Goal: Task Accomplishment & Management: Complete application form

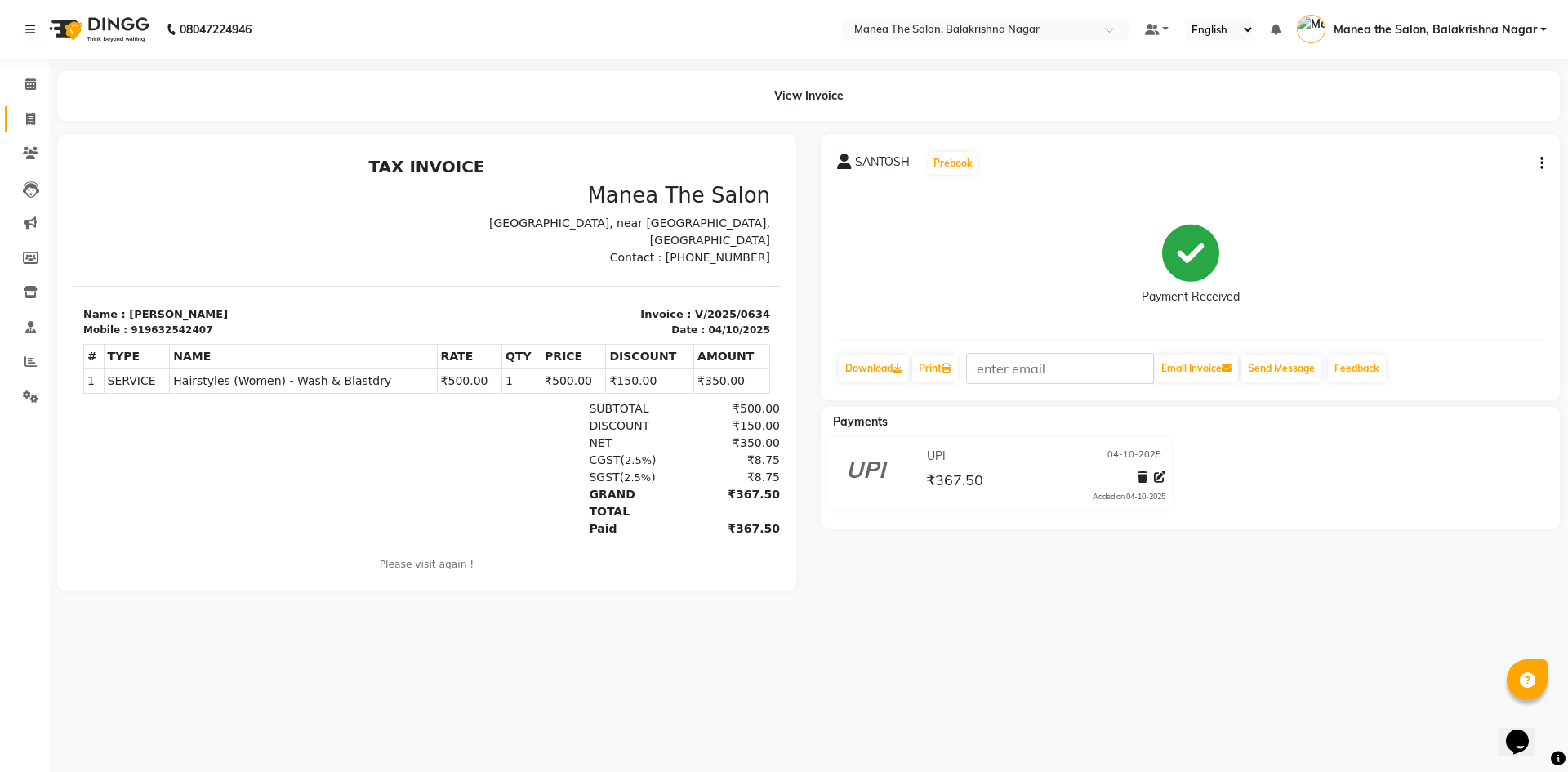
click at [34, 130] on link "Invoice" at bounding box center [24, 119] width 39 height 27
select select "service"
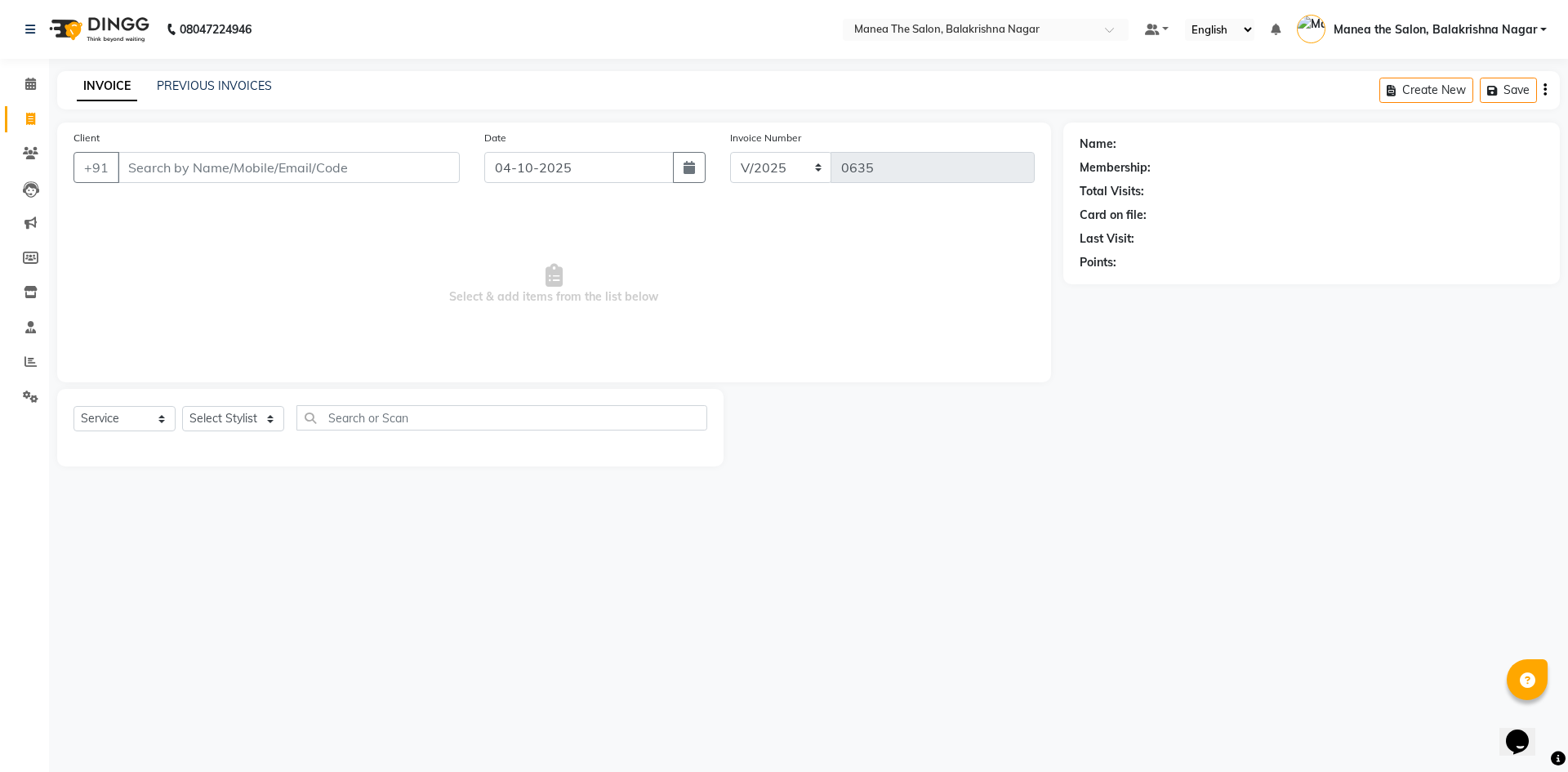
click at [170, 172] on input "Client" at bounding box center [288, 167] width 342 height 31
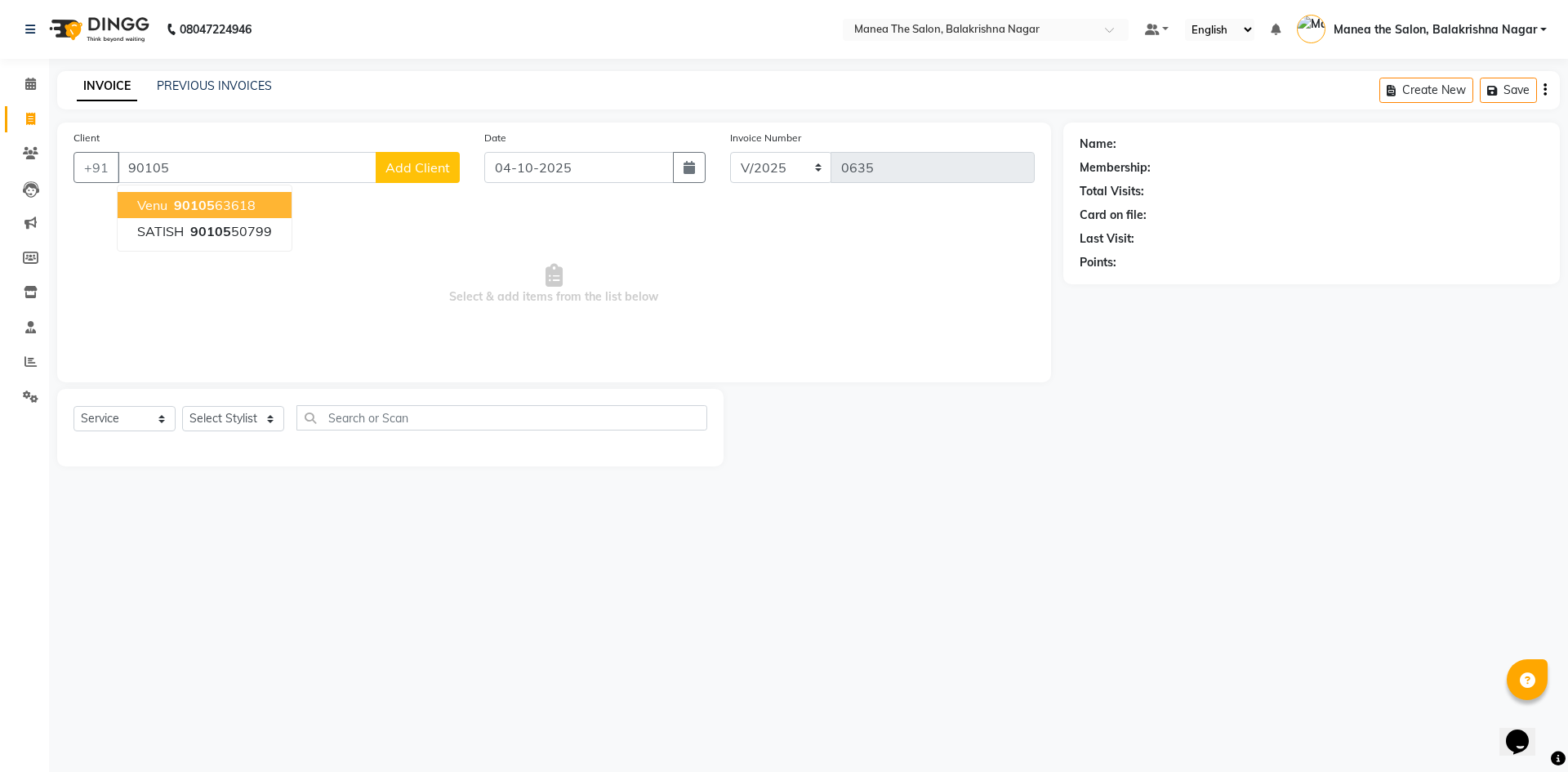
click at [191, 206] on span "90105" at bounding box center [194, 205] width 41 height 16
type input "9010563618"
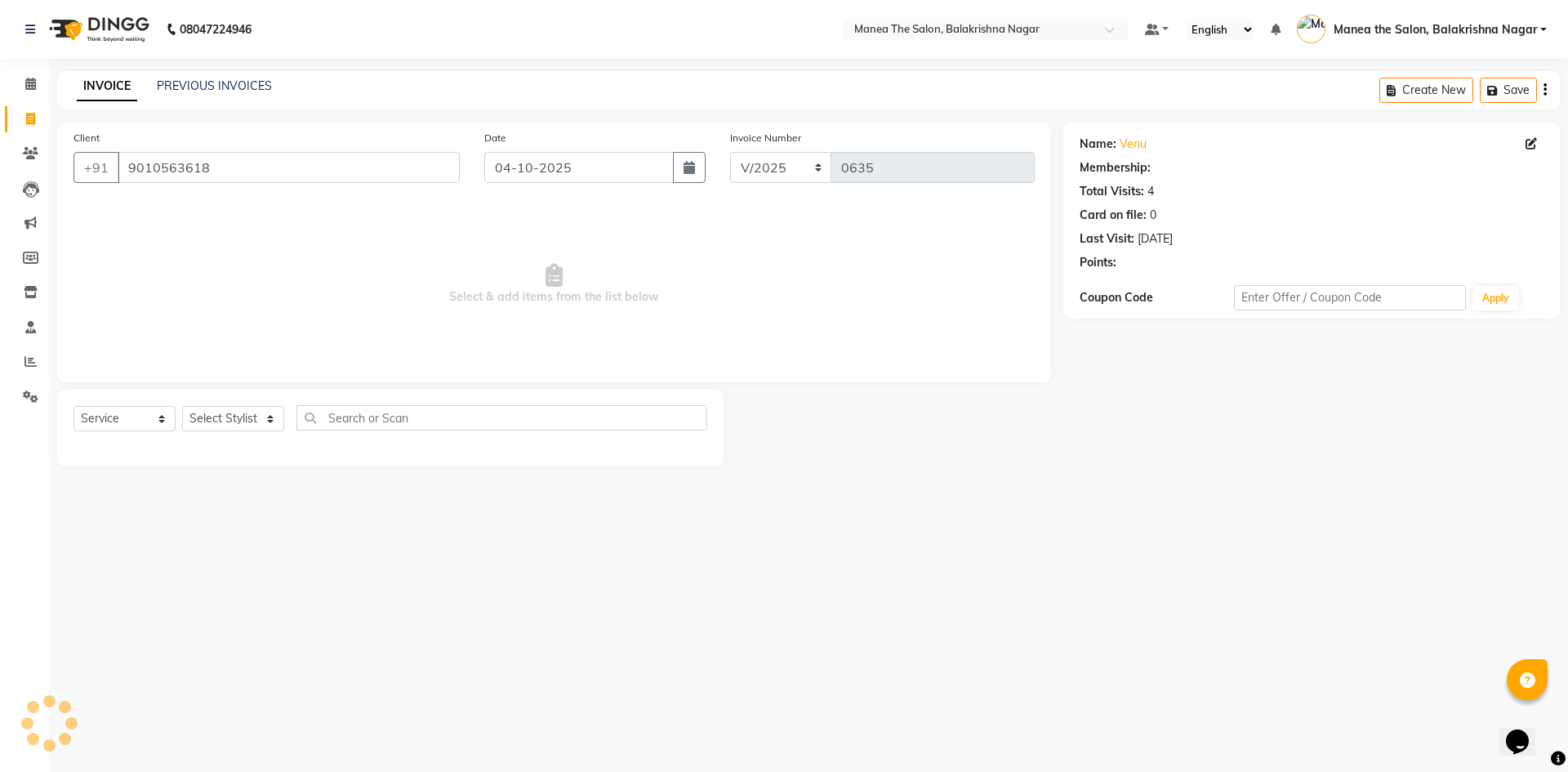
select select "1: Object"
click at [211, 420] on select "Select Stylist [PERSON_NAME] [PERSON_NAME] [PERSON_NAME]" at bounding box center [233, 418] width 102 height 25
select select "77552"
click at [182, 406] on select "Select Stylist [PERSON_NAME] [PERSON_NAME] [PERSON_NAME]" at bounding box center [233, 418] width 102 height 25
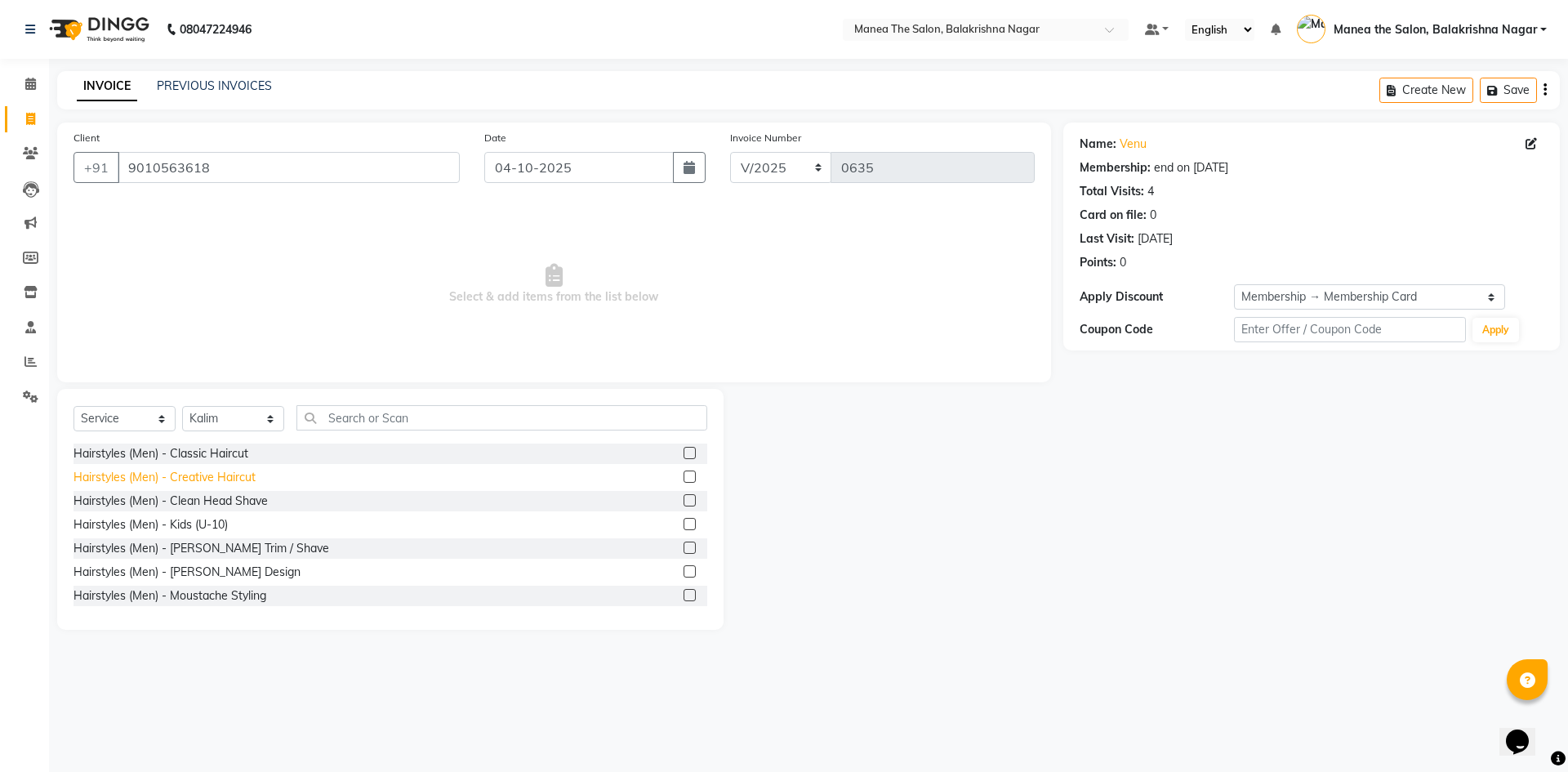
click at [199, 479] on div "Hairstyles (Men) - Creative Haircut" at bounding box center [164, 477] width 182 height 17
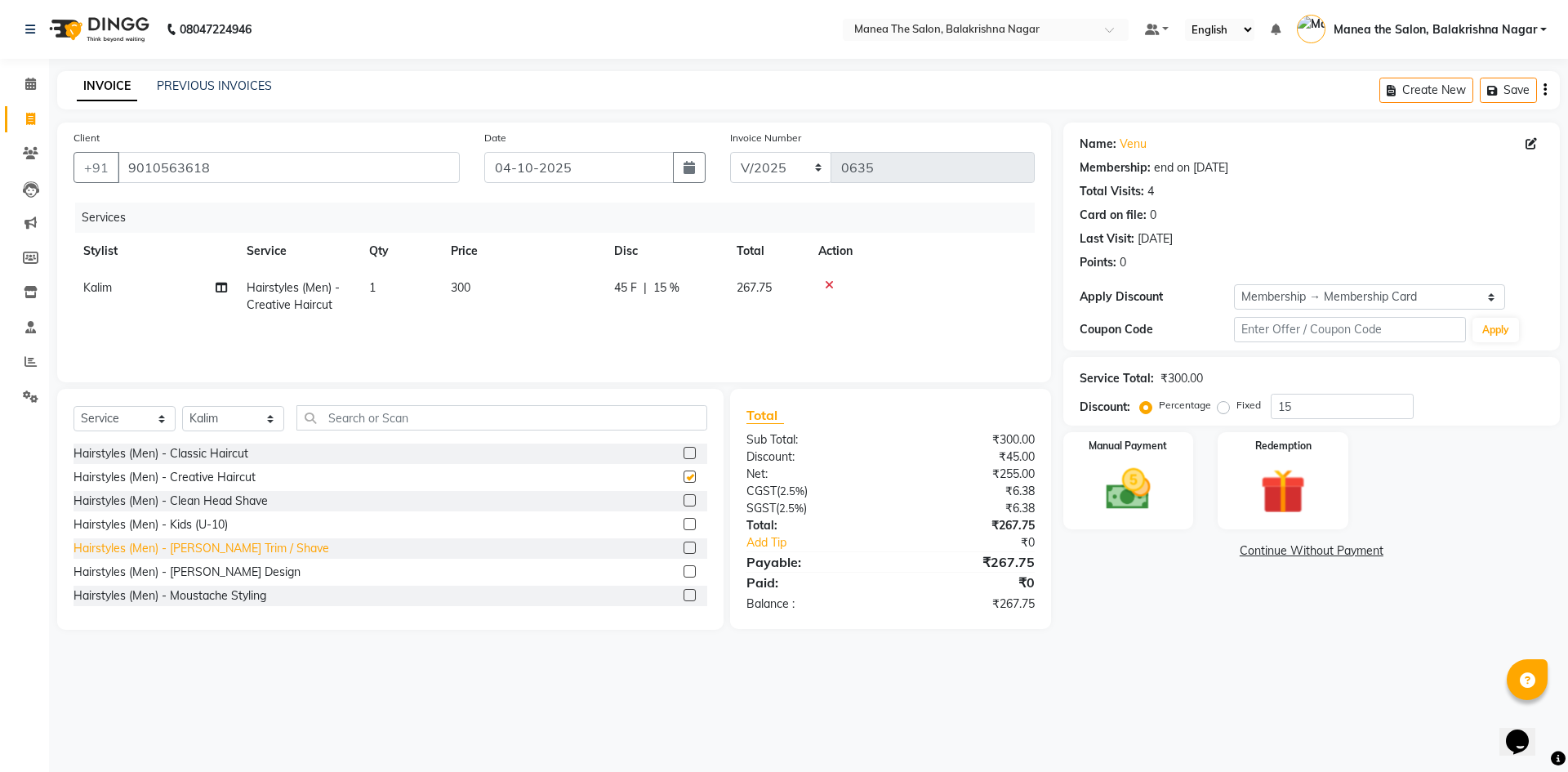
checkbox input "false"
click at [208, 564] on div "Hairstyles (Men) - [PERSON_NAME] Design" at bounding box center [187, 572] width 227 height 17
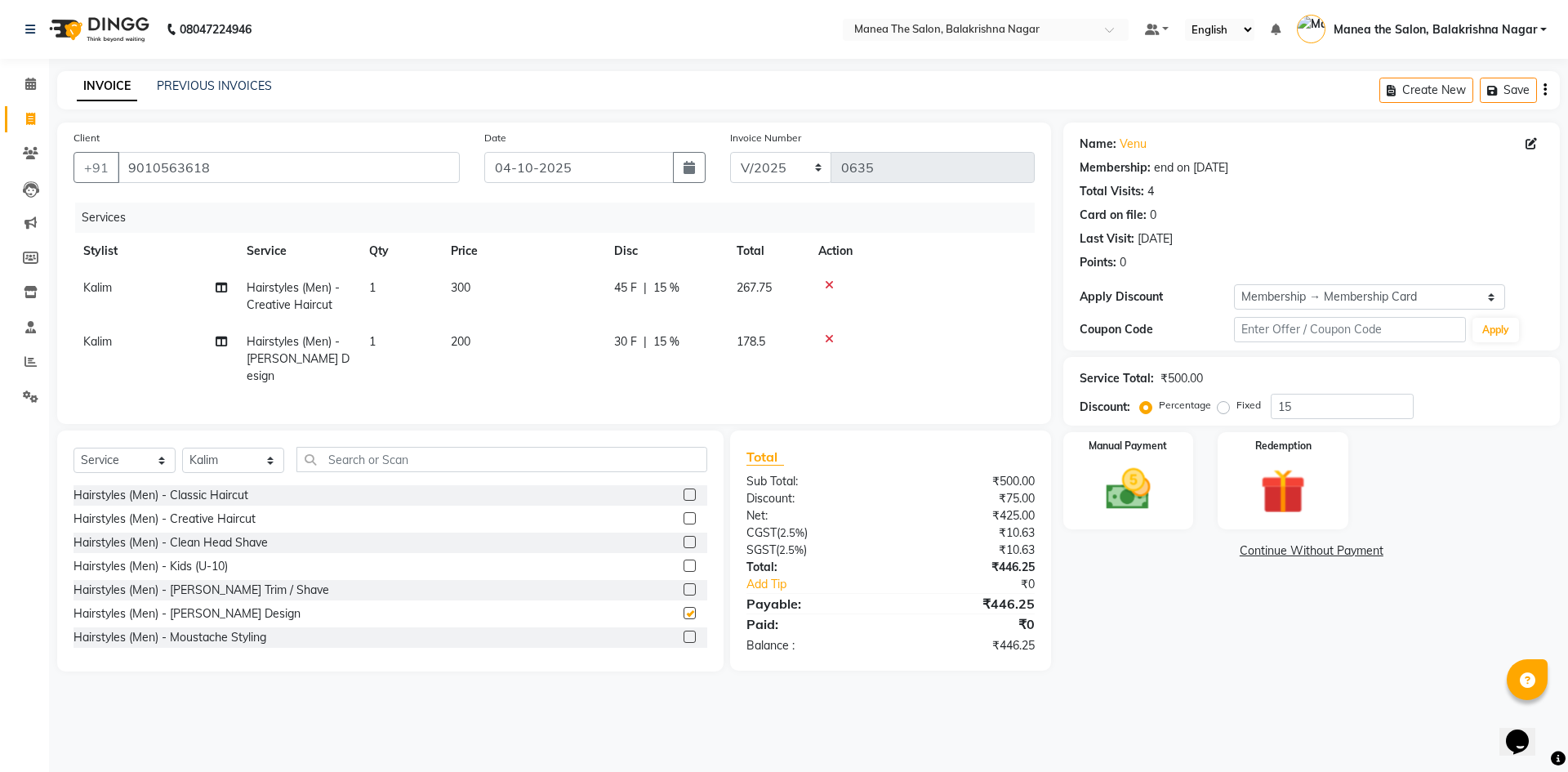
checkbox input "false"
click at [465, 290] on span "300" at bounding box center [460, 288] width 20 height 15
select select "77552"
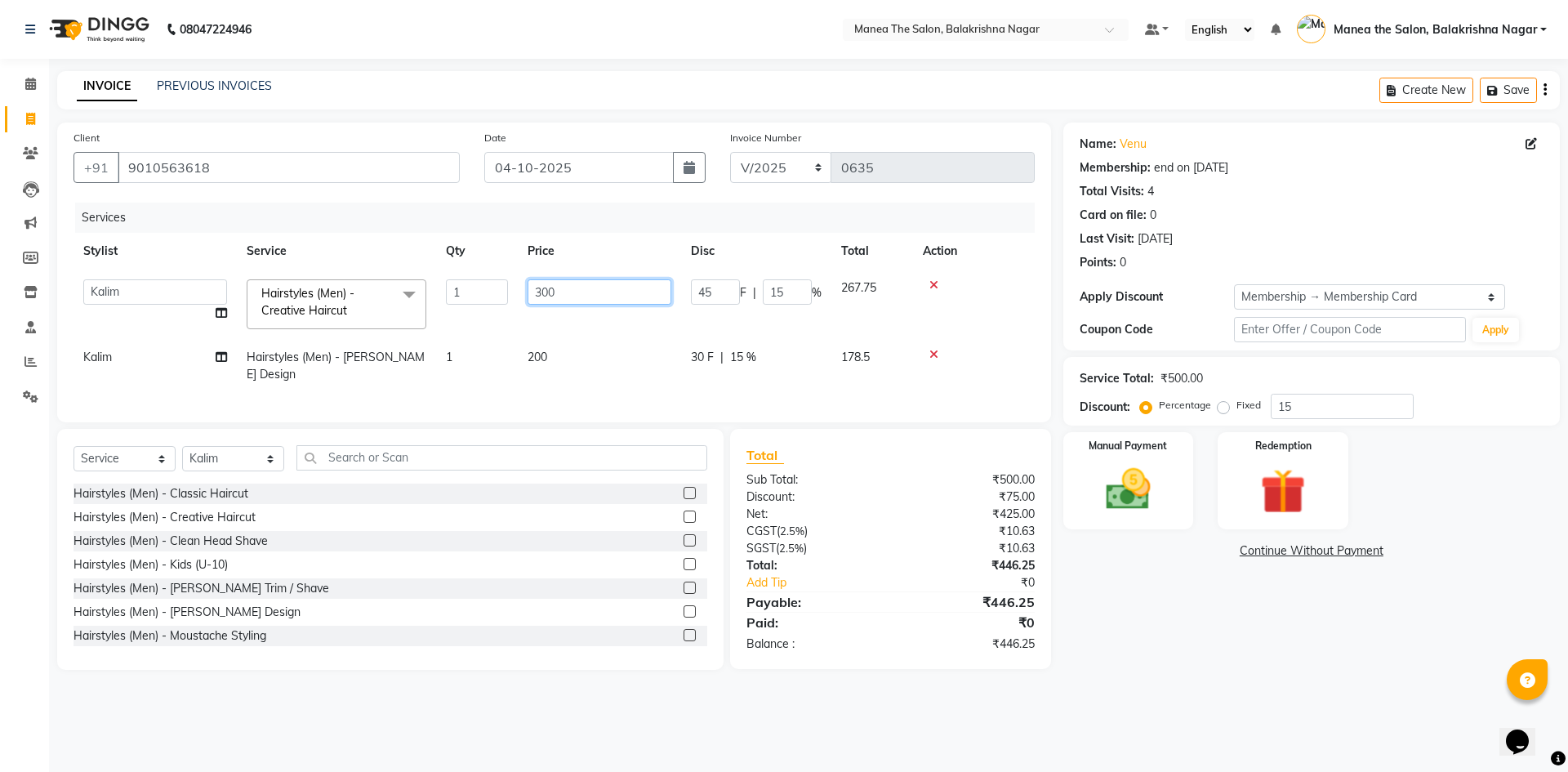
click at [568, 290] on input "300" at bounding box center [600, 291] width 144 height 25
type input "3"
type input "400"
click at [560, 347] on td "200" at bounding box center [600, 366] width 163 height 54
select select "77552"
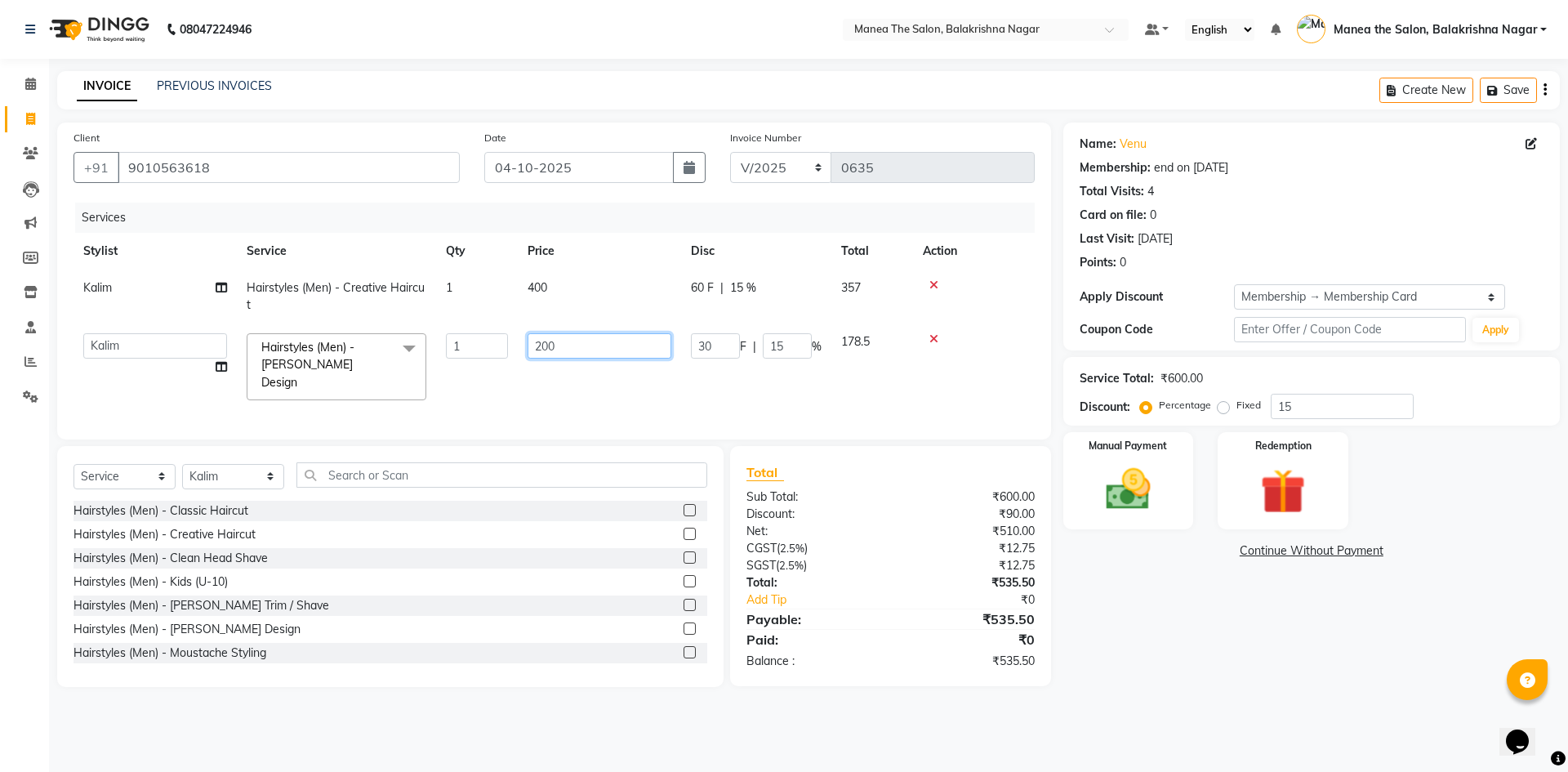
click at [637, 343] on input "200" at bounding box center [600, 345] width 144 height 25
type input "250"
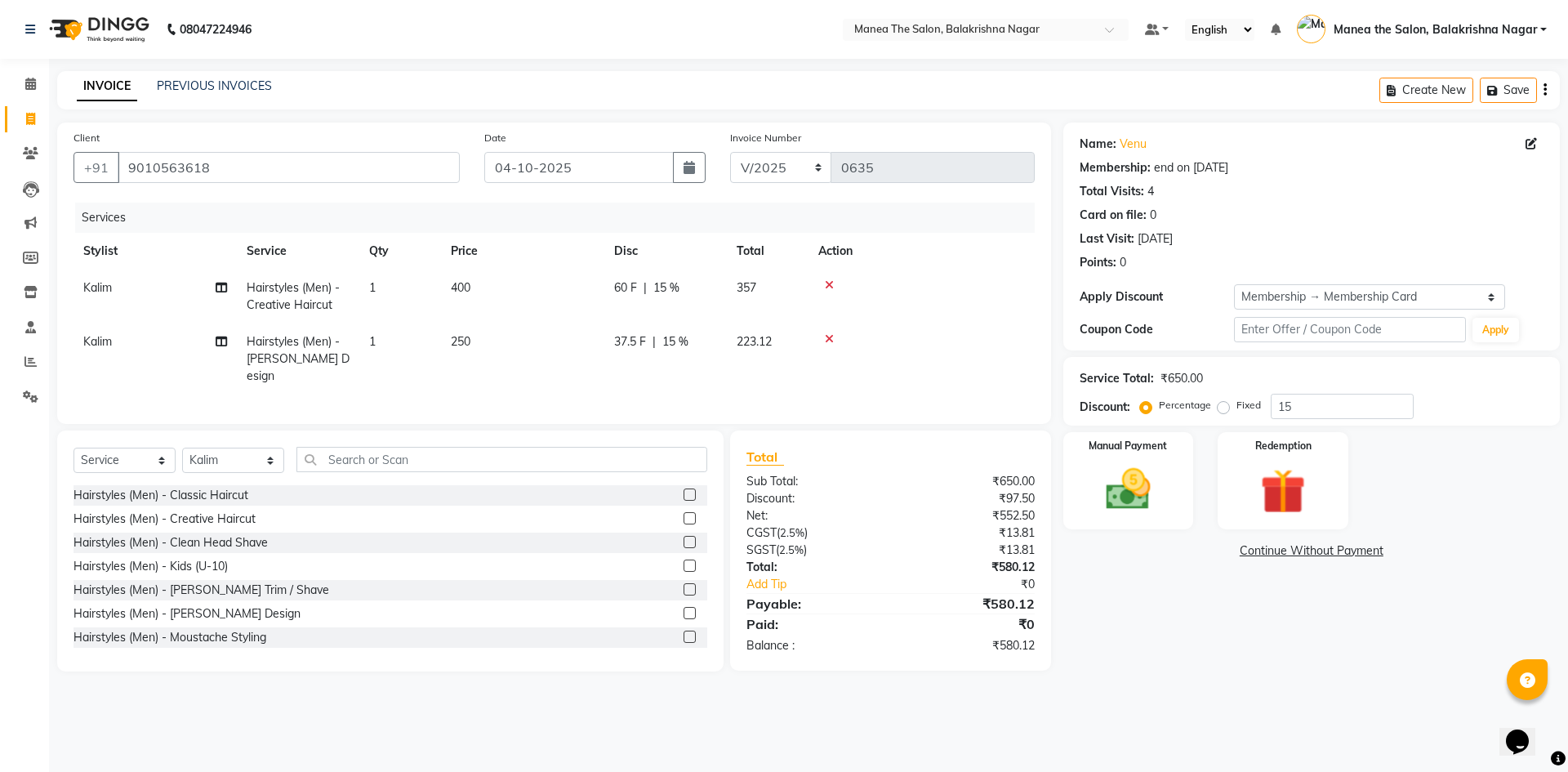
click at [673, 194] on div "Date [DATE]" at bounding box center [596, 162] width 247 height 67
click at [1306, 402] on input "15" at bounding box center [1342, 406] width 143 height 25
type input "1"
type input "30"
click at [1227, 630] on div "Name: Venu Membership: end on [DATE] Total Visits: 4 Card on file: 0 Last Visit…" at bounding box center [1317, 397] width 509 height 549
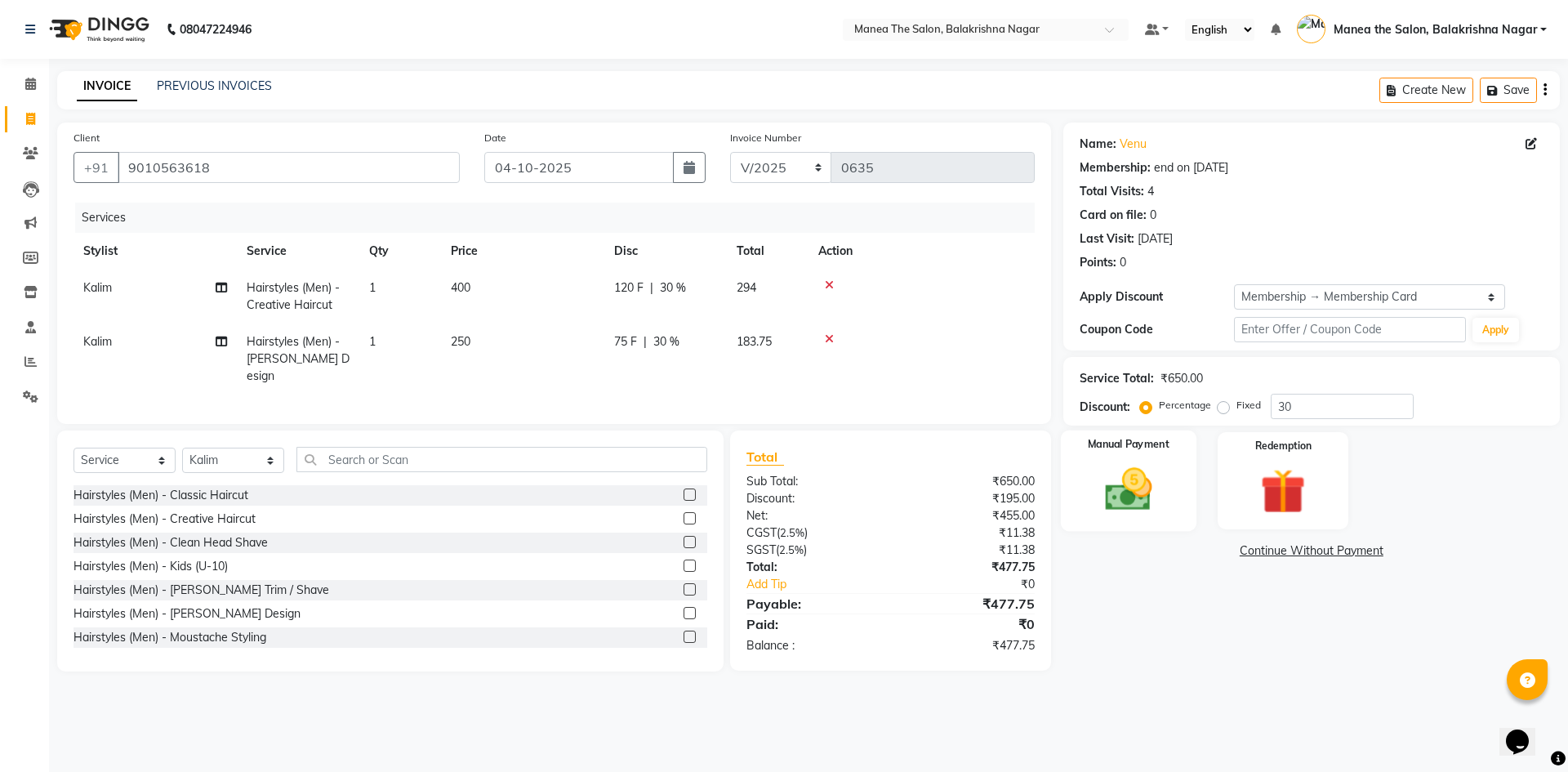
click at [1158, 488] on img at bounding box center [1128, 489] width 76 height 54
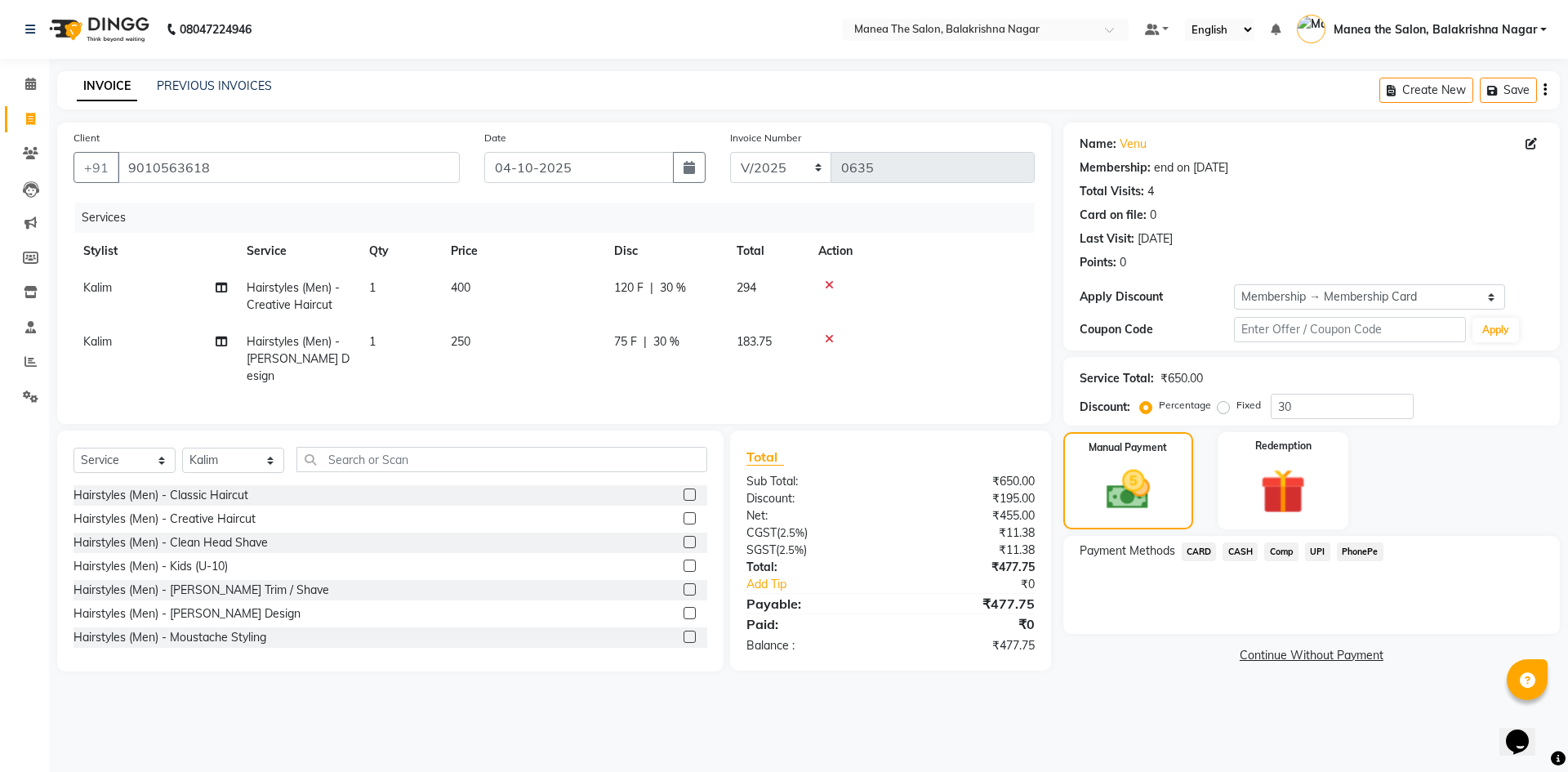
click at [1319, 550] on span "UPI" at bounding box center [1316, 551] width 25 height 19
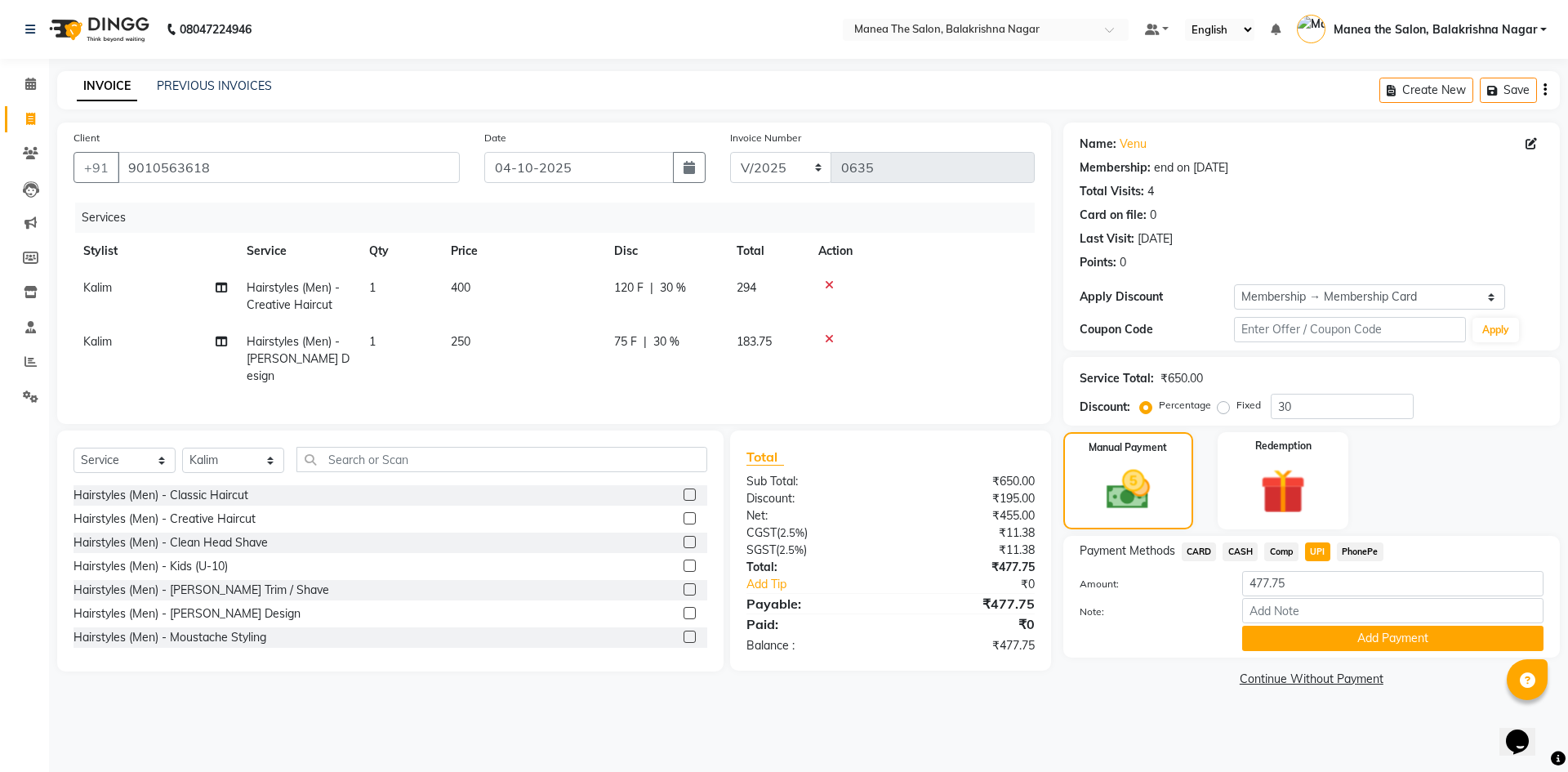
click at [1382, 633] on button "Add Payment" at bounding box center [1392, 638] width 301 height 25
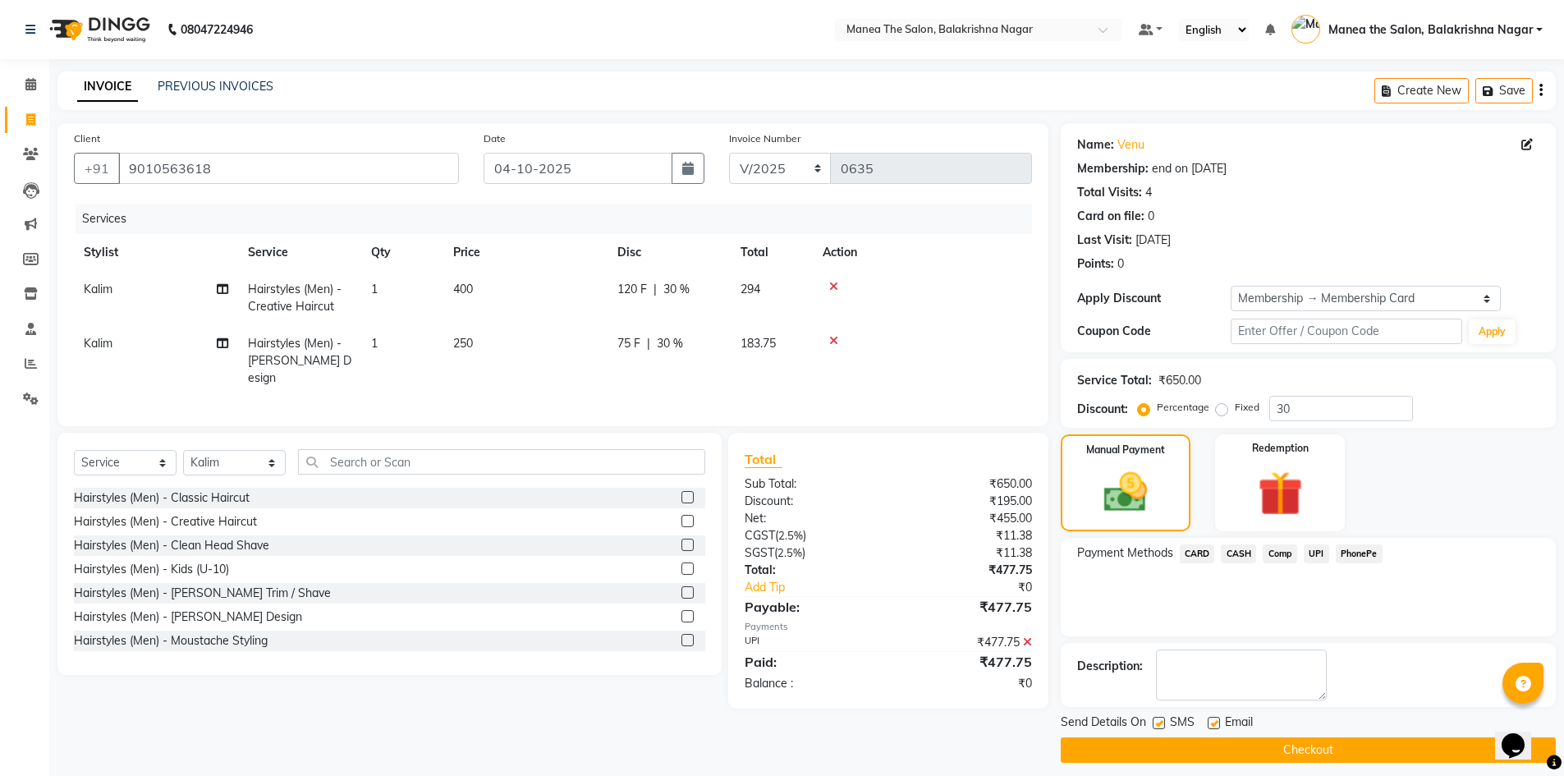
click at [1311, 746] on button "Checkout" at bounding box center [1308, 749] width 495 height 25
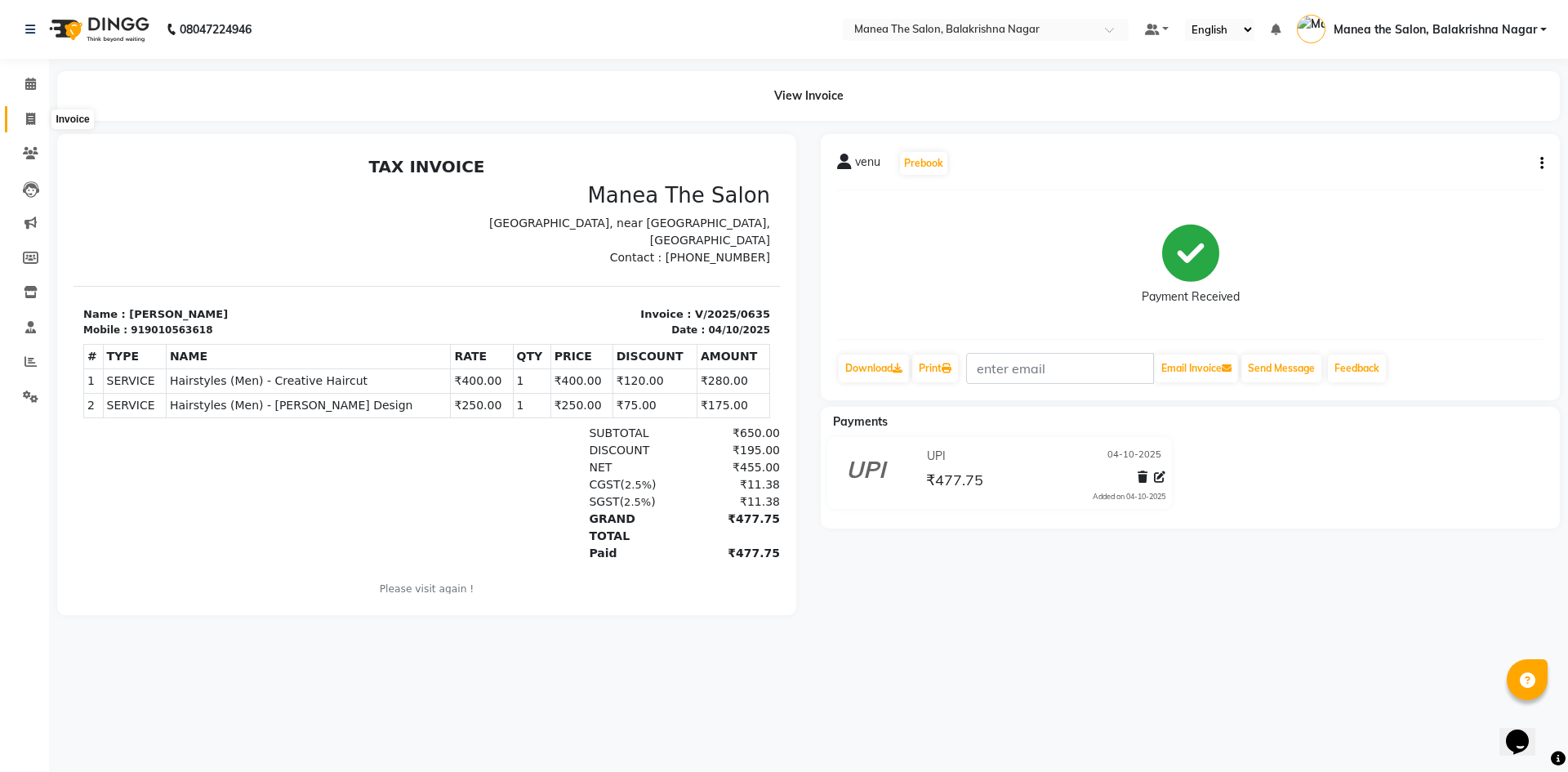
click at [22, 112] on span at bounding box center [30, 119] width 29 height 19
select select "service"
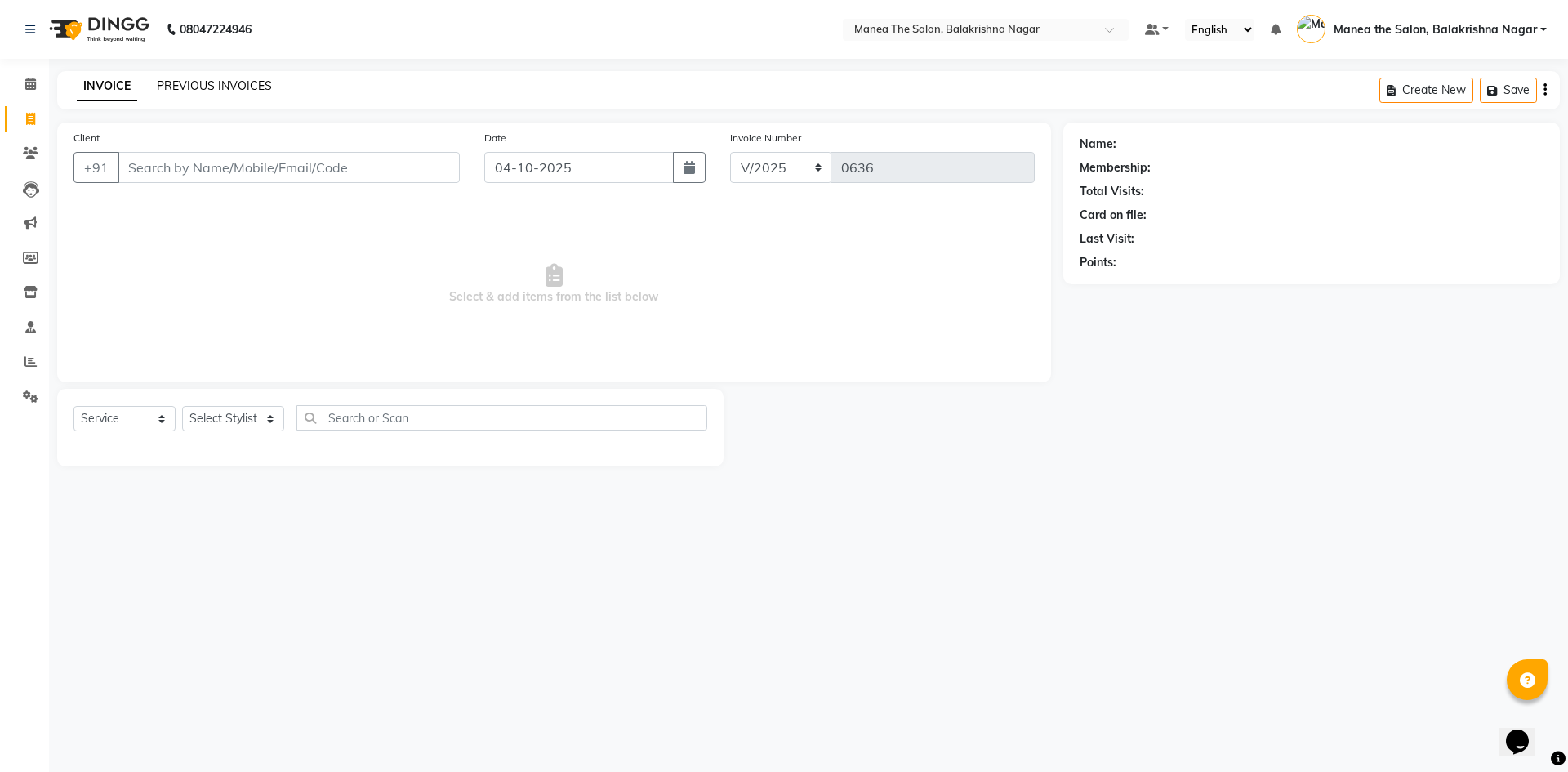
click at [183, 86] on link "PREVIOUS INVOICES" at bounding box center [215, 86] width 115 height 15
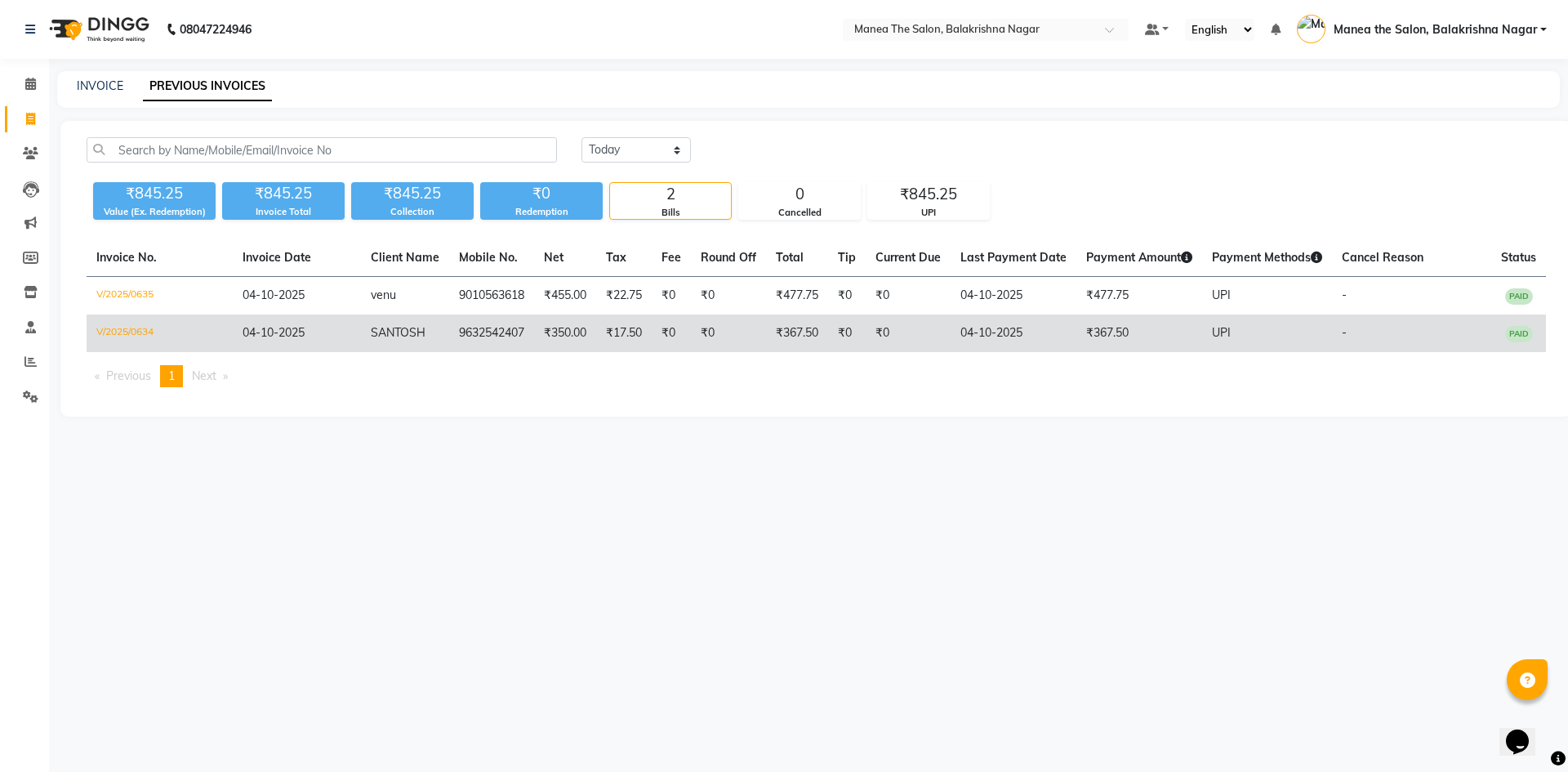
click at [473, 339] on td "9632542407" at bounding box center [491, 333] width 85 height 38
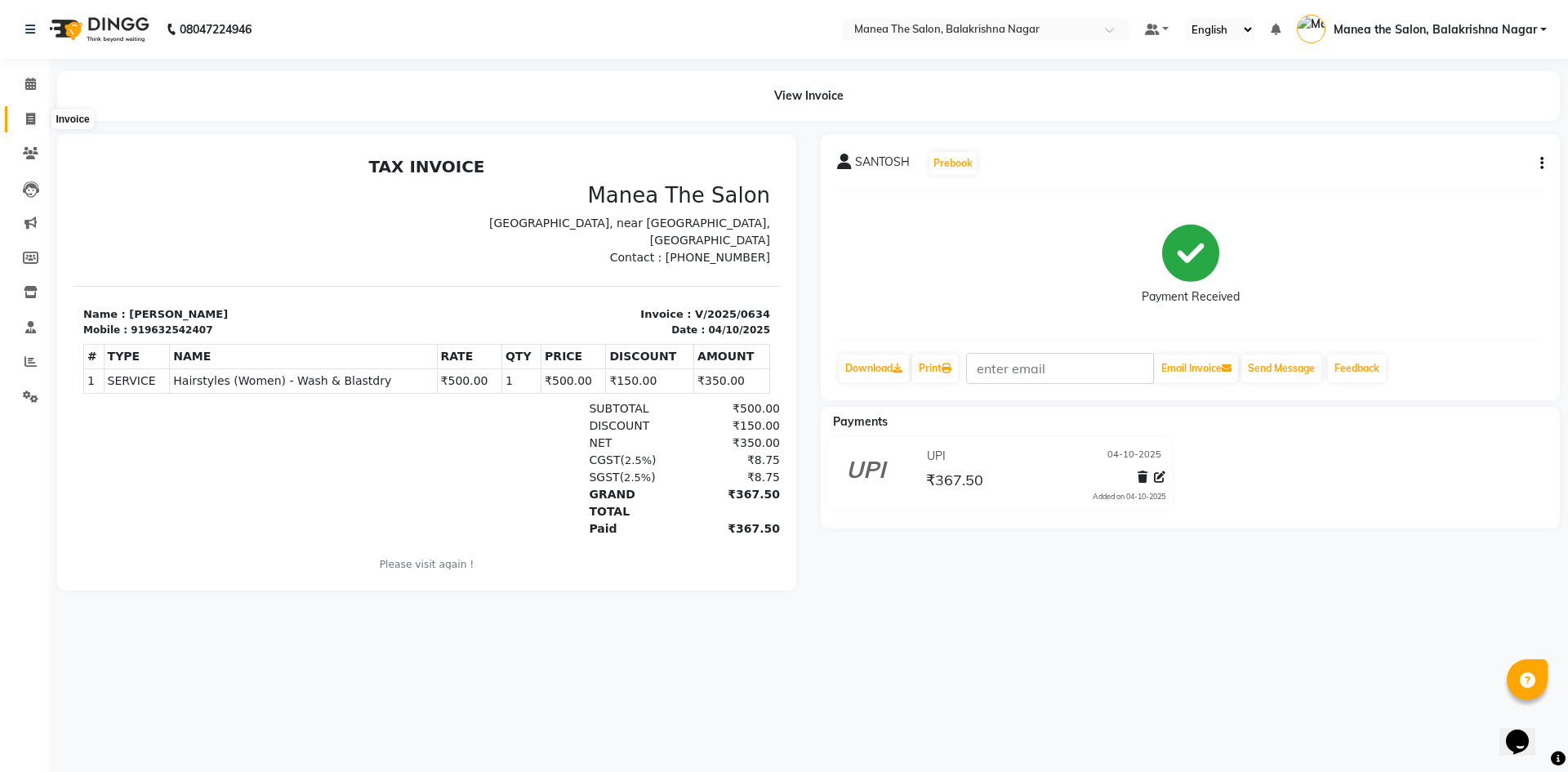
click at [28, 119] on icon at bounding box center [30, 118] width 9 height 12
select select "service"
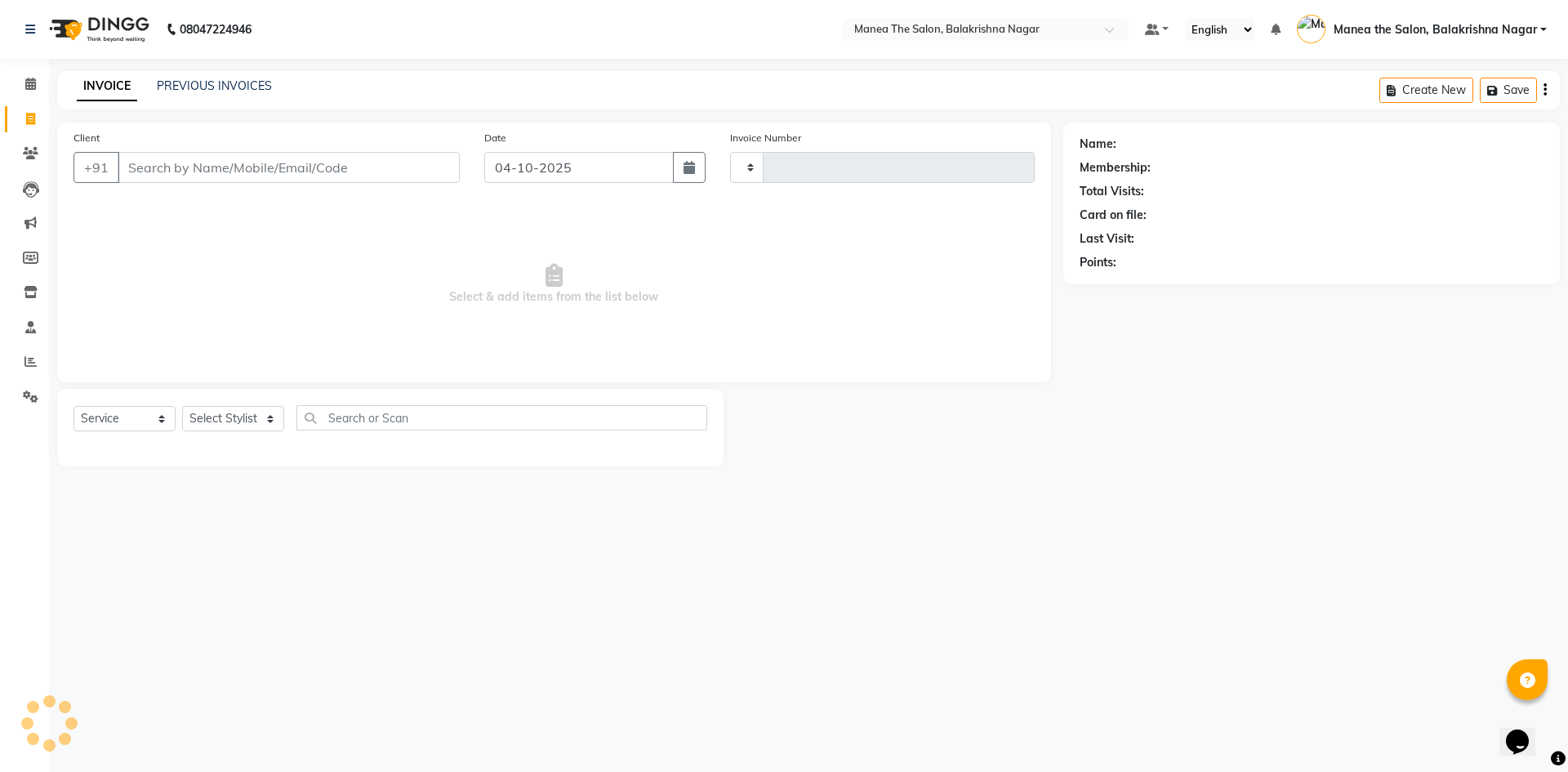
type input "0636"
select select "8200"
click at [235, 88] on link "PREVIOUS INVOICES" at bounding box center [215, 86] width 115 height 15
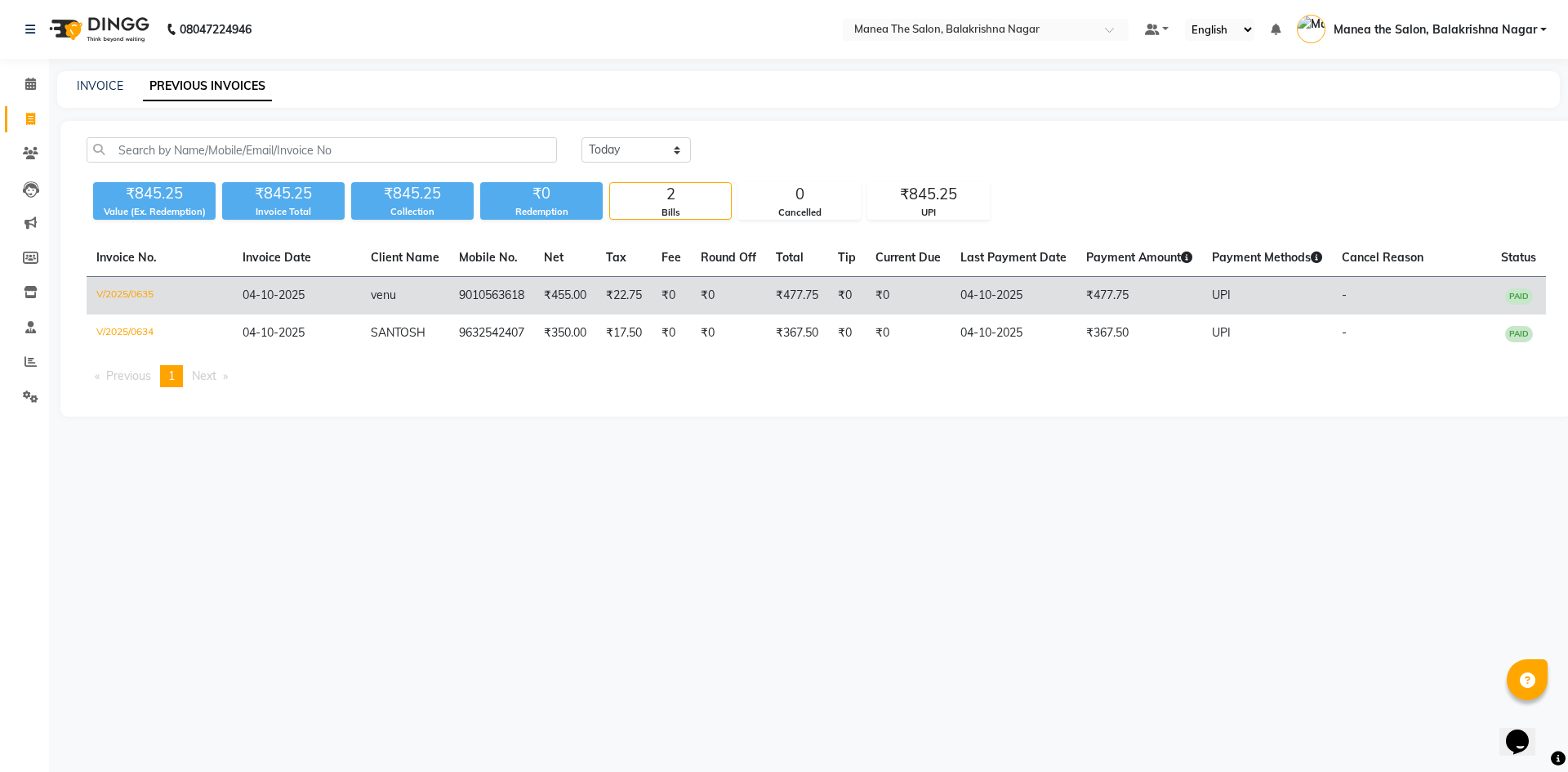
click at [269, 297] on span "04-10-2025" at bounding box center [273, 294] width 62 height 15
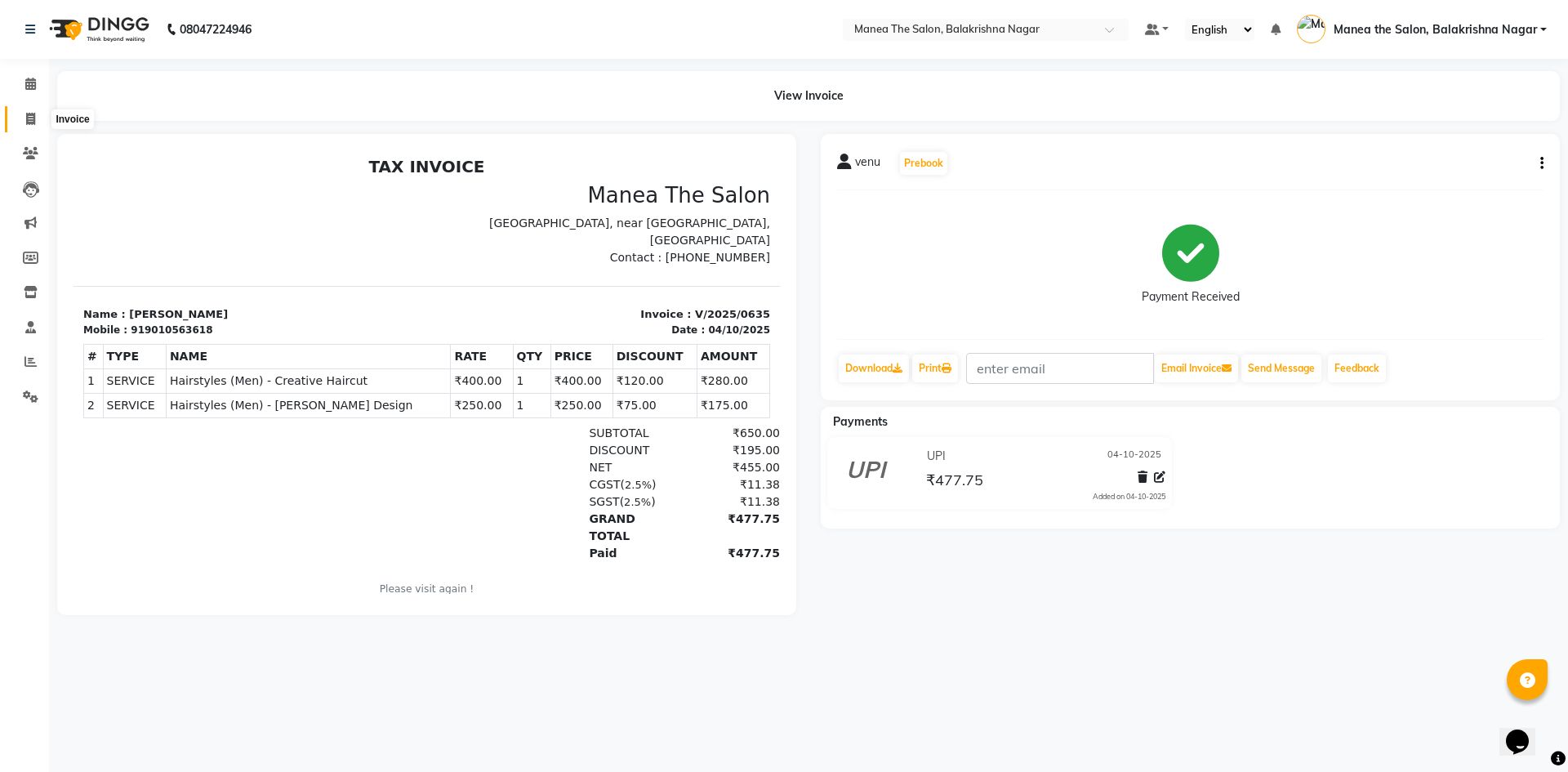
click at [36, 125] on span at bounding box center [30, 119] width 29 height 19
select select "service"
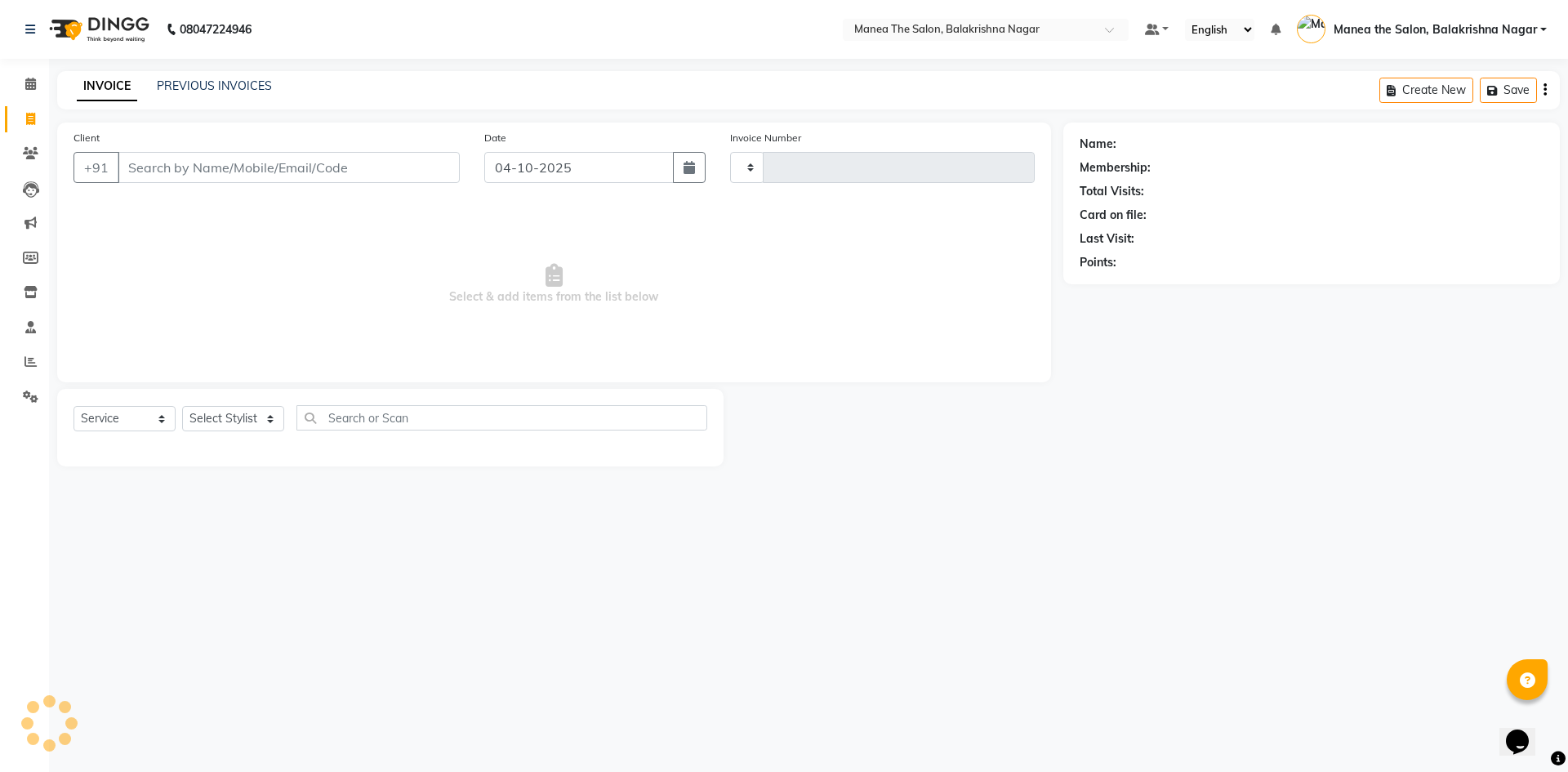
type input "0636"
select select "8200"
click at [232, 90] on link "PREVIOUS INVOICES" at bounding box center [215, 86] width 115 height 15
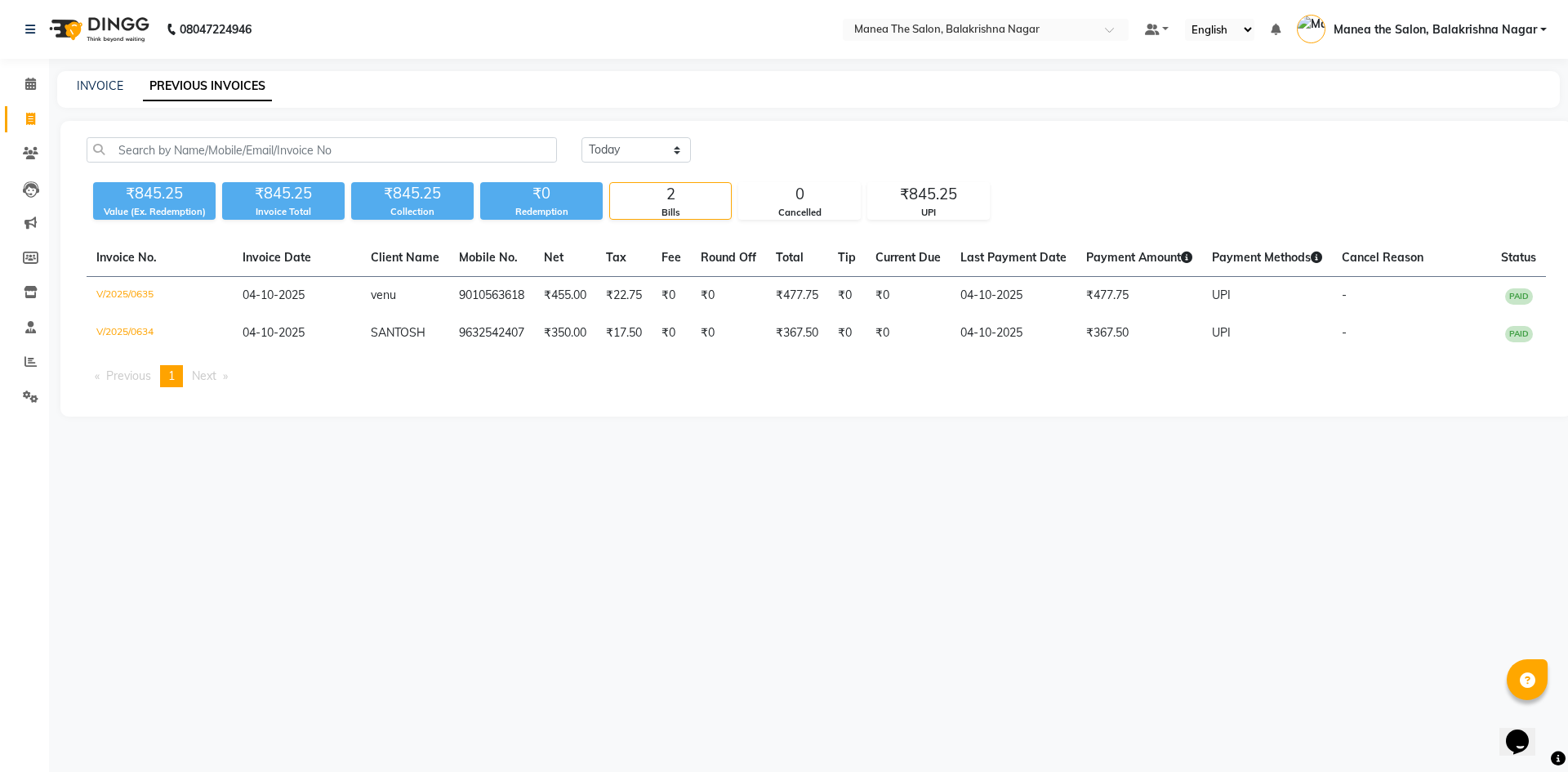
click at [140, 377] on span "Previous page" at bounding box center [128, 375] width 45 height 15
click at [209, 372] on span "Next page" at bounding box center [204, 375] width 25 height 15
click at [229, 377] on li "Next page" at bounding box center [210, 376] width 53 height 22
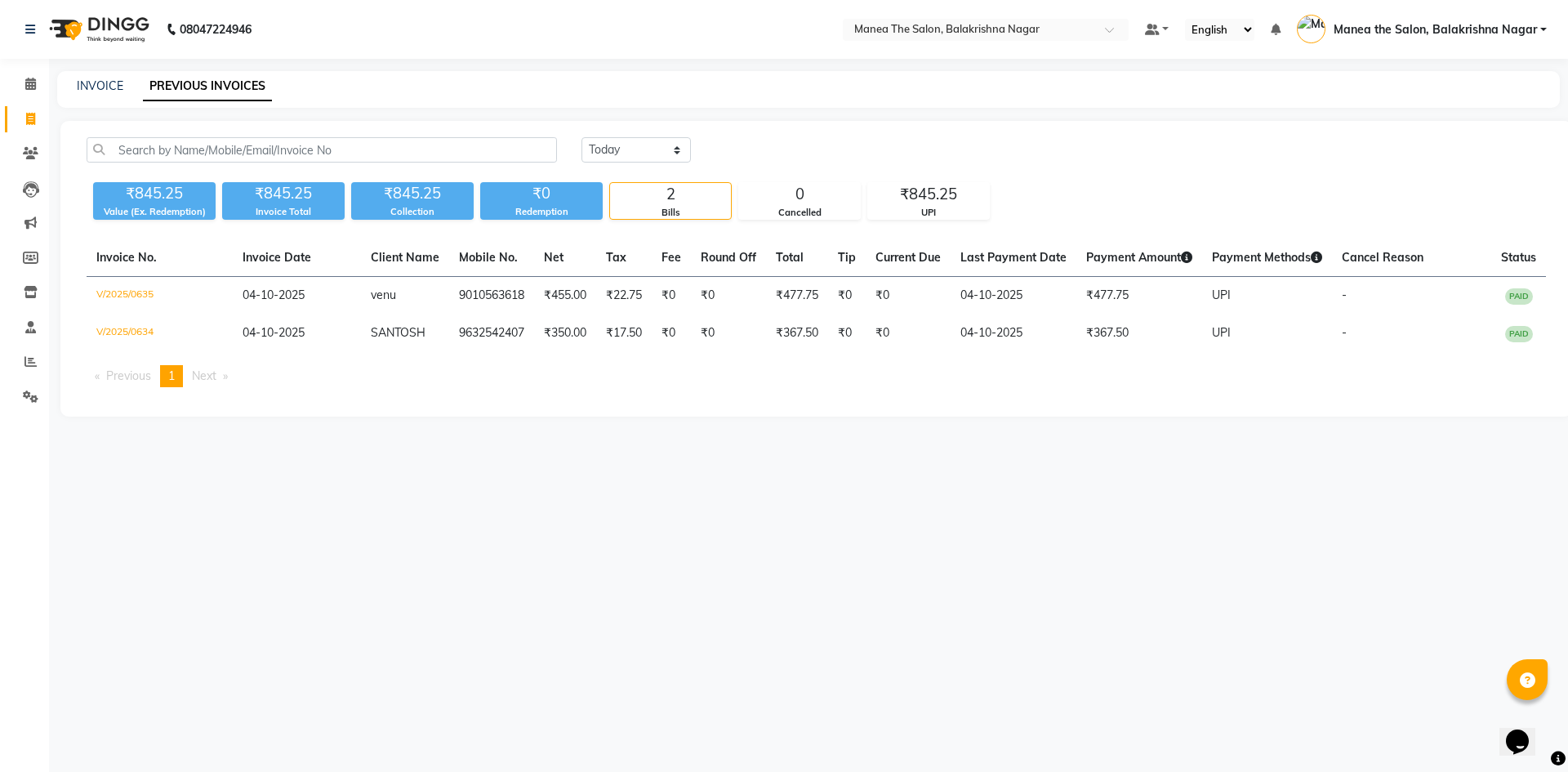
click at [209, 375] on span "Next page" at bounding box center [204, 375] width 25 height 15
click at [211, 372] on span "Next page" at bounding box center [204, 375] width 25 height 15
click at [217, 373] on span "Next page" at bounding box center [204, 375] width 25 height 15
click at [175, 373] on span "1" at bounding box center [171, 375] width 7 height 15
drag, startPoint x: 177, startPoint y: 374, endPoint x: 617, endPoint y: 441, distance: 445.1
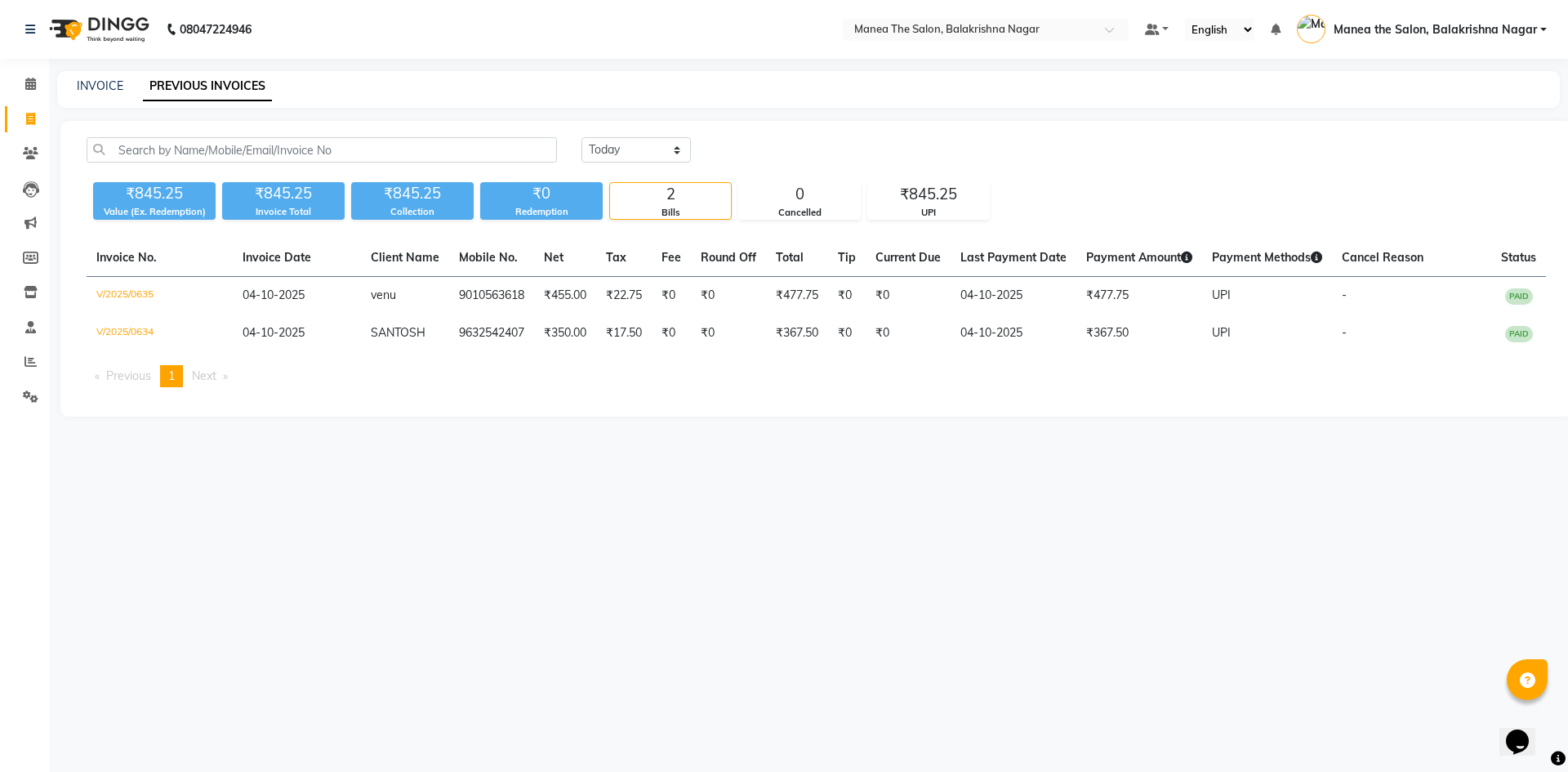
click at [617, 441] on main "INVOICE PREVIOUS INVOICES Today Yesterday Custom Range ₹845.25 Value (Ex. Redem…" at bounding box center [808, 256] width 1519 height 370
click at [674, 149] on select "Today Yesterday Custom Range" at bounding box center [636, 149] width 109 height 25
click at [23, 149] on icon at bounding box center [31, 153] width 16 height 12
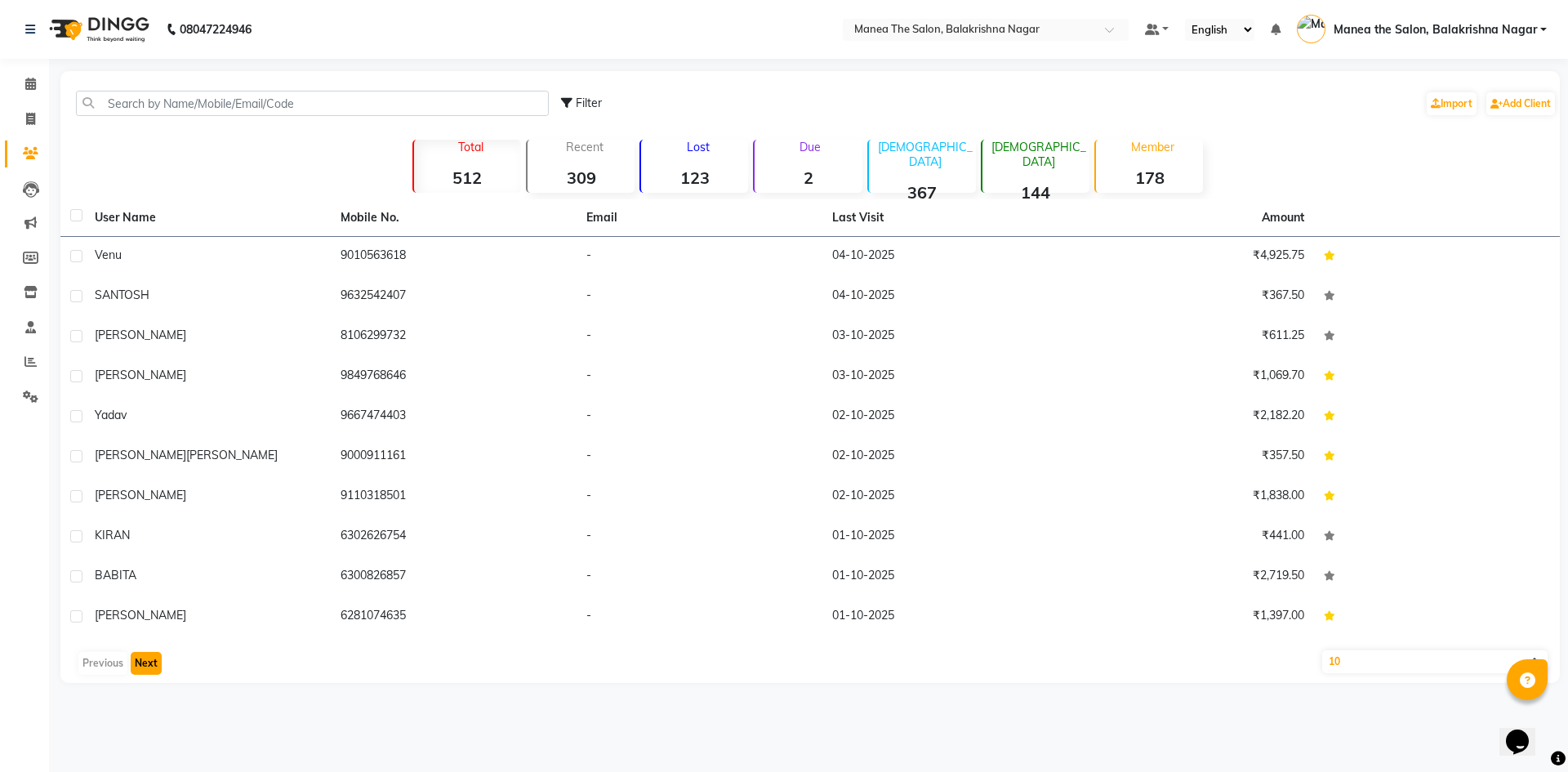
click at [143, 665] on button "Next" at bounding box center [145, 663] width 31 height 23
click at [146, 665] on button "Next" at bounding box center [145, 663] width 31 height 23
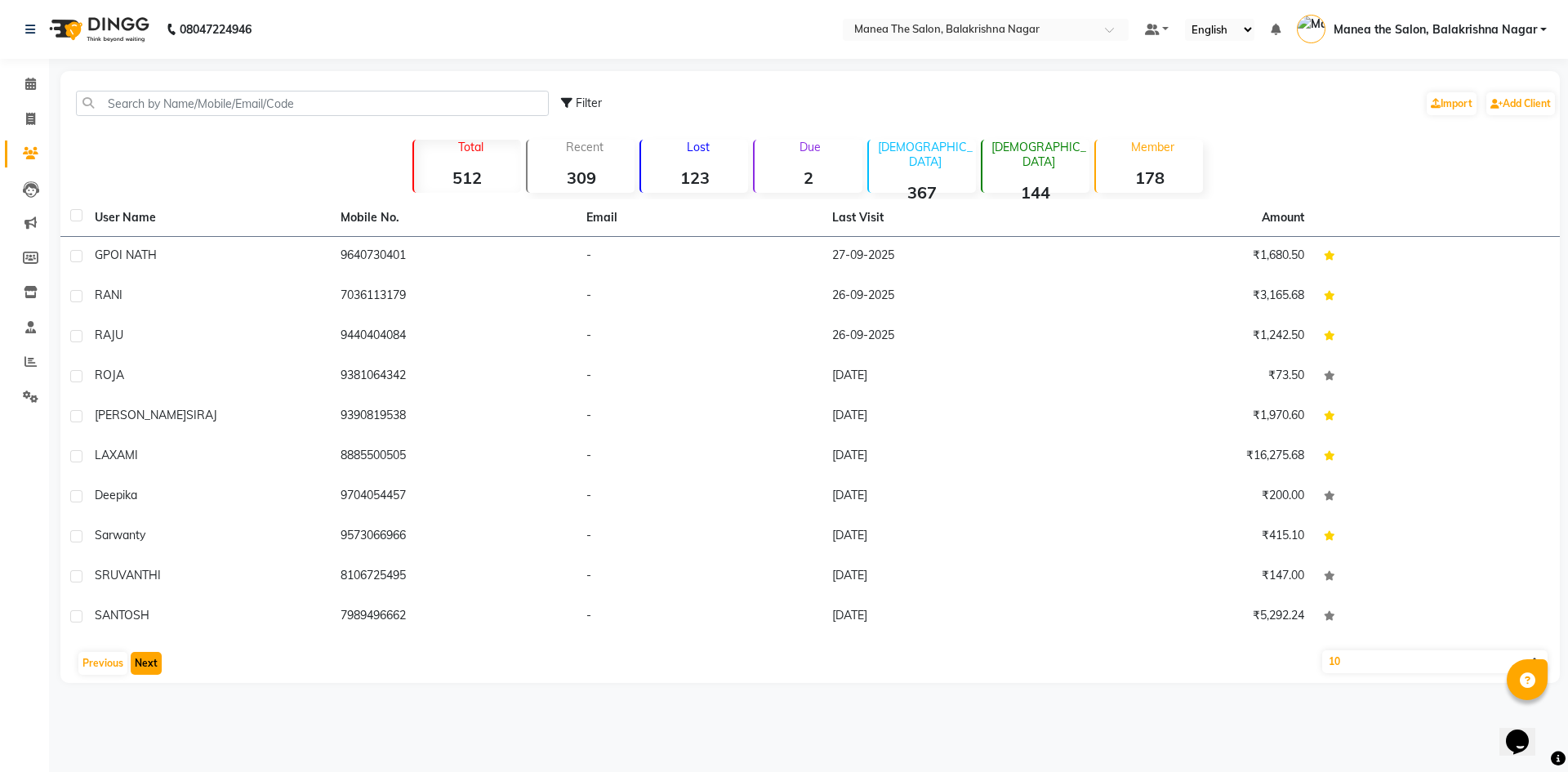
click at [146, 665] on button "Next" at bounding box center [145, 663] width 31 height 23
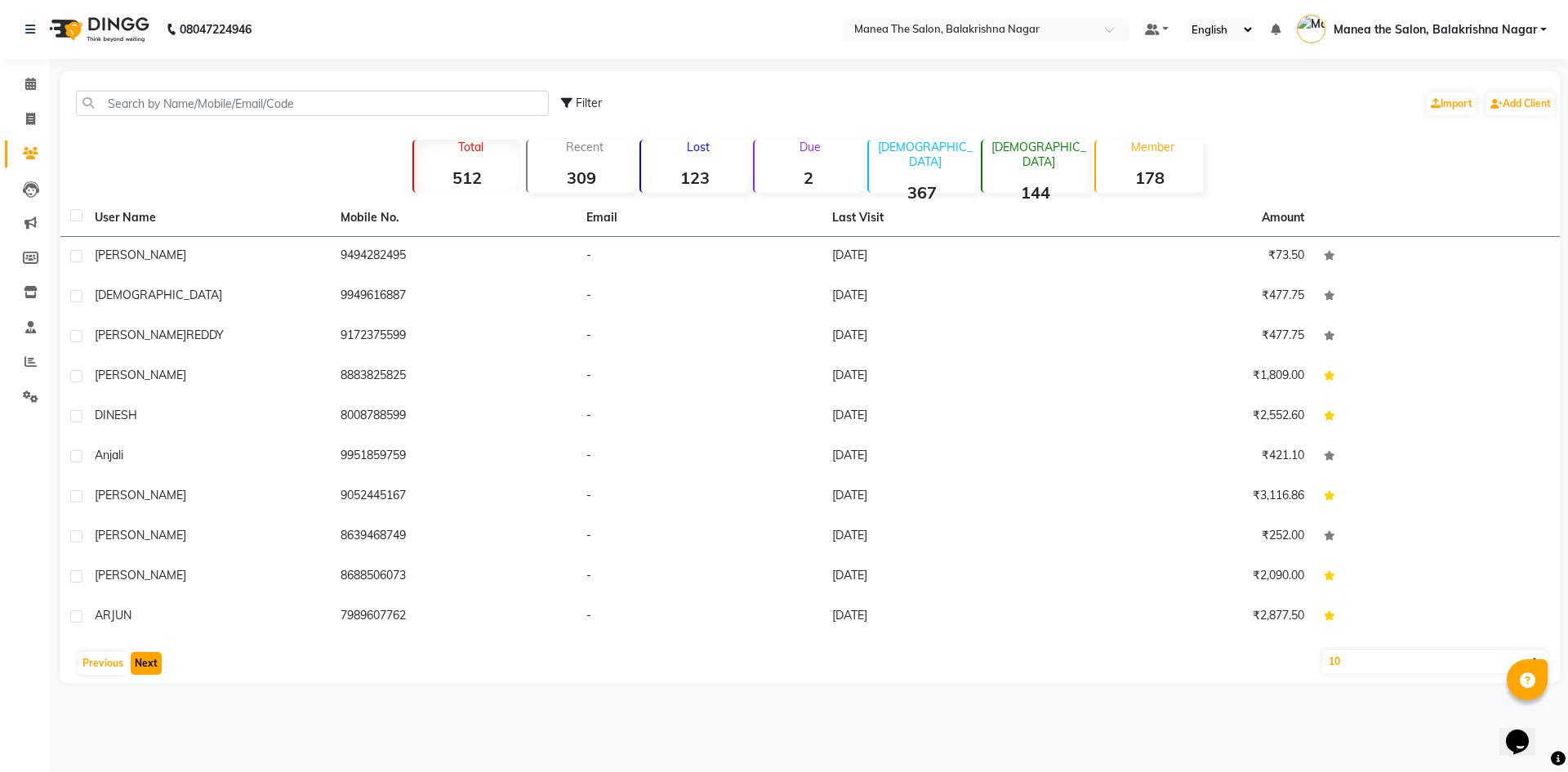
click at [146, 665] on button "Next" at bounding box center [145, 663] width 31 height 23
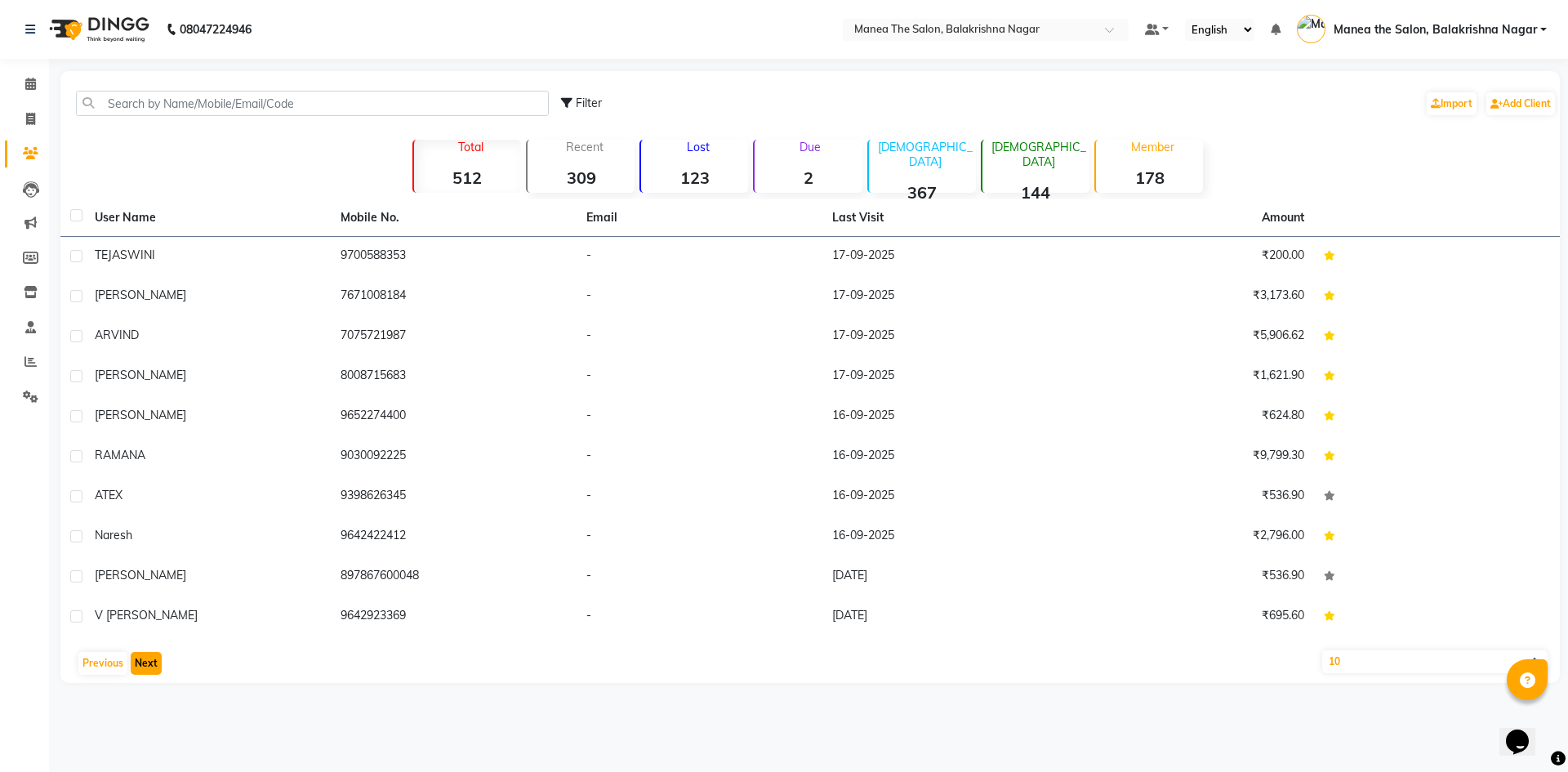
click at [146, 665] on button "Next" at bounding box center [145, 663] width 31 height 23
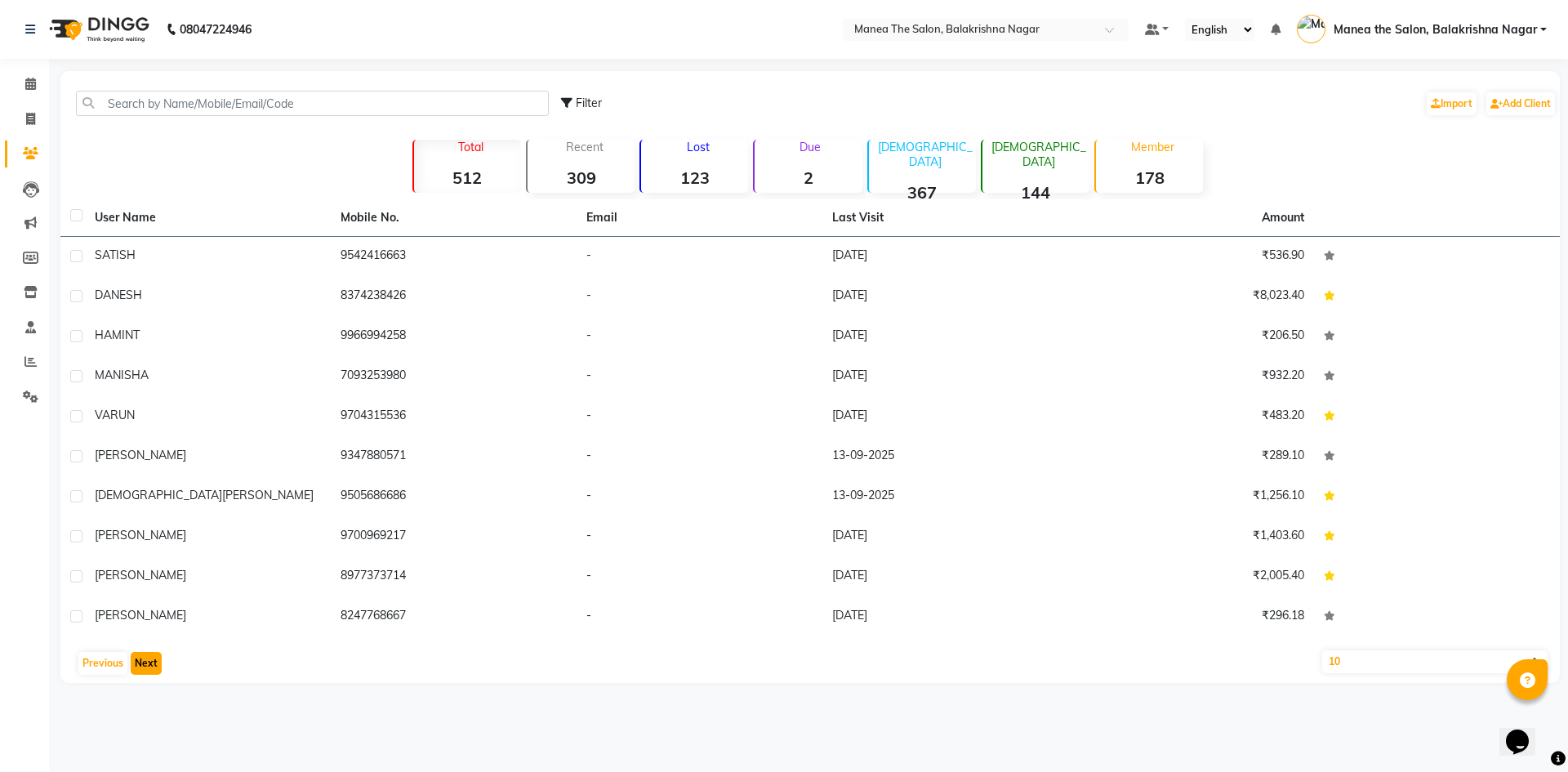
click at [146, 665] on button "Next" at bounding box center [145, 663] width 31 height 23
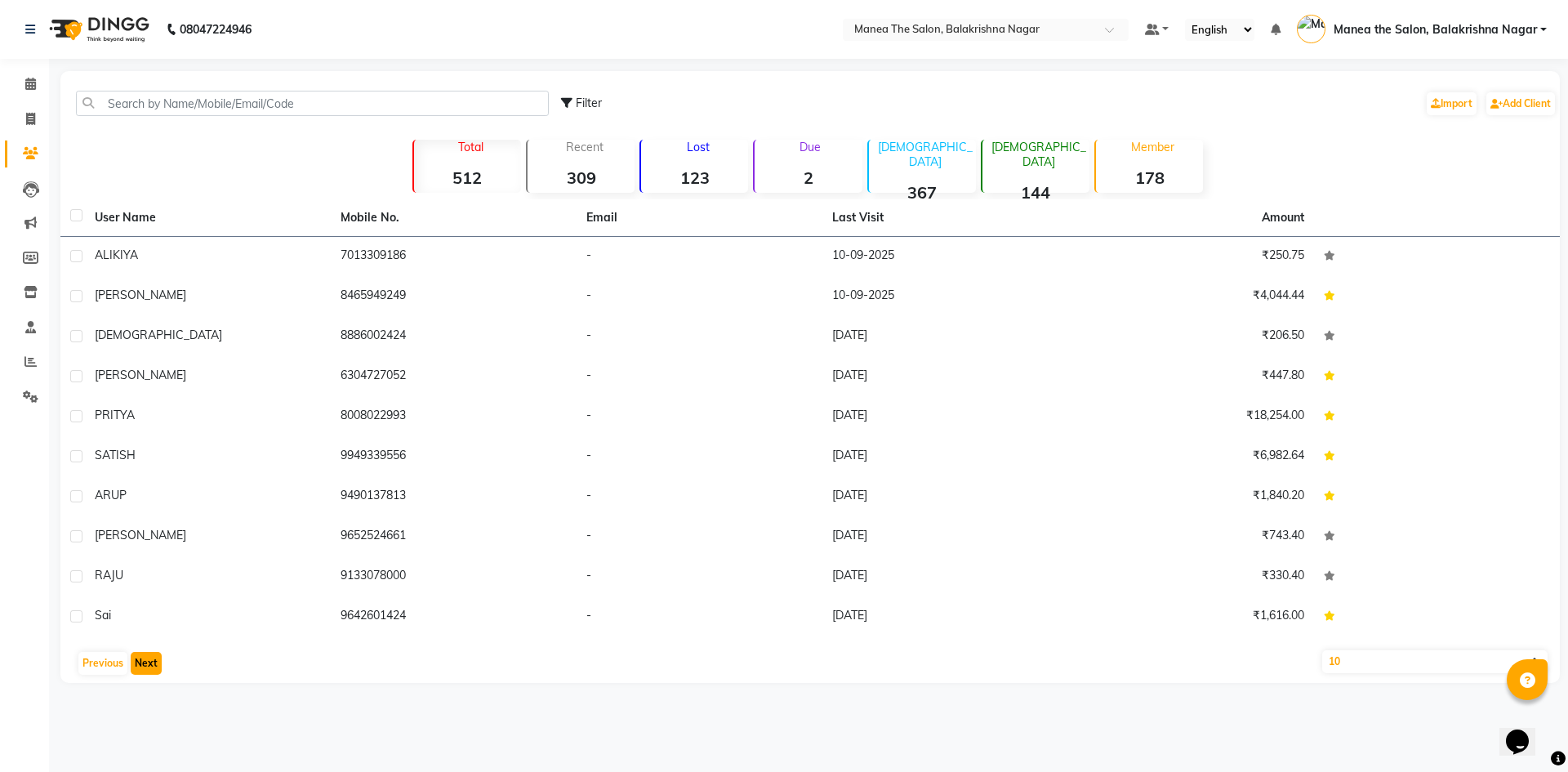
click at [146, 665] on button "Next" at bounding box center [145, 663] width 31 height 23
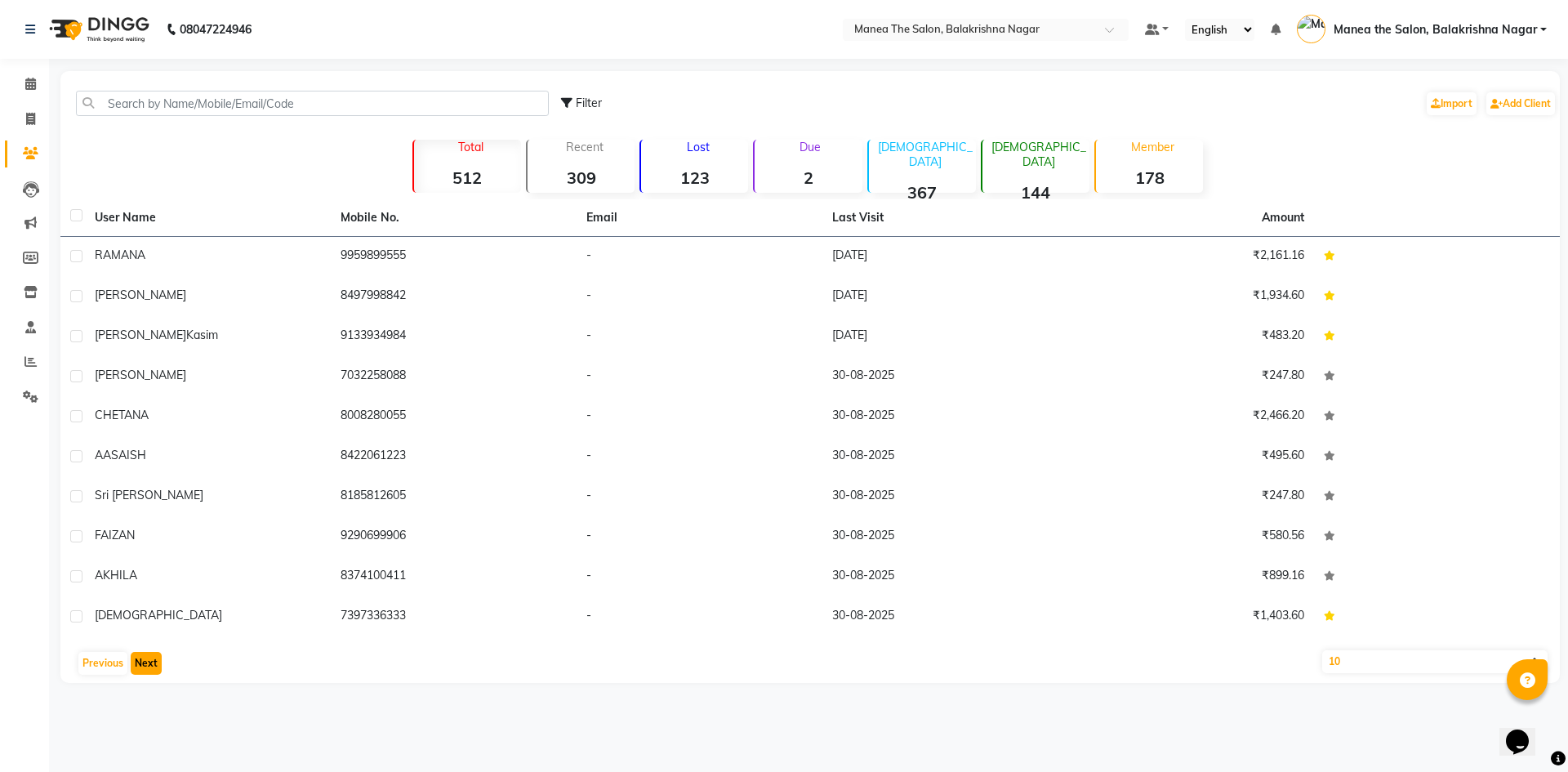
click at [146, 665] on button "Next" at bounding box center [145, 663] width 31 height 23
click at [147, 665] on button "Next" at bounding box center [145, 663] width 31 height 23
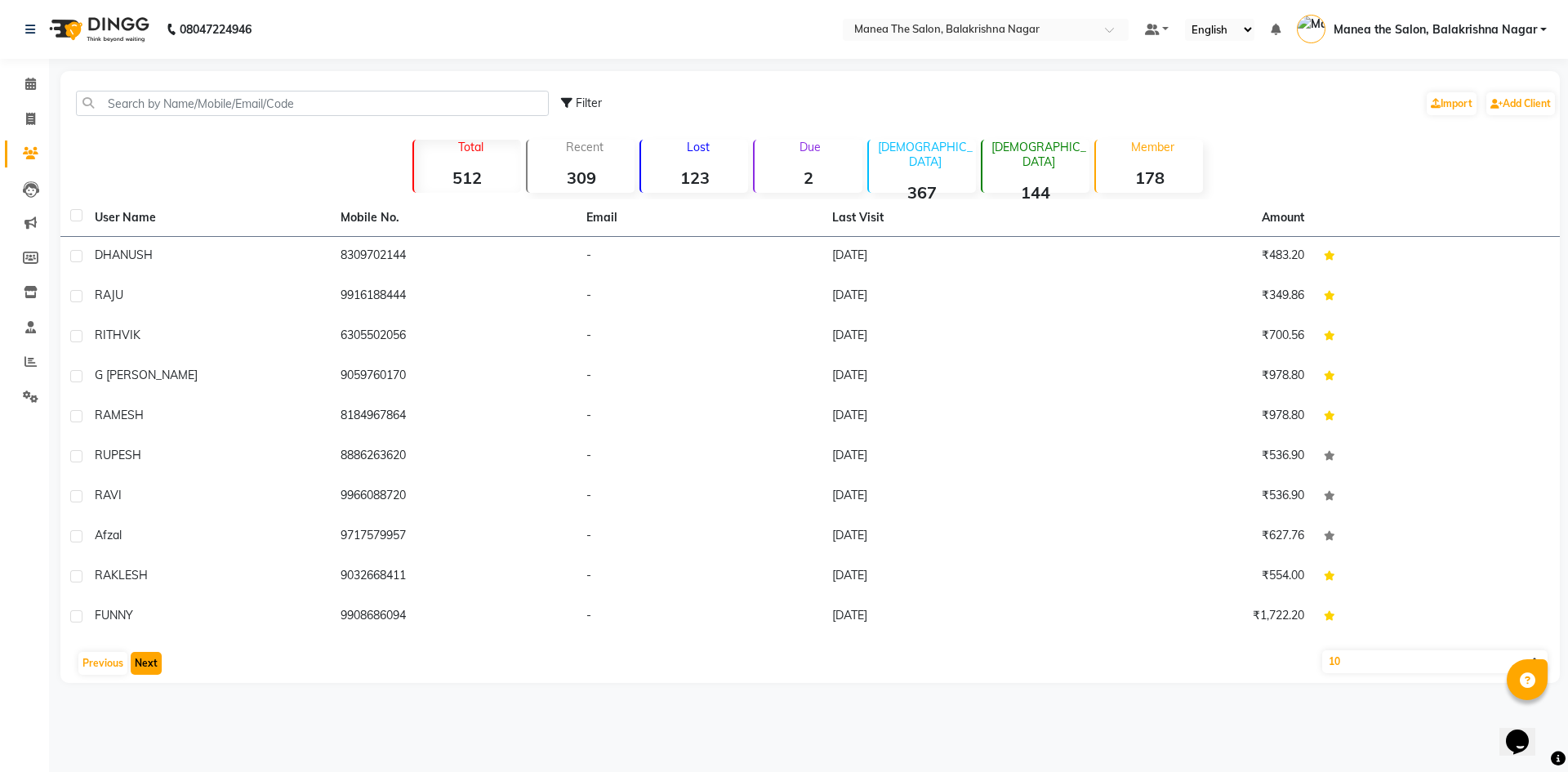
click at [147, 665] on button "Next" at bounding box center [145, 663] width 31 height 23
click at [148, 666] on button "Next" at bounding box center [145, 663] width 31 height 23
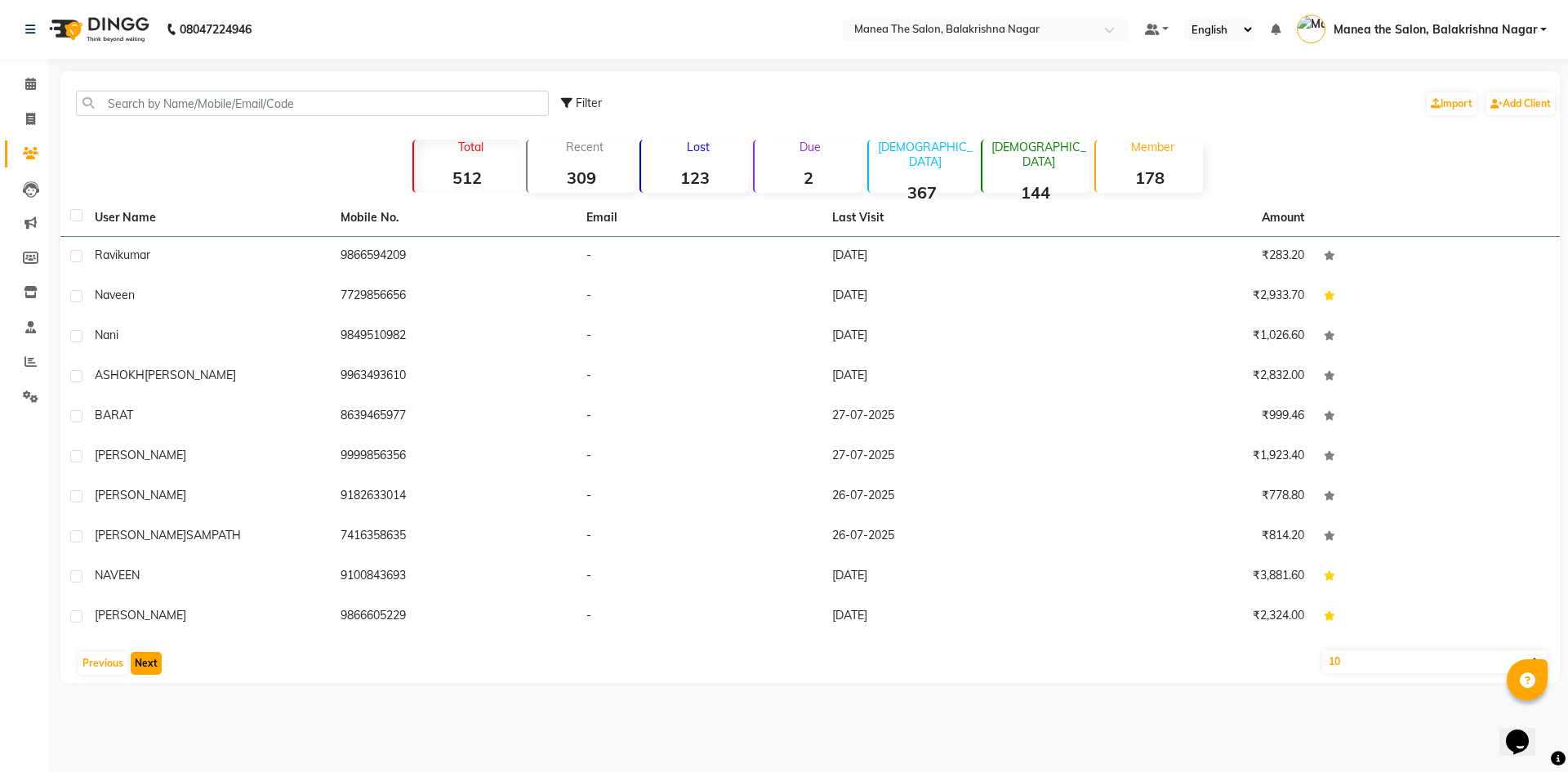
click at [148, 666] on button "Next" at bounding box center [145, 663] width 31 height 23
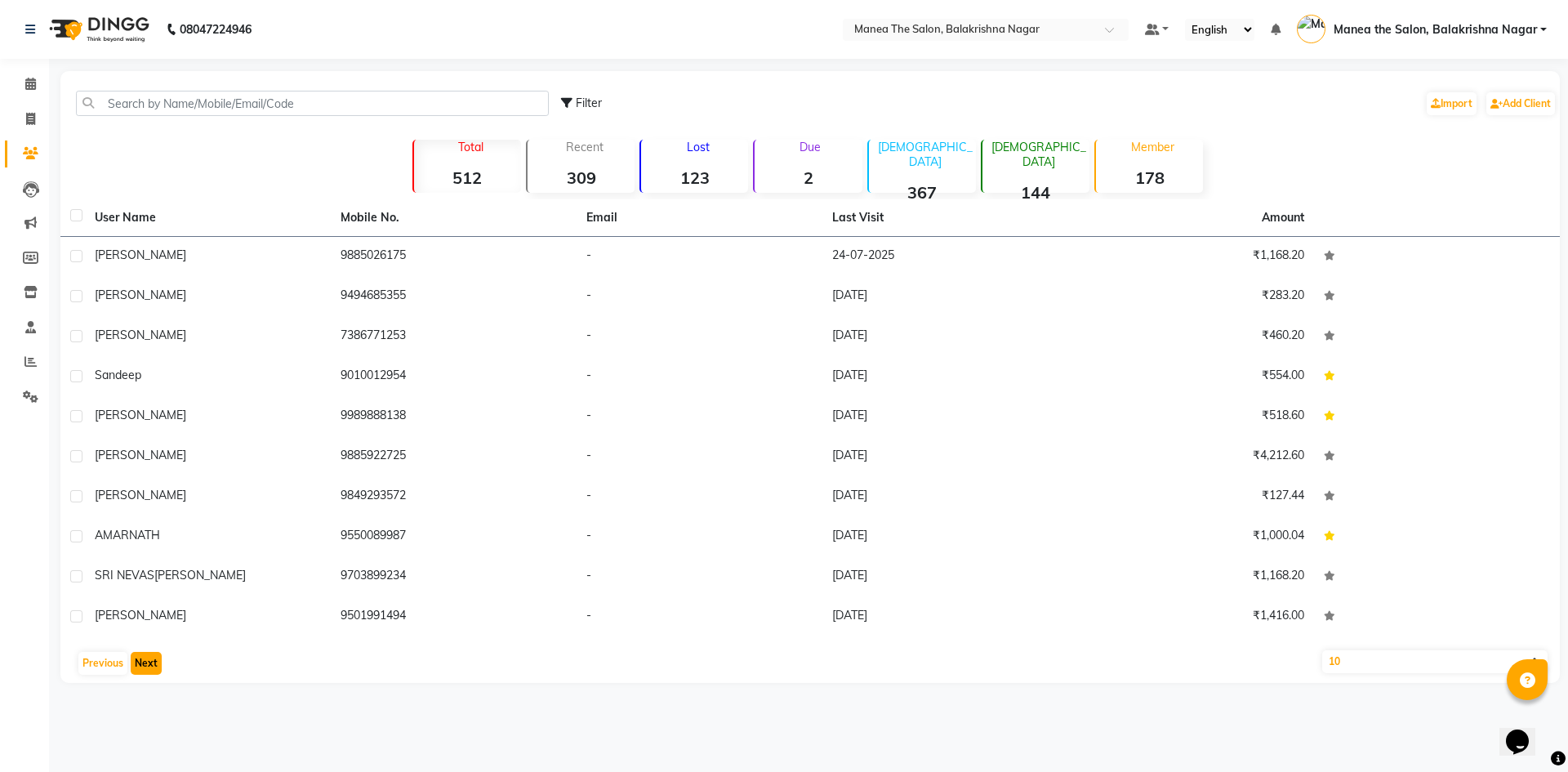
click at [148, 666] on button "Next" at bounding box center [145, 663] width 31 height 23
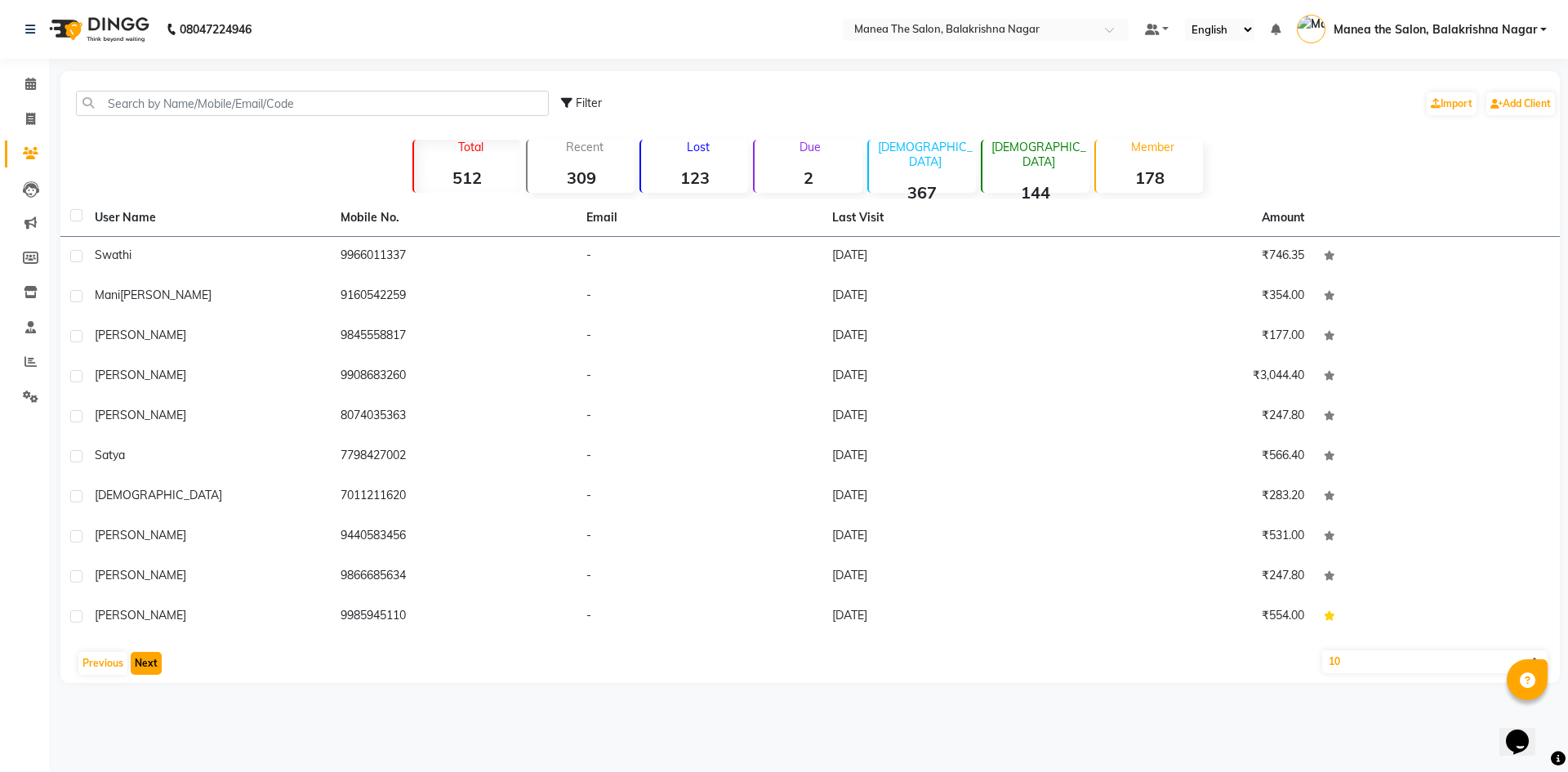
click at [148, 666] on button "Next" at bounding box center [145, 663] width 31 height 23
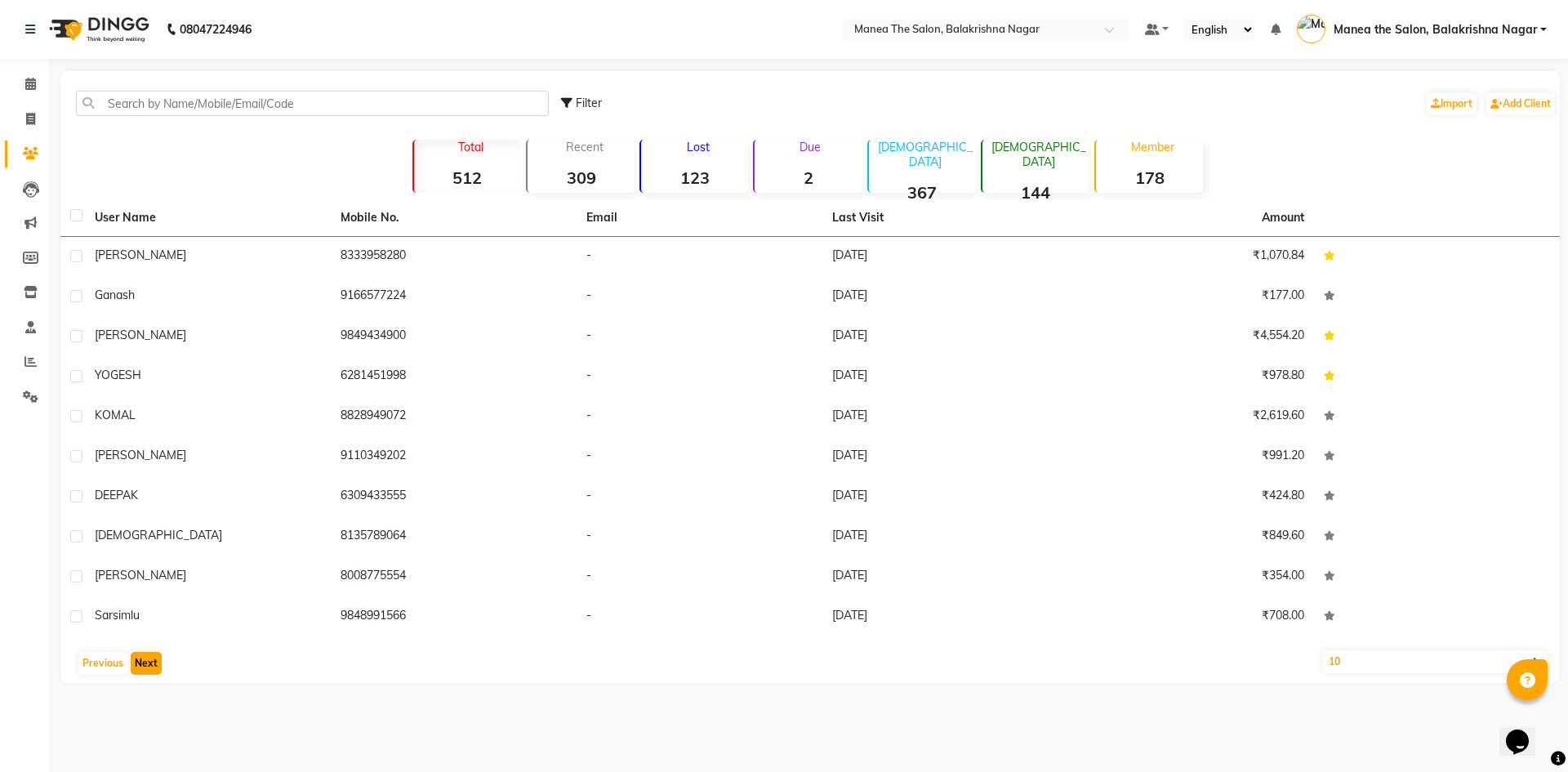
click at [149, 666] on button "Next" at bounding box center [145, 663] width 31 height 23
click at [148, 665] on button "Next" at bounding box center [145, 663] width 31 height 23
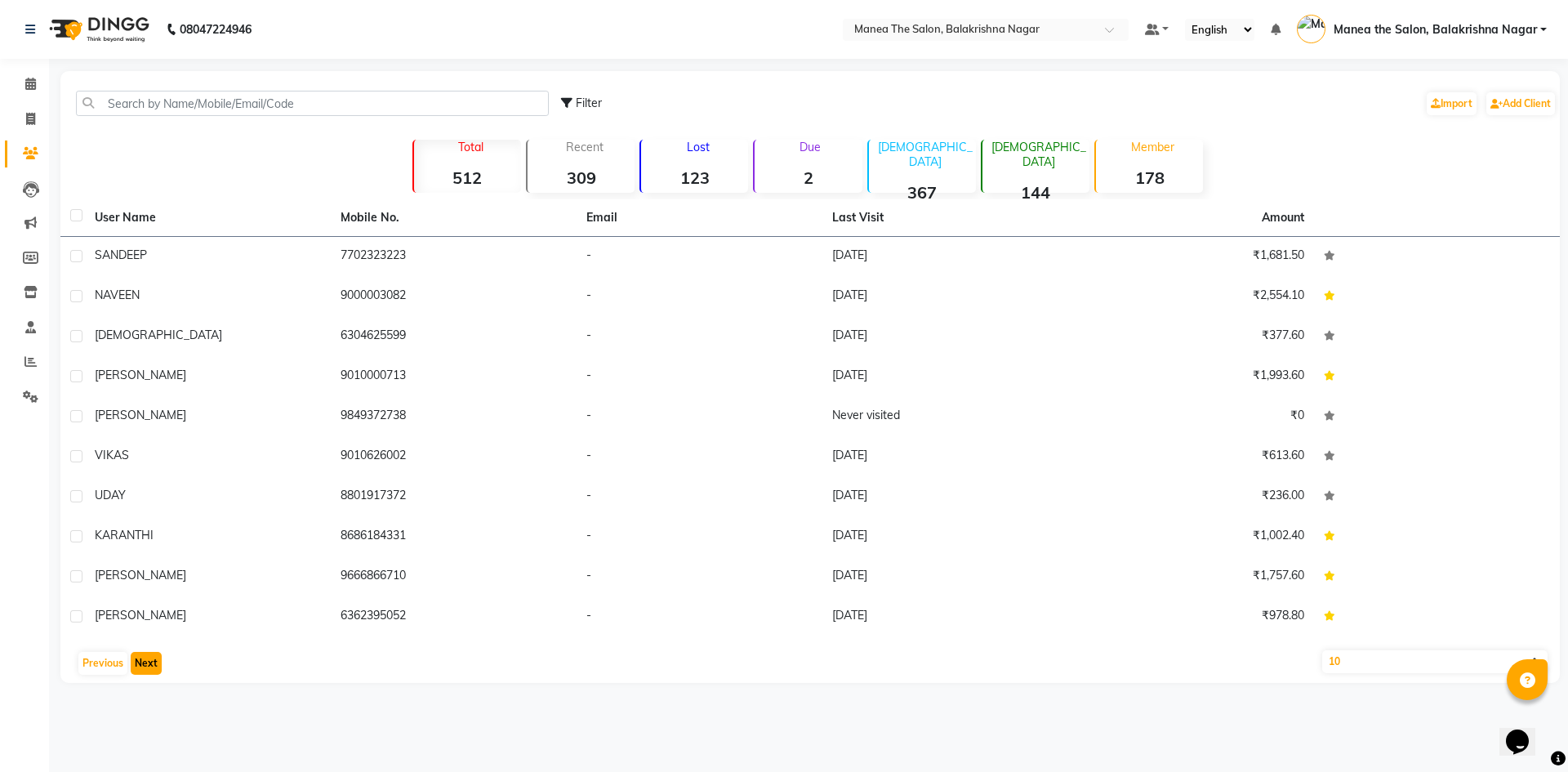
click at [139, 665] on button "Next" at bounding box center [145, 663] width 31 height 23
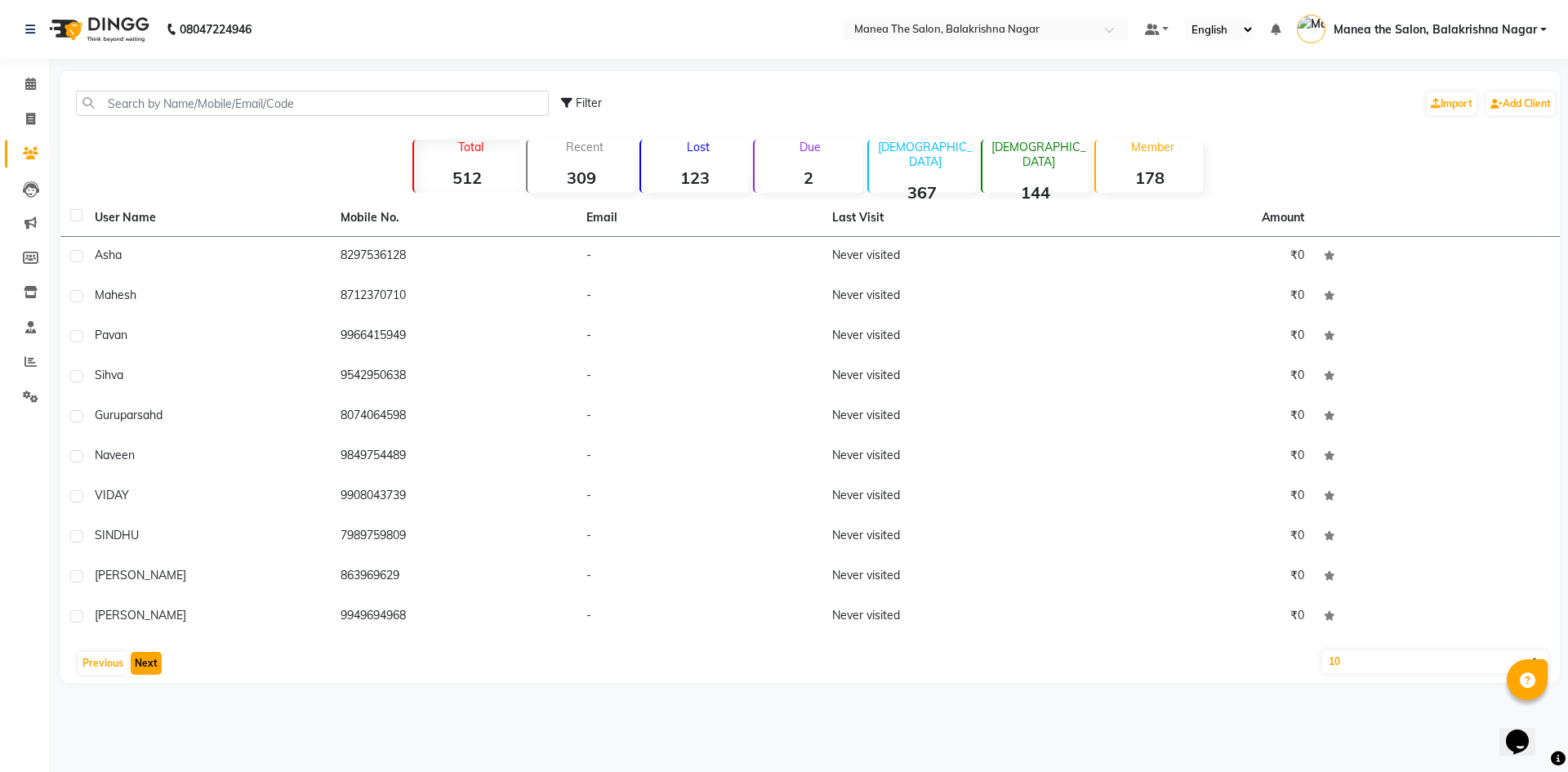
click at [140, 663] on button "Next" at bounding box center [145, 663] width 31 height 23
click at [30, 111] on span at bounding box center [30, 119] width 29 height 19
select select "service"
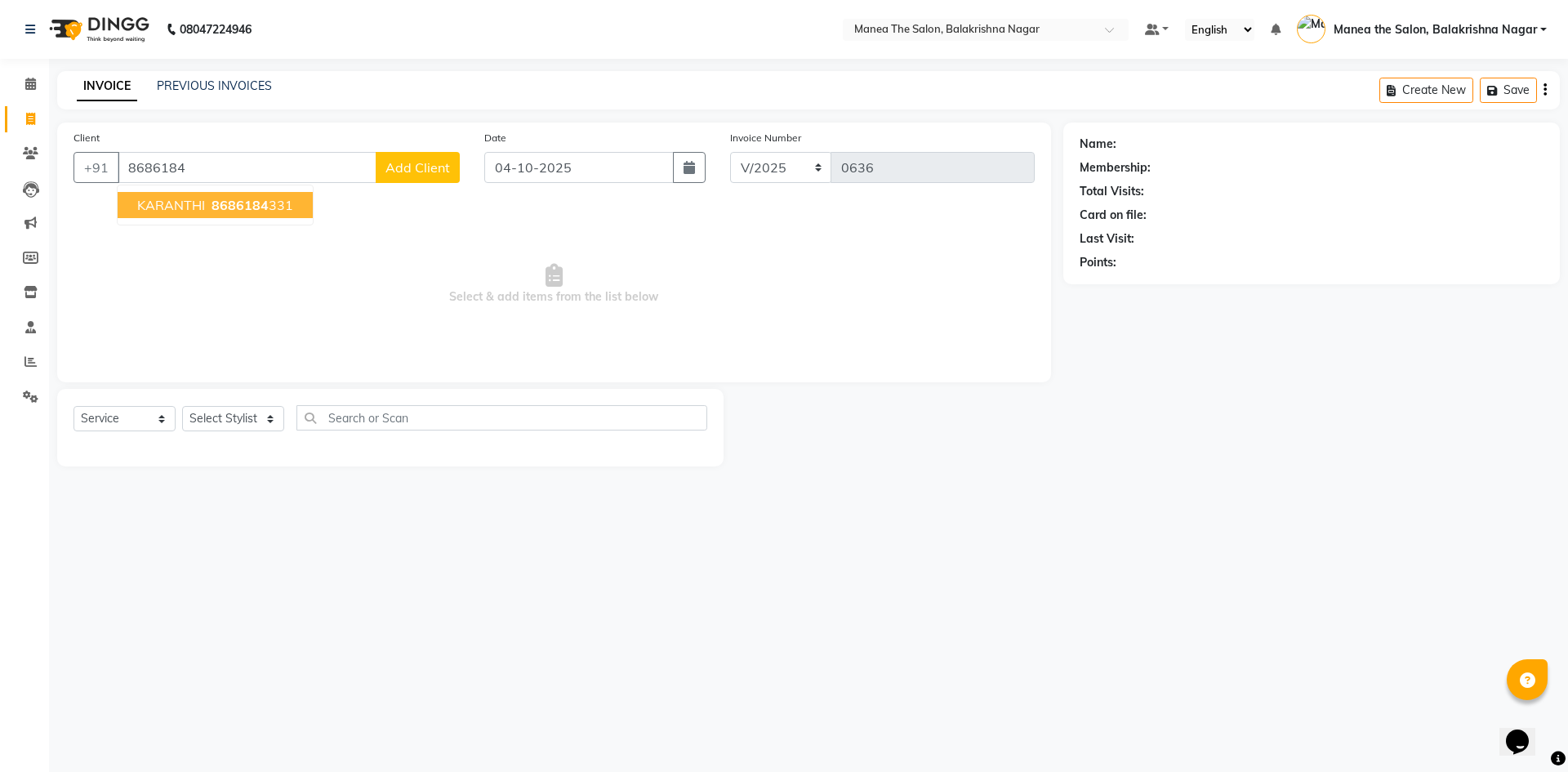
click at [186, 200] on span "KARANTHI" at bounding box center [171, 205] width 68 height 16
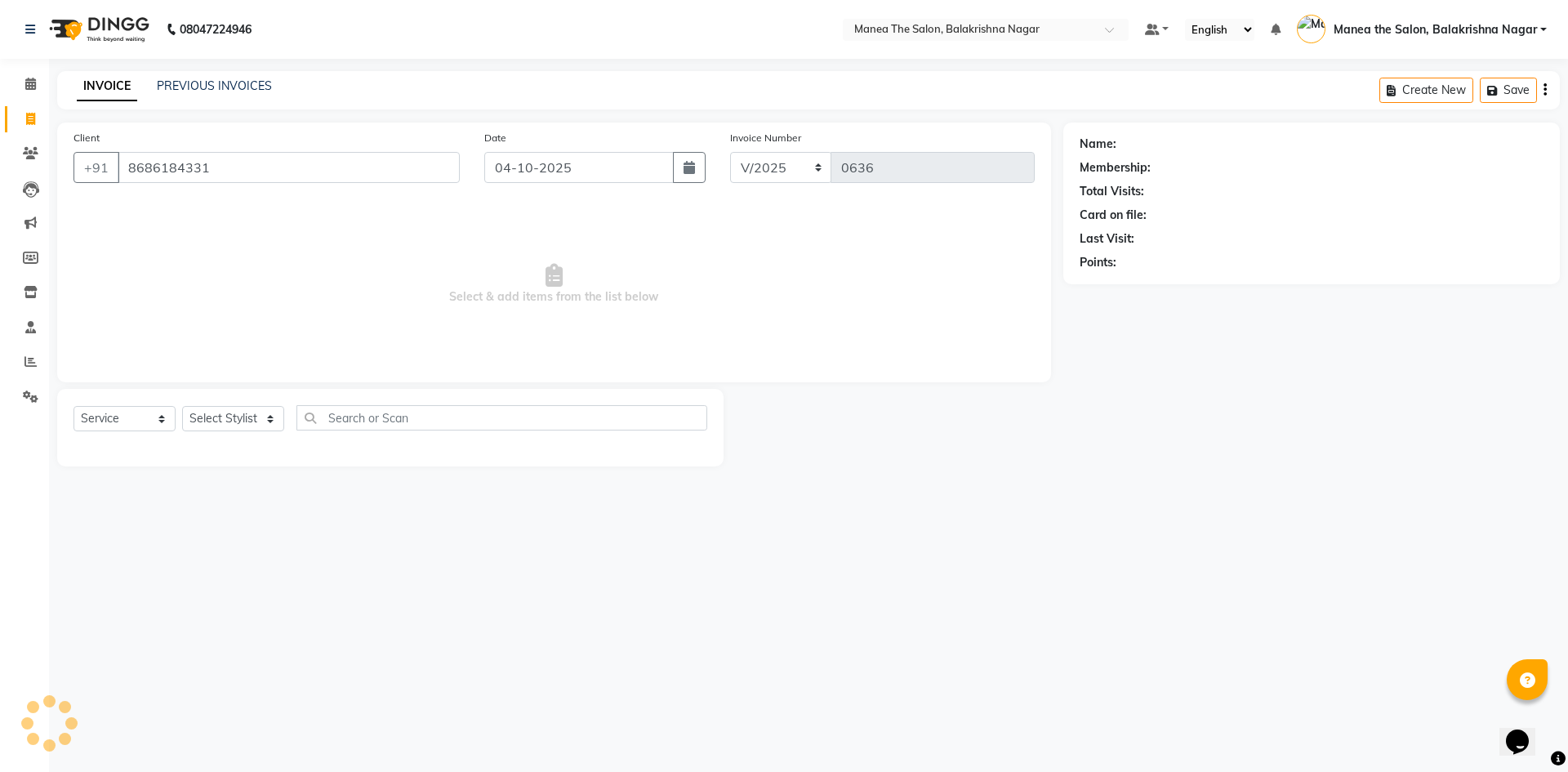
type input "8686184331"
select select "1: Object"
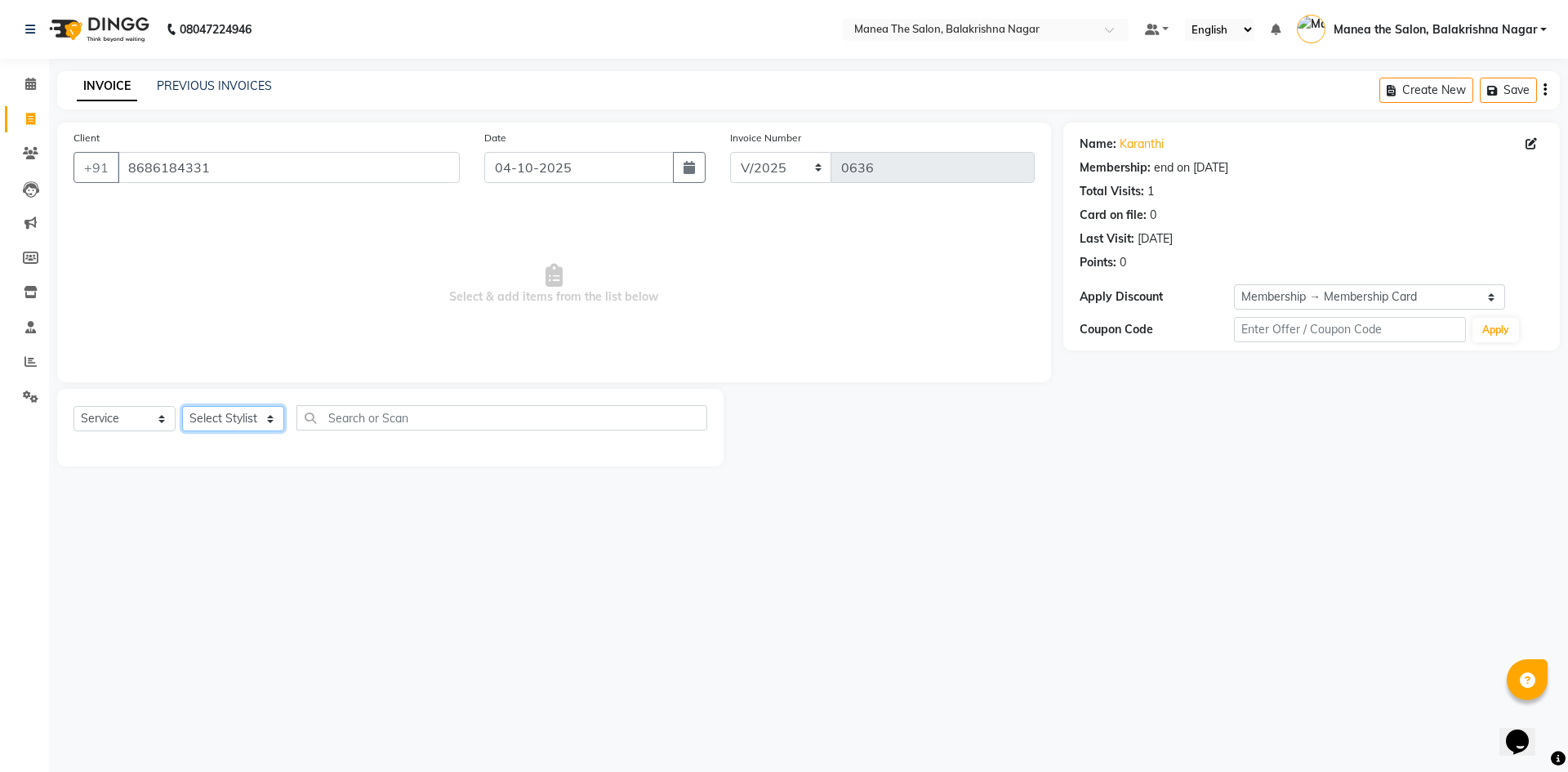
click at [267, 423] on select "Select Stylist [PERSON_NAME] [PERSON_NAME] [PERSON_NAME]" at bounding box center [233, 418] width 102 height 25
select select "77555"
click at [182, 406] on select "Select Stylist [PERSON_NAME] [PERSON_NAME] [PERSON_NAME]" at bounding box center [233, 418] width 102 height 25
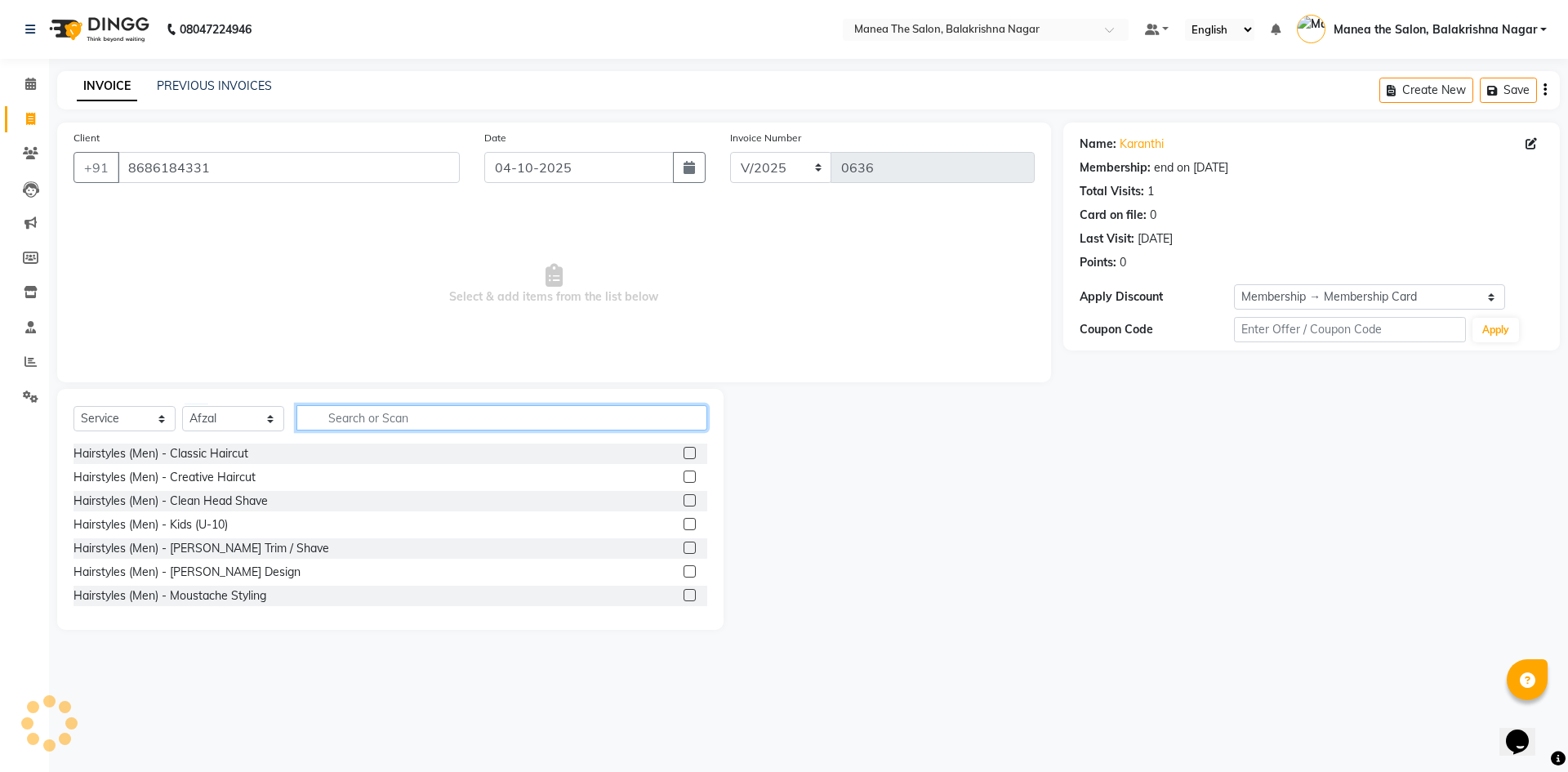
click at [338, 412] on input "text" at bounding box center [501, 417] width 411 height 25
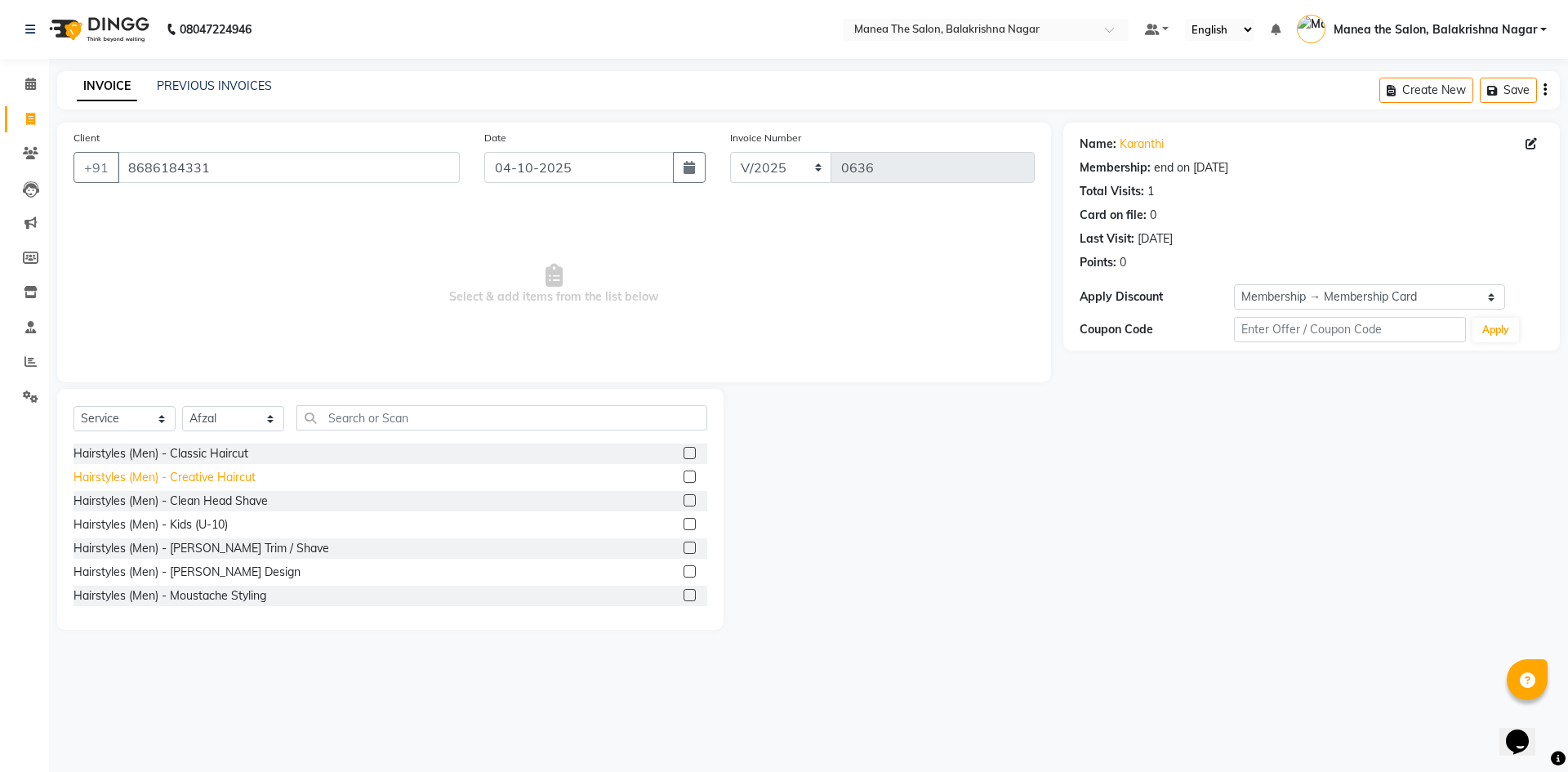
click at [226, 471] on div "Hairstyles (Men) - Creative Haircut" at bounding box center [164, 477] width 182 height 17
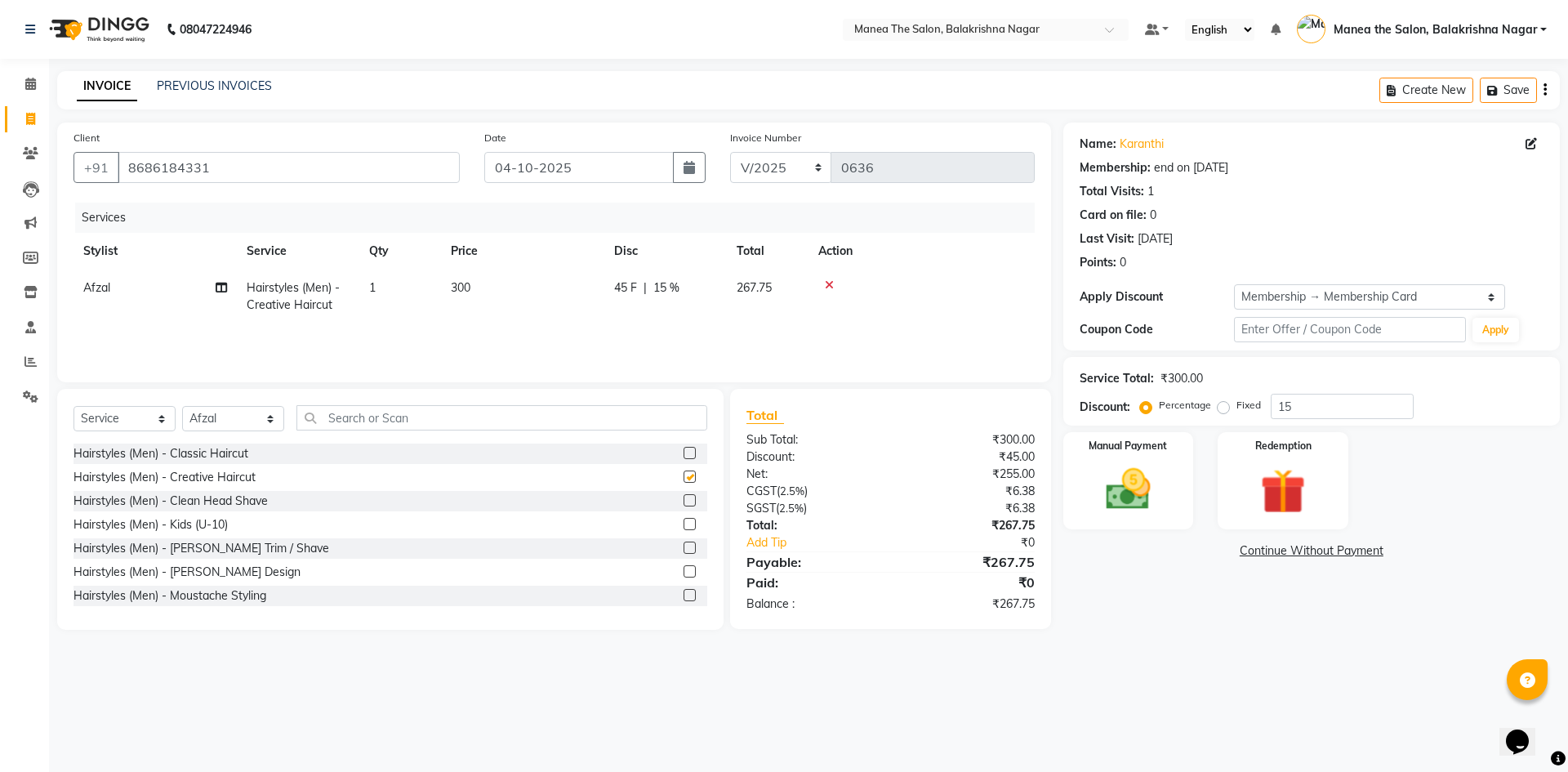
checkbox input "false"
click at [234, 568] on div "Hairstyles (Men) - [PERSON_NAME] Design" at bounding box center [187, 572] width 227 height 17
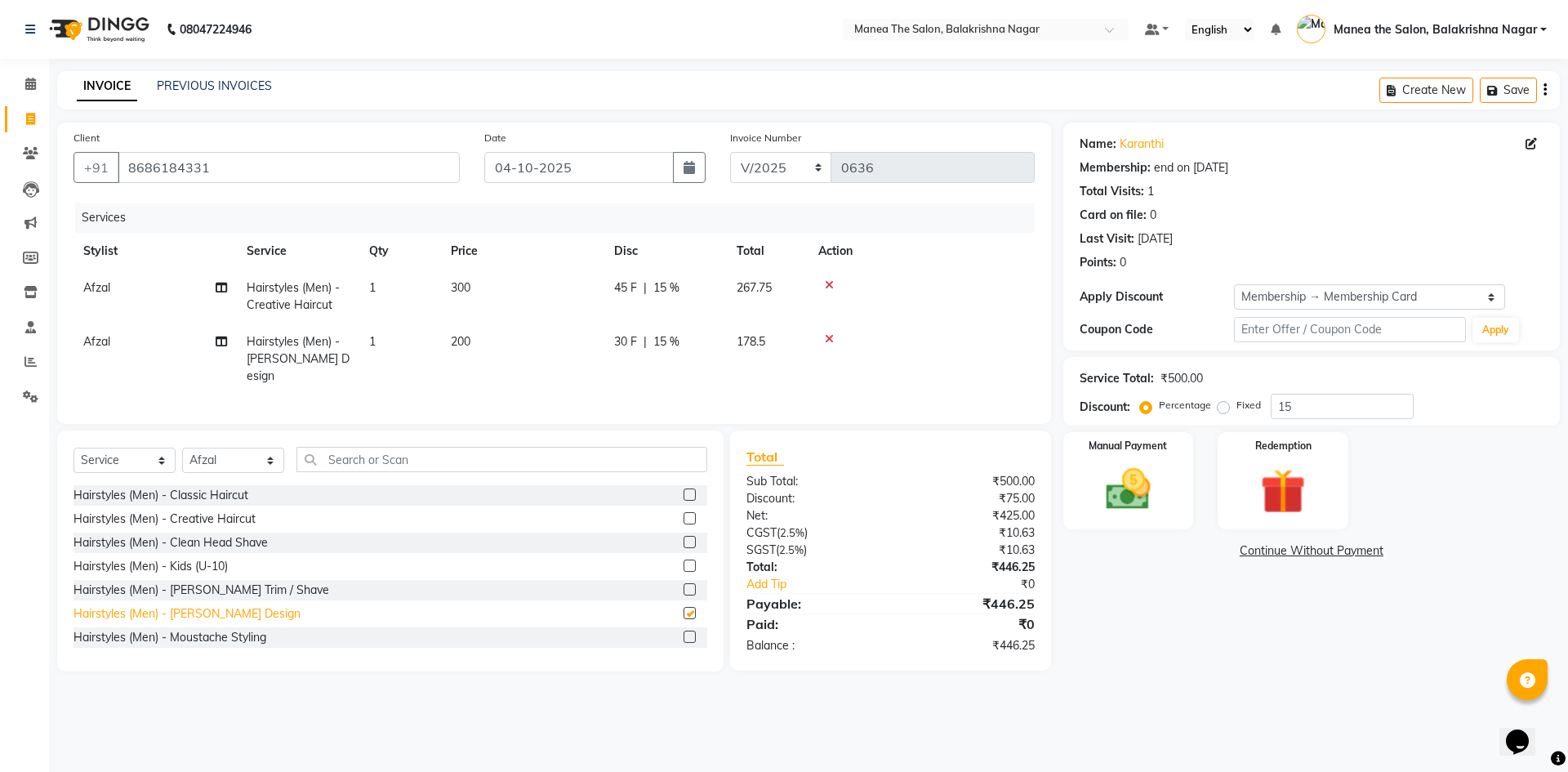
checkbox input "false"
click at [472, 289] on td "300" at bounding box center [522, 296] width 163 height 54
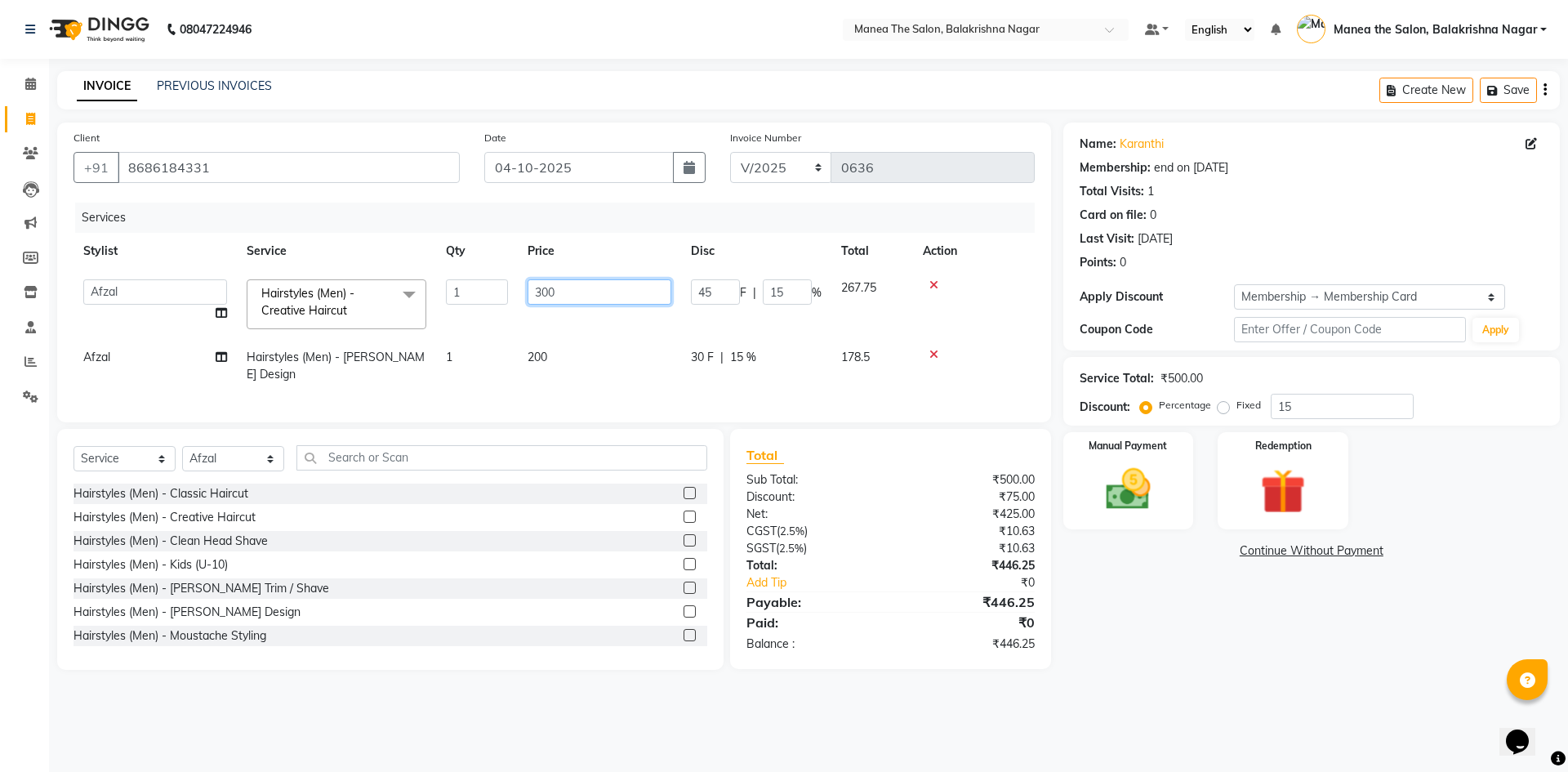
click at [564, 285] on input "300" at bounding box center [600, 291] width 144 height 25
type input "3"
type input "400"
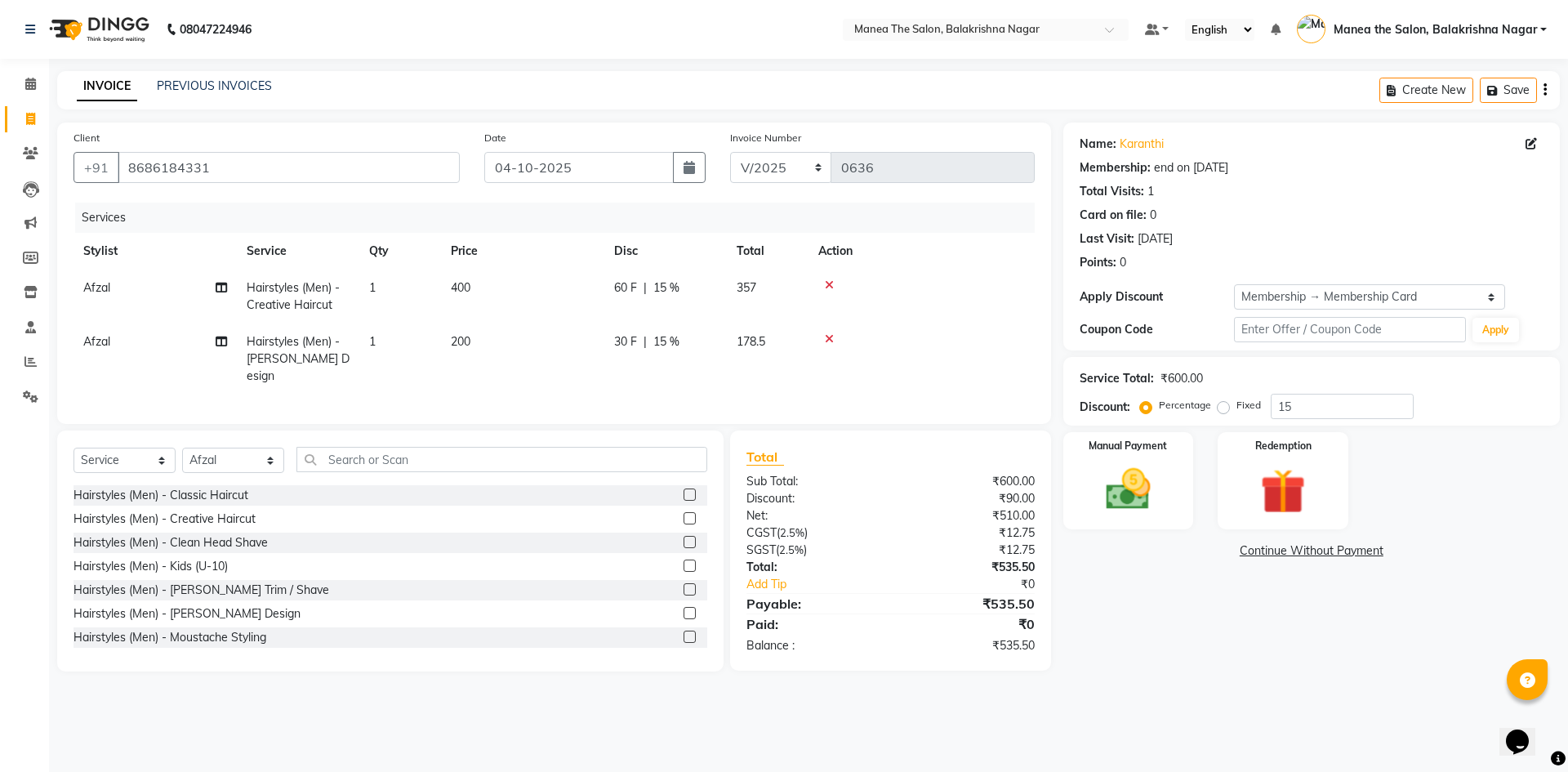
click at [552, 358] on td "200" at bounding box center [522, 358] width 163 height 71
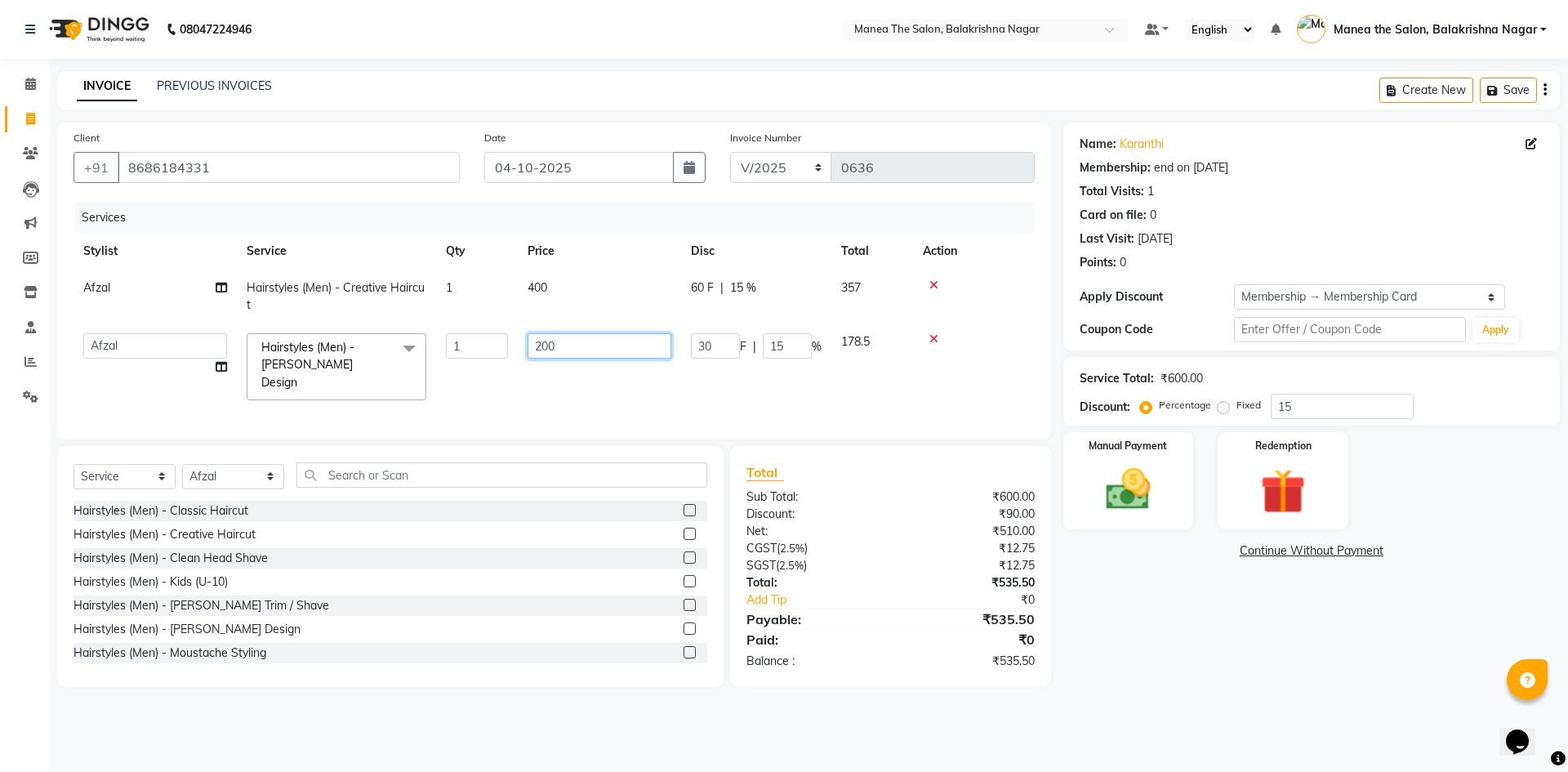
click at [604, 342] on input "200" at bounding box center [600, 345] width 144 height 25
type input "250"
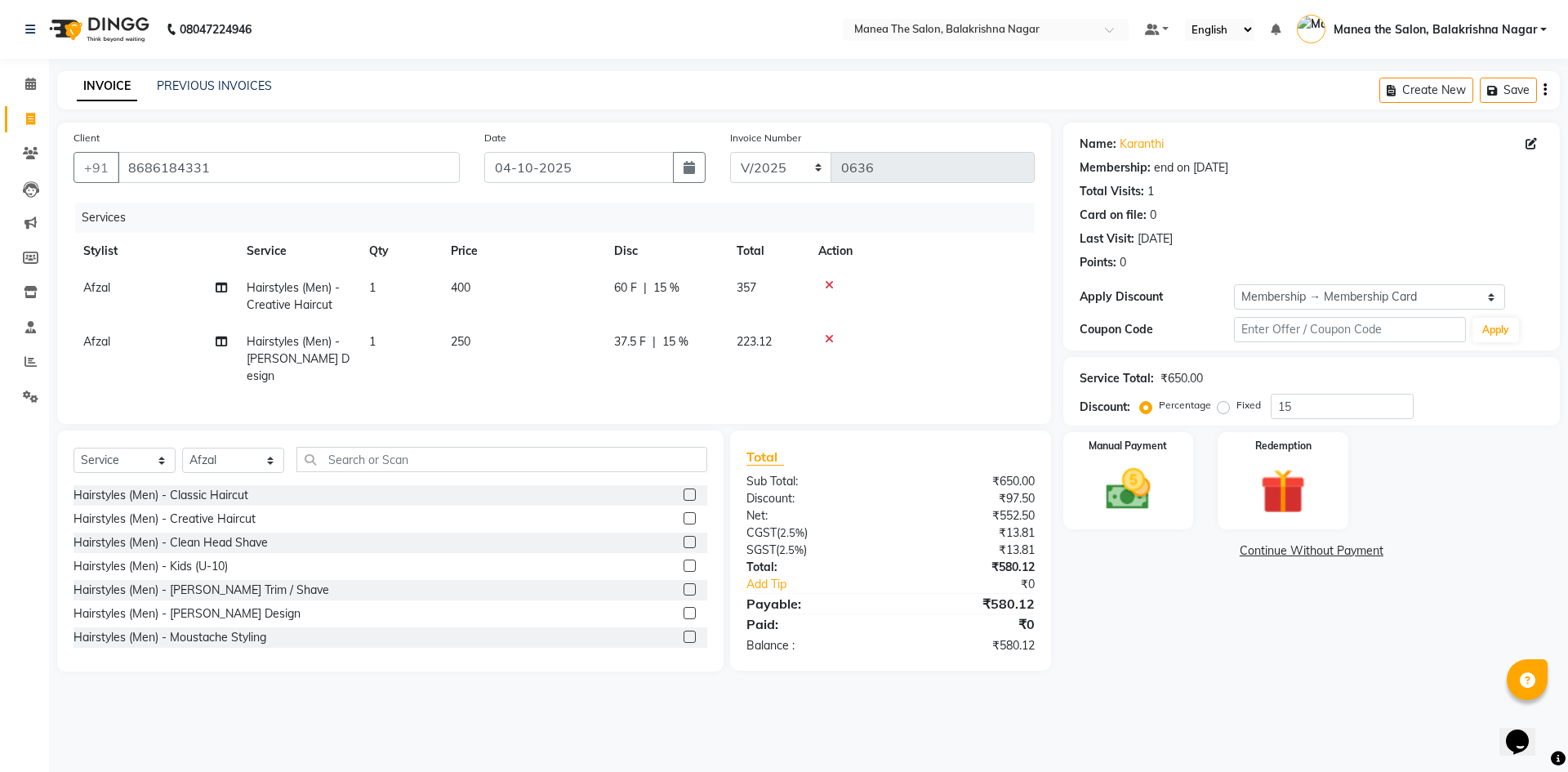
click at [555, 278] on td "400" at bounding box center [522, 296] width 163 height 54
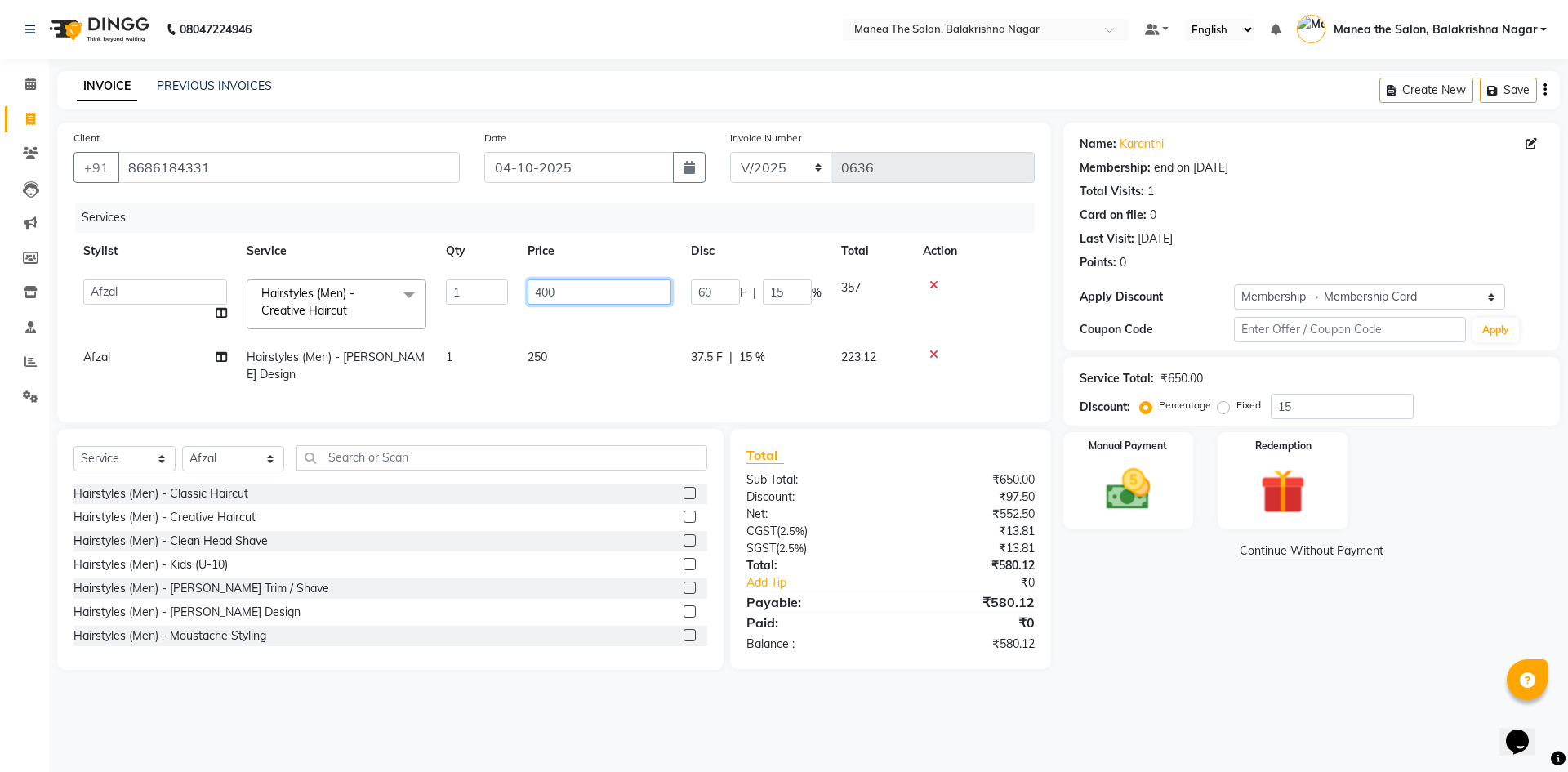
click at [624, 288] on input "400" at bounding box center [600, 291] width 144 height 25
type input "4"
type input "350"
click at [1314, 392] on div "Service Total: ₹650.00 Discount: Percentage Fixed 15" at bounding box center [1311, 391] width 463 height 56
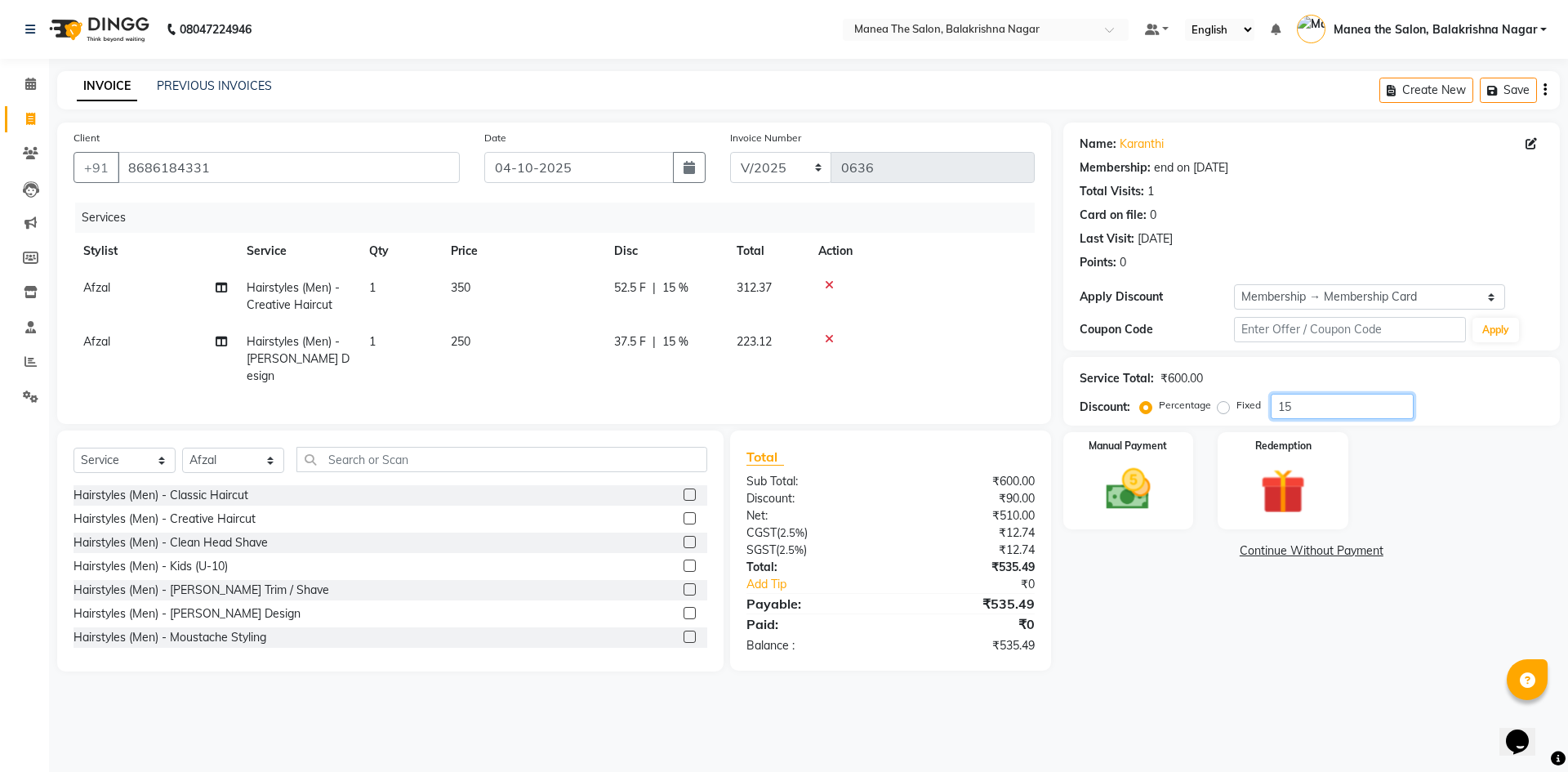
click at [1314, 409] on input "15" at bounding box center [1342, 406] width 143 height 25
type input "1"
type input "30"
click at [1122, 480] on img at bounding box center [1128, 489] width 76 height 54
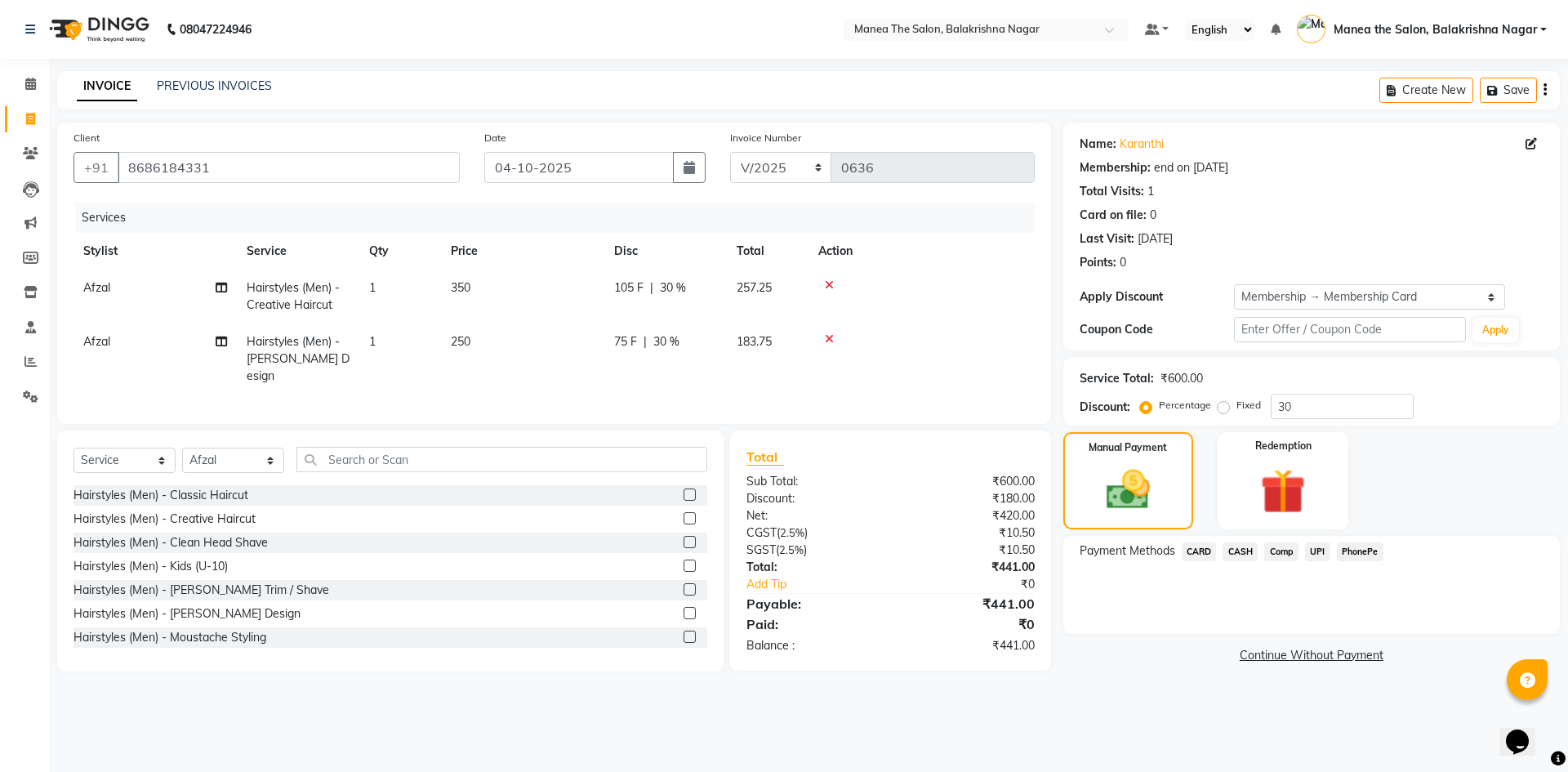
click at [1319, 551] on span "UPI" at bounding box center [1316, 551] width 25 height 19
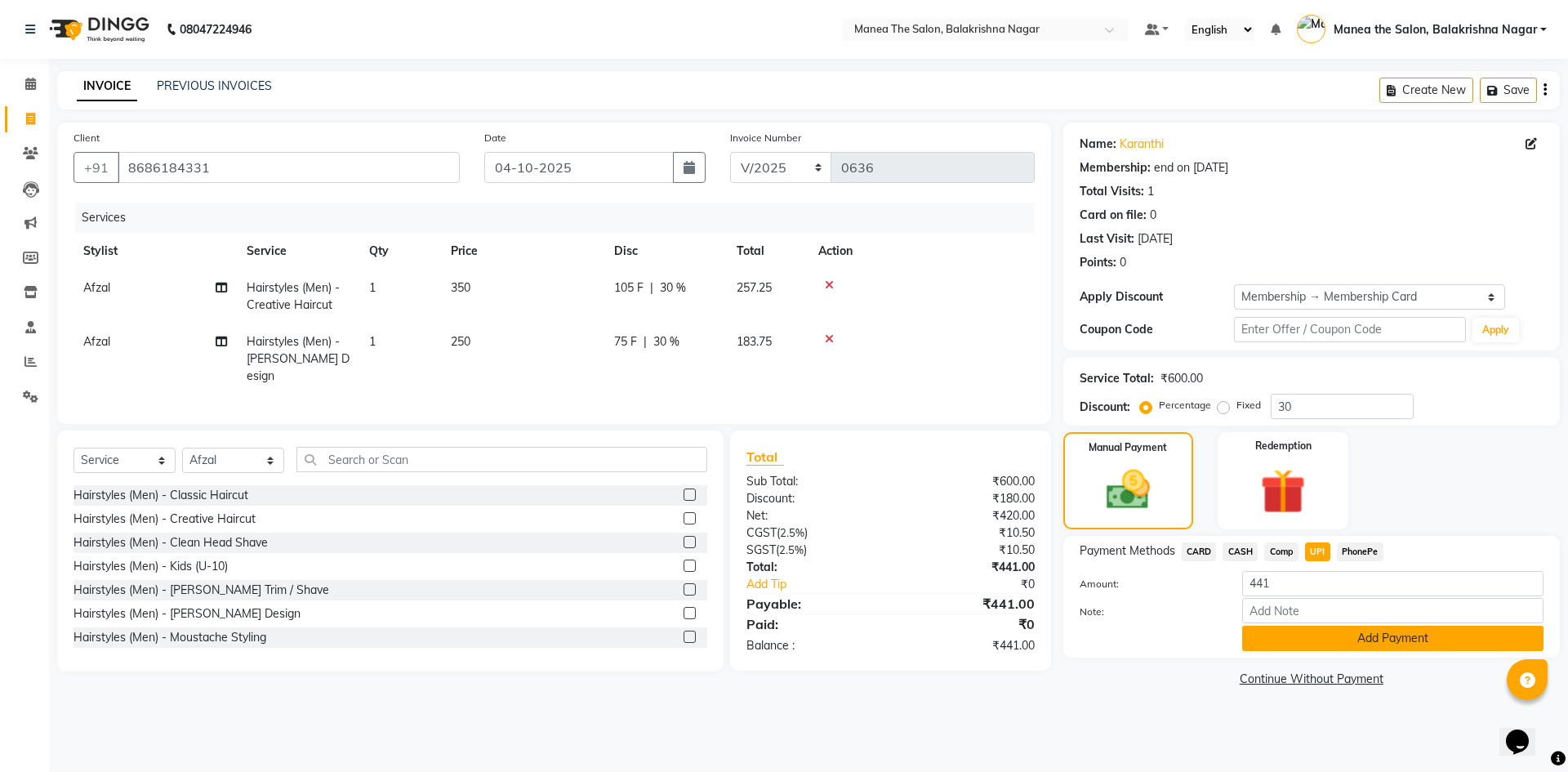
click at [1398, 626] on button "Add Payment" at bounding box center [1392, 638] width 301 height 25
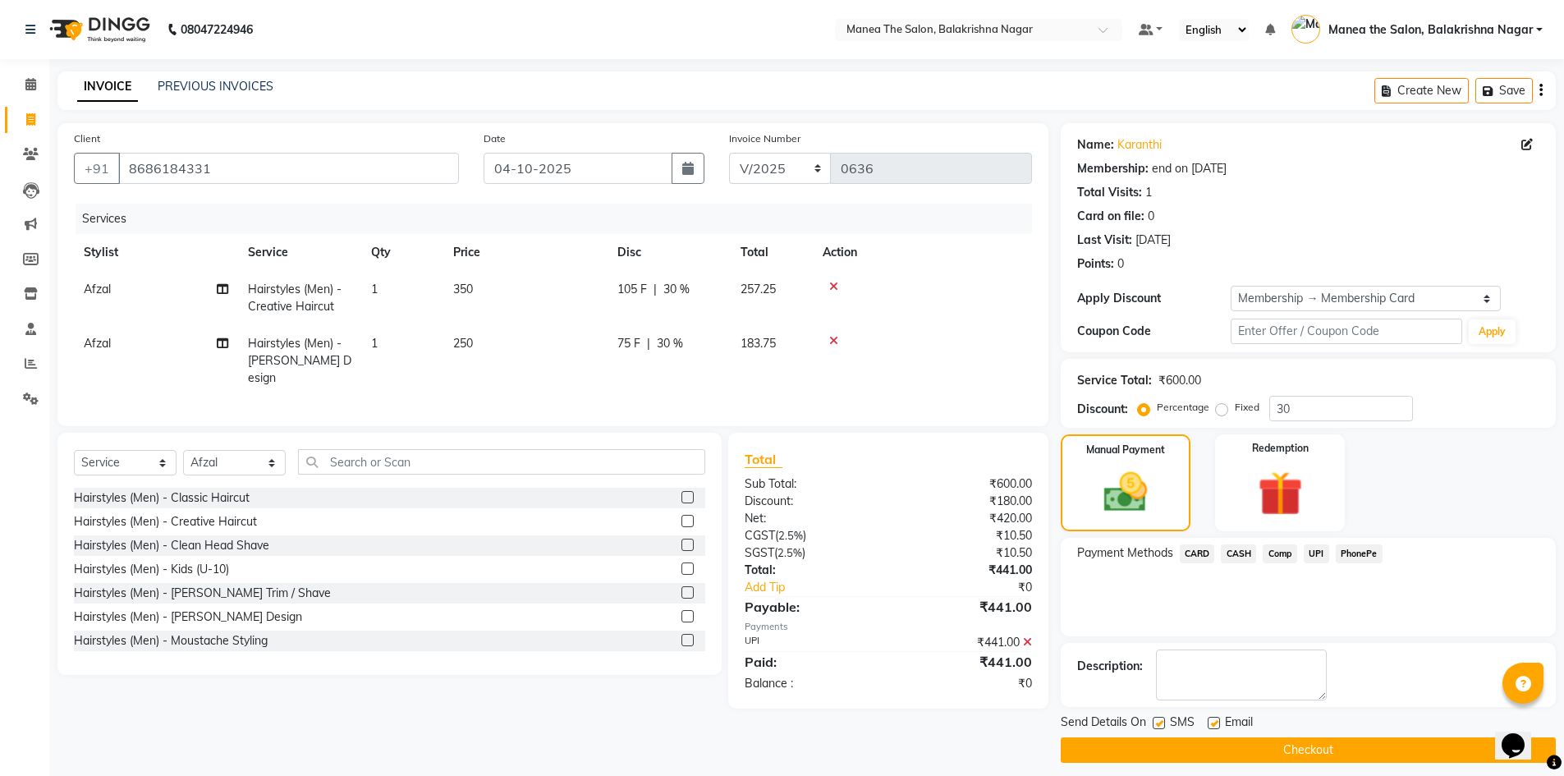
click at [1299, 750] on button "Checkout" at bounding box center [1308, 749] width 495 height 25
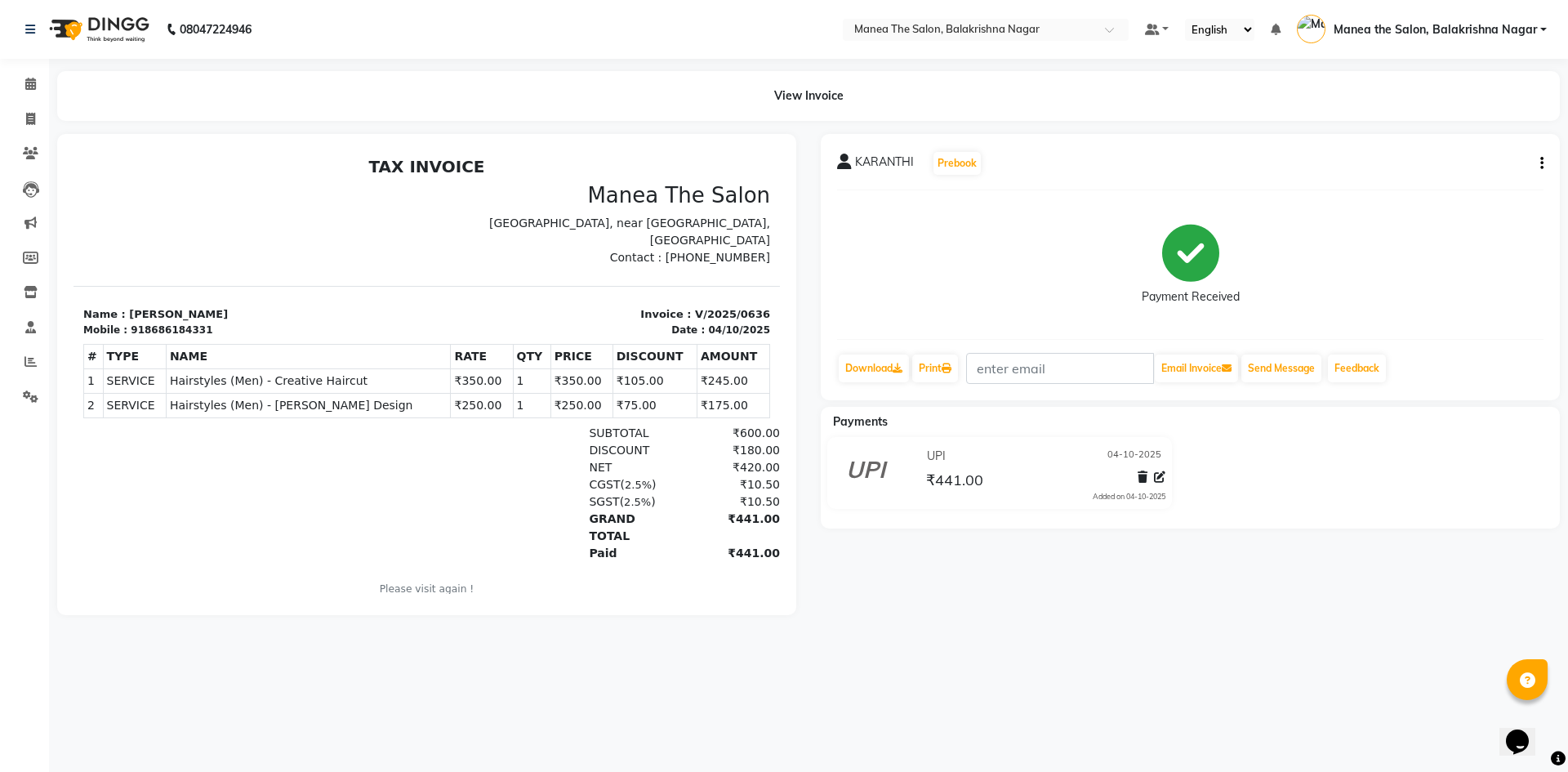
drag, startPoint x: 1293, startPoint y: 746, endPoint x: 1225, endPoint y: 603, distance: 158.3
click at [1225, 603] on div "KARANTHI Prebook Payment Received Download Print Email Invoice Send Message Fee…" at bounding box center [1190, 375] width 764 height 482
click at [34, 116] on icon at bounding box center [30, 118] width 9 height 12
select select "service"
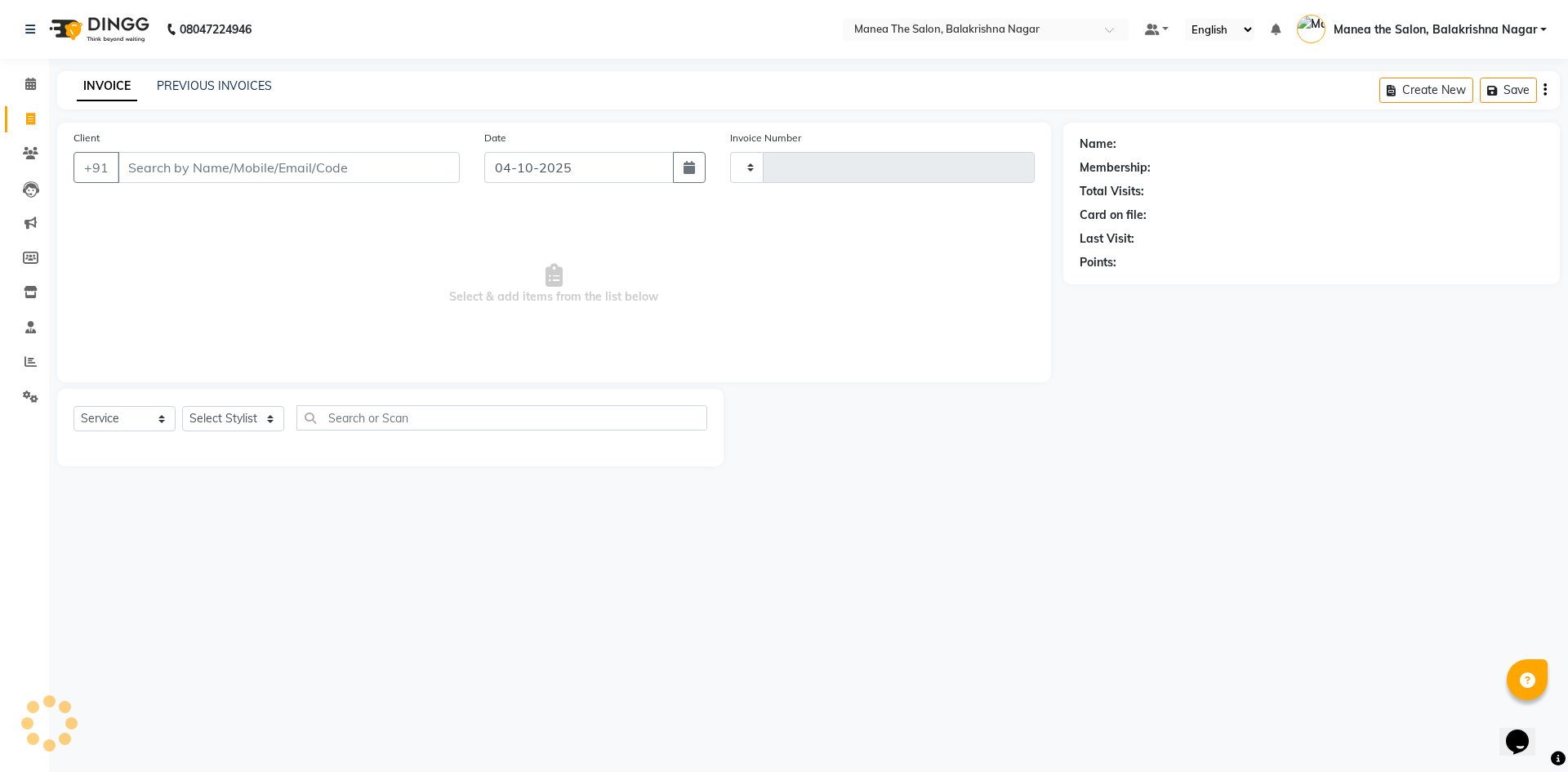
type input "0637"
select select "8200"
click at [35, 156] on icon at bounding box center [31, 153] width 16 height 12
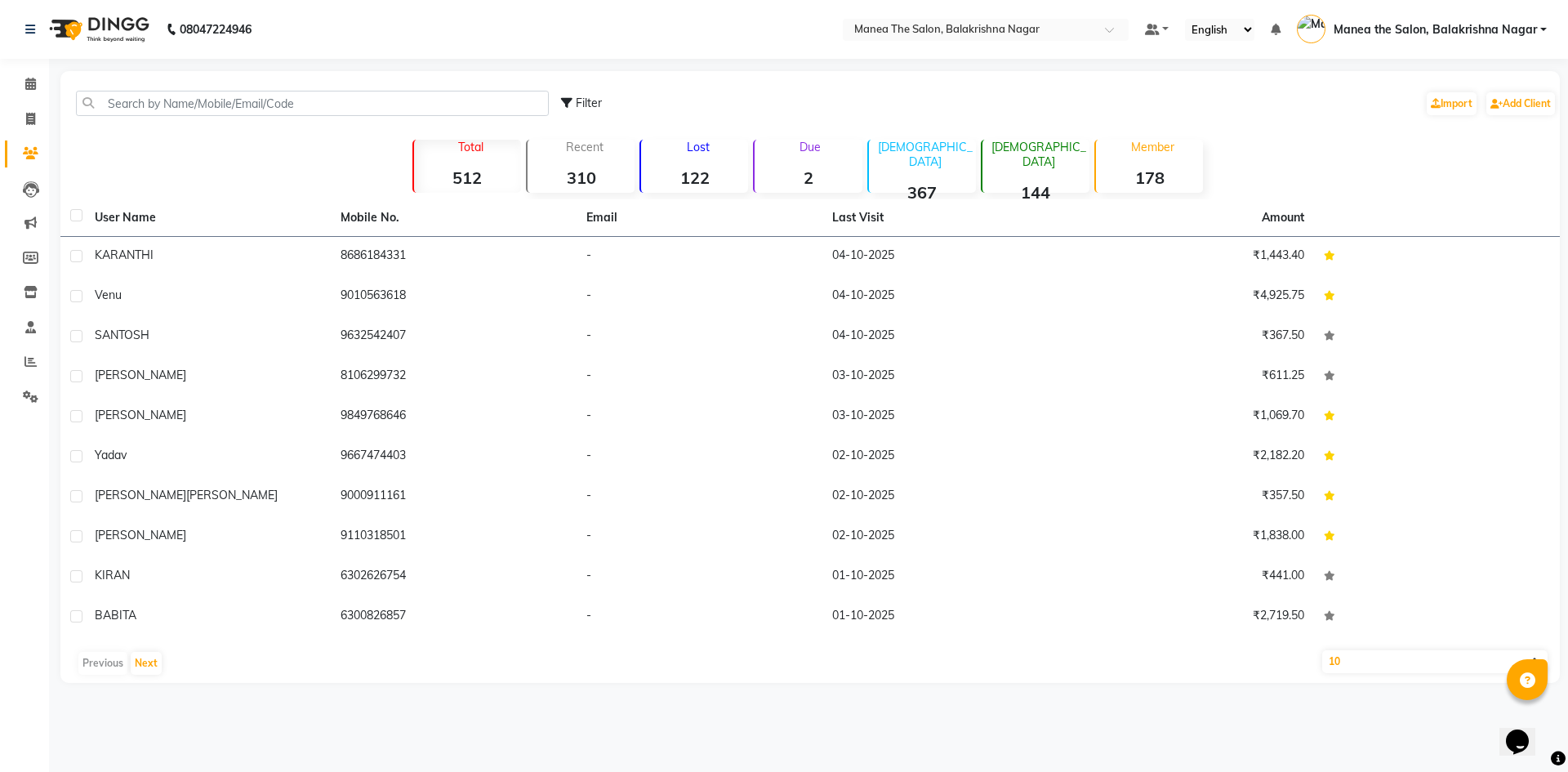
click at [80, 659] on div "Previous Next" at bounding box center [809, 664] width 1486 height 26
click at [93, 666] on div "Previous Next" at bounding box center [809, 664] width 1486 height 26
click at [145, 656] on button "Next" at bounding box center [145, 663] width 31 height 23
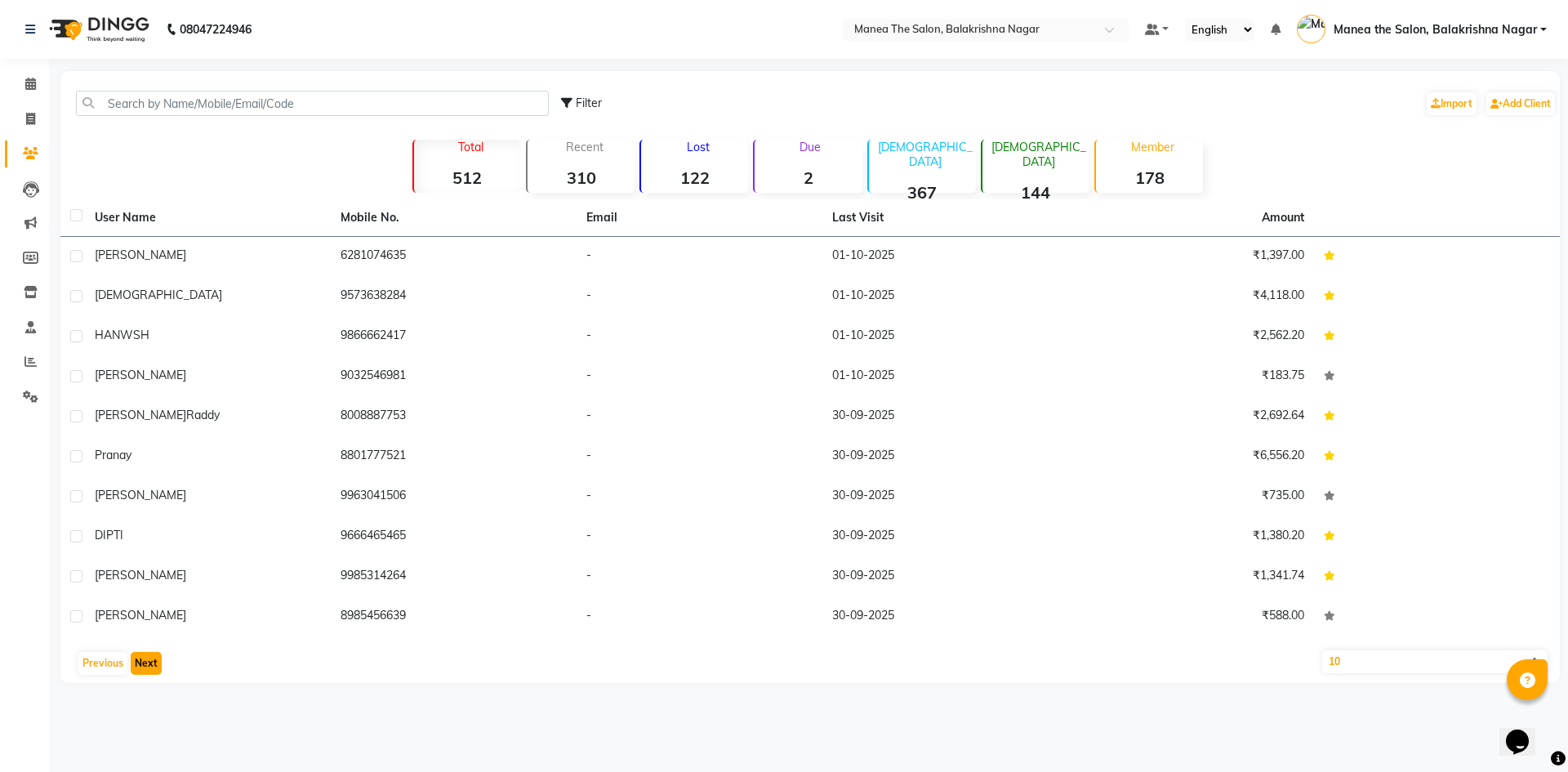
click at [145, 656] on button "Next" at bounding box center [145, 663] width 31 height 23
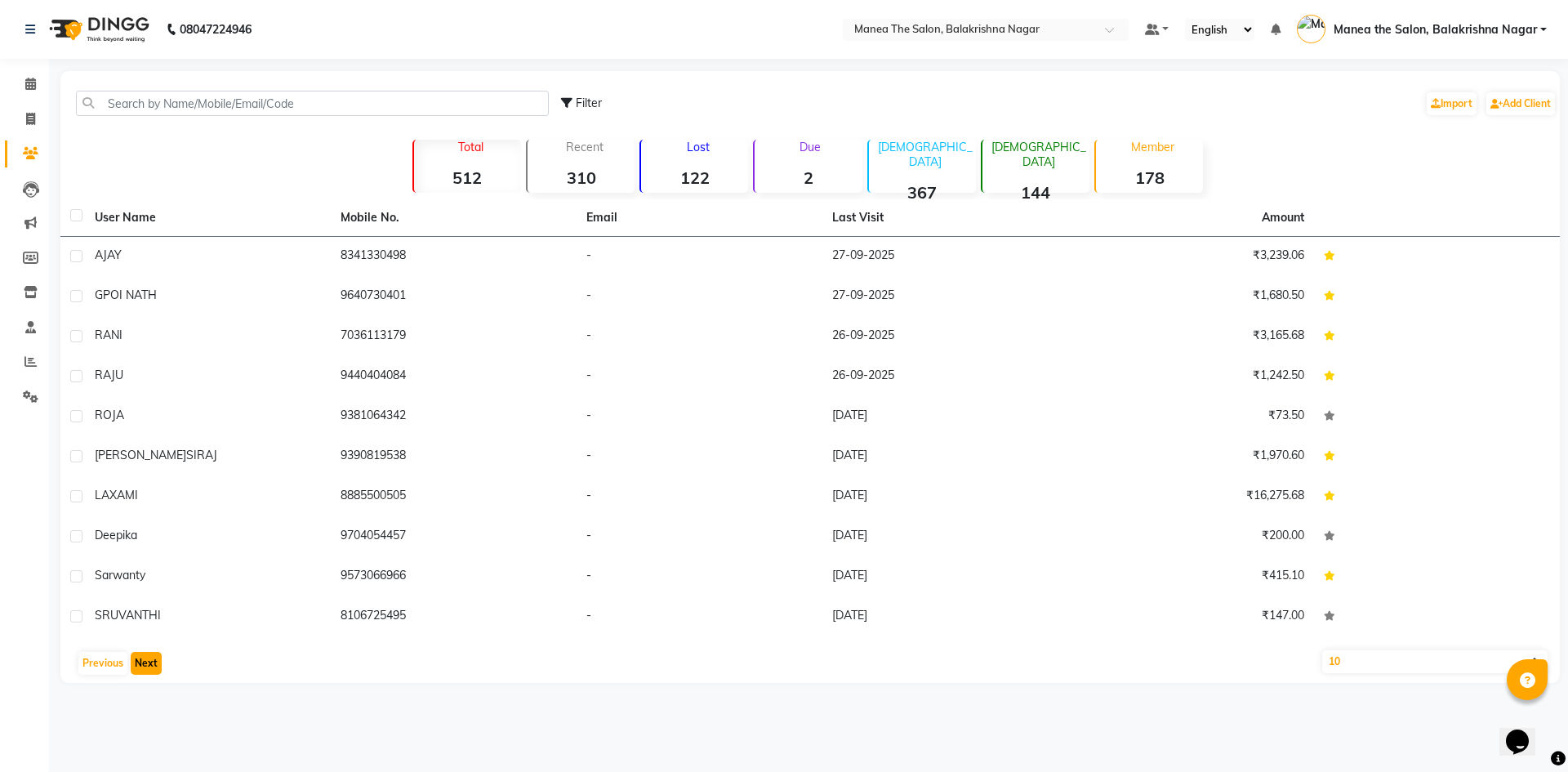
click at [145, 656] on button "Next" at bounding box center [145, 663] width 31 height 23
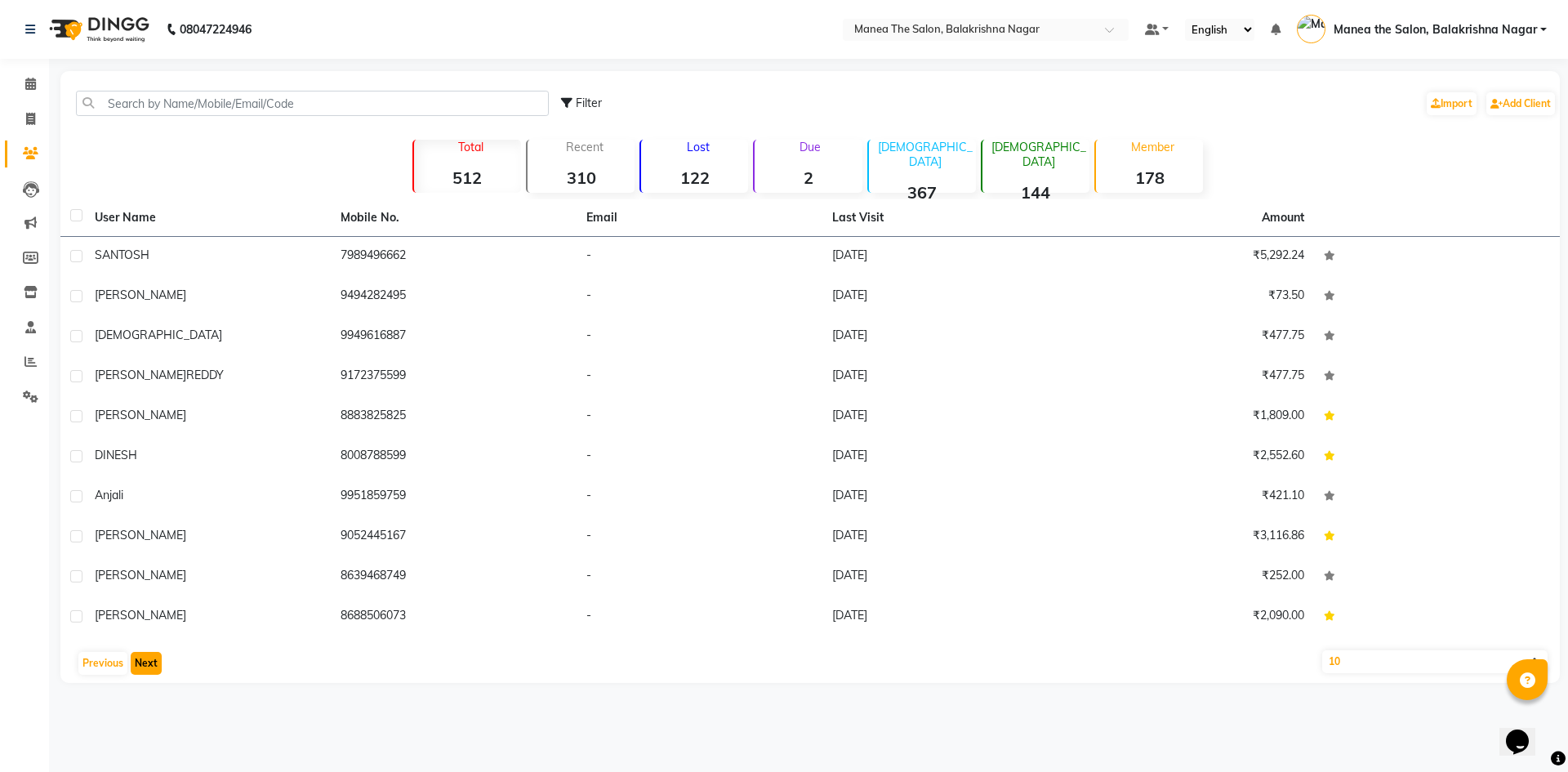
click at [145, 656] on button "Next" at bounding box center [145, 663] width 31 height 23
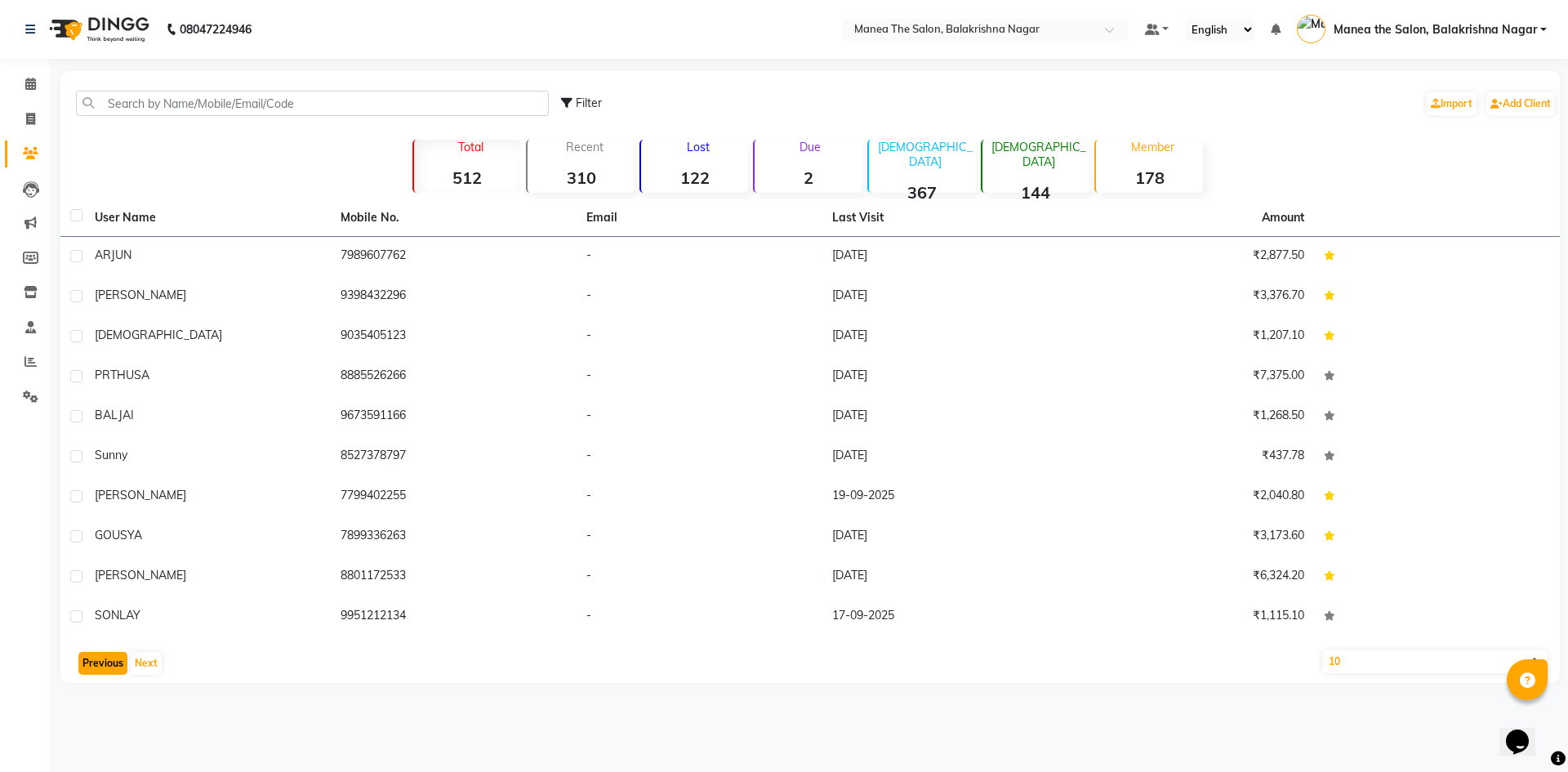
click at [104, 657] on button "Previous" at bounding box center [102, 663] width 49 height 23
click at [112, 660] on button "Previous" at bounding box center [102, 663] width 49 height 23
click at [98, 658] on button "Previous" at bounding box center [102, 663] width 49 height 23
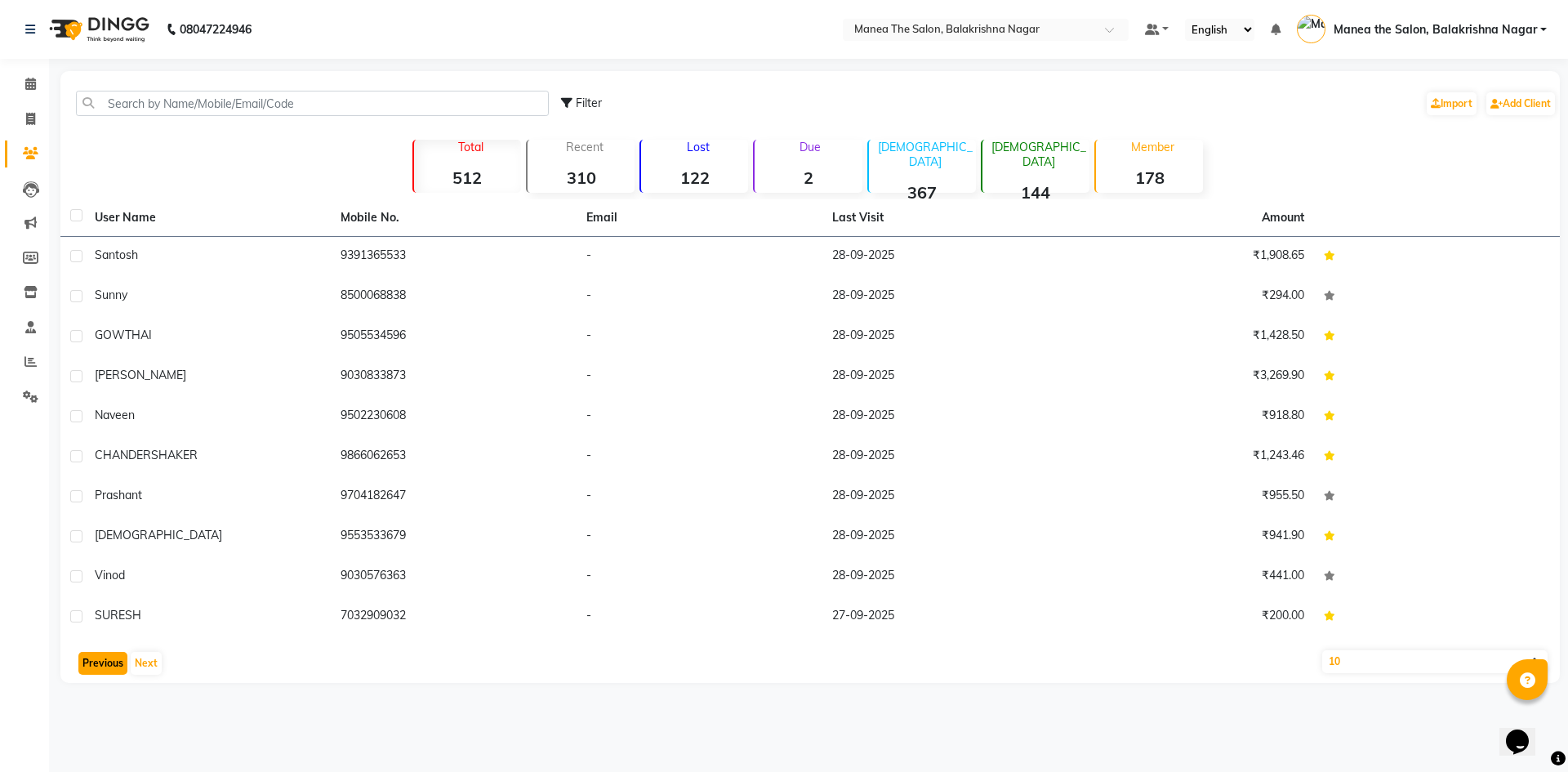
click at [98, 661] on button "Previous" at bounding box center [102, 663] width 49 height 23
click at [102, 657] on button "Previous" at bounding box center [102, 663] width 49 height 23
click at [103, 656] on button "Previous" at bounding box center [102, 663] width 49 height 23
click at [153, 667] on button "Next" at bounding box center [145, 663] width 31 height 23
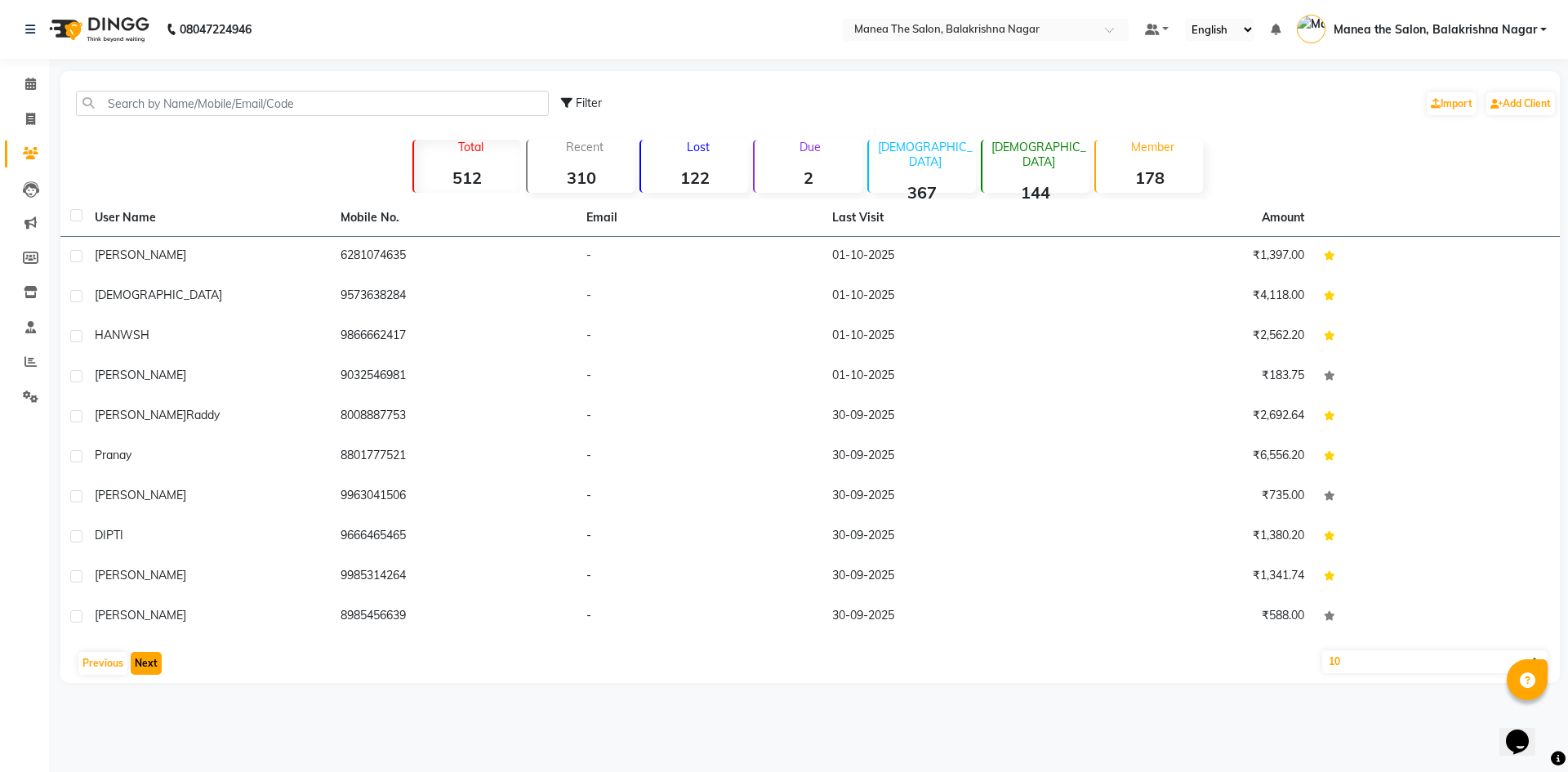
click at [153, 667] on button "Next" at bounding box center [145, 663] width 31 height 23
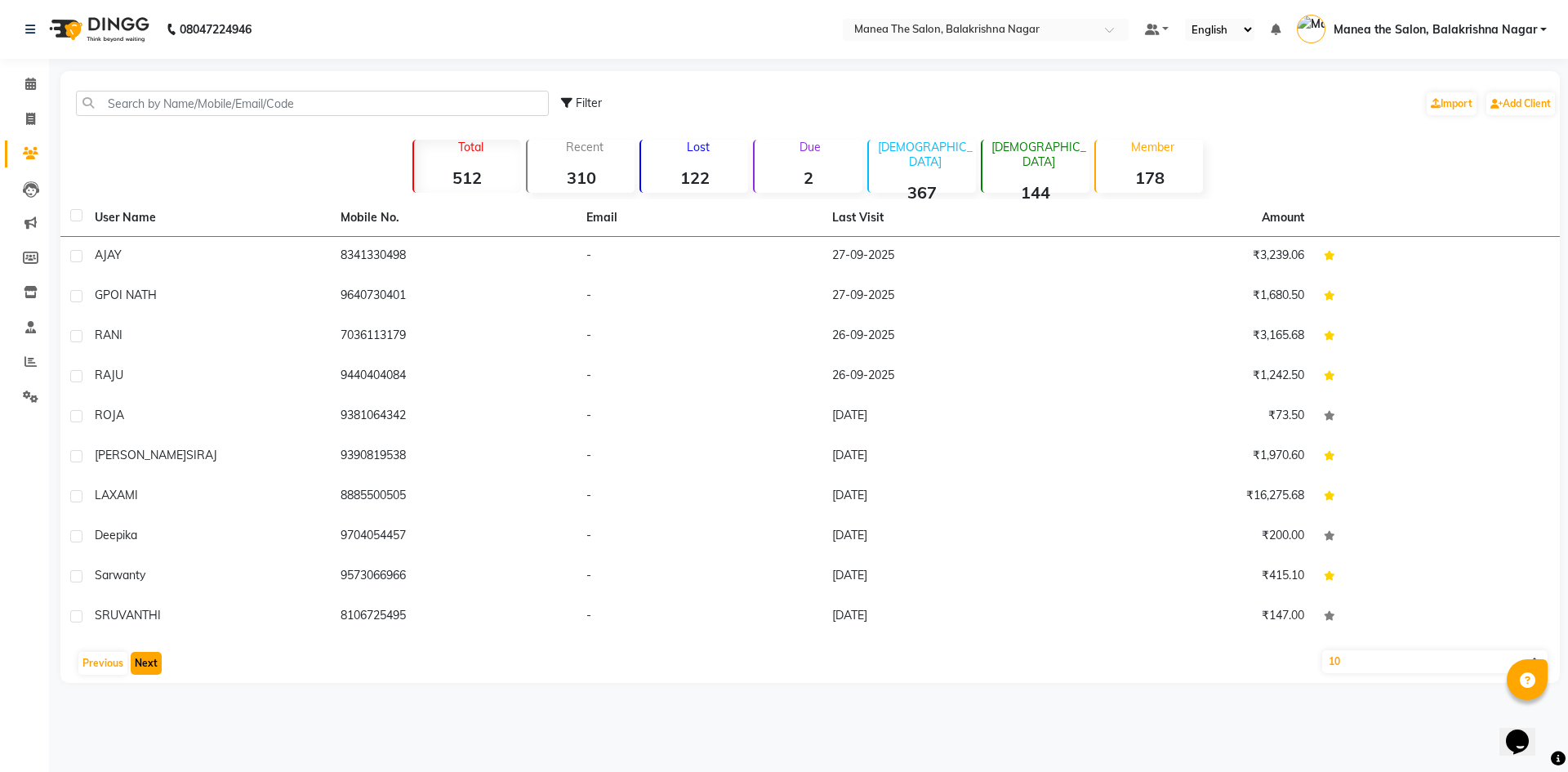
click at [153, 667] on button "Next" at bounding box center [145, 663] width 31 height 23
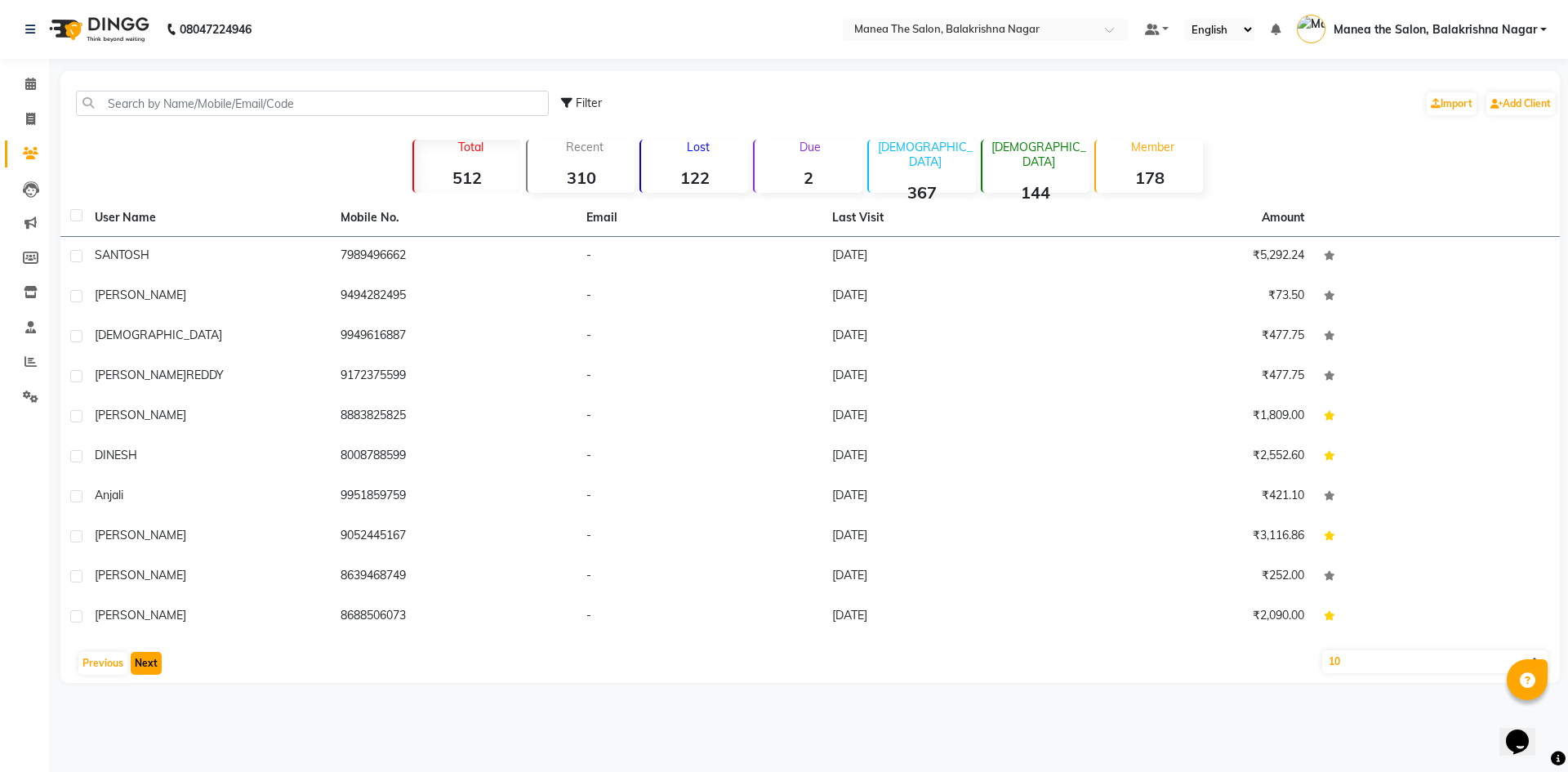
click at [153, 667] on button "Next" at bounding box center [145, 663] width 31 height 23
click at [141, 665] on button "Next" at bounding box center [145, 663] width 31 height 23
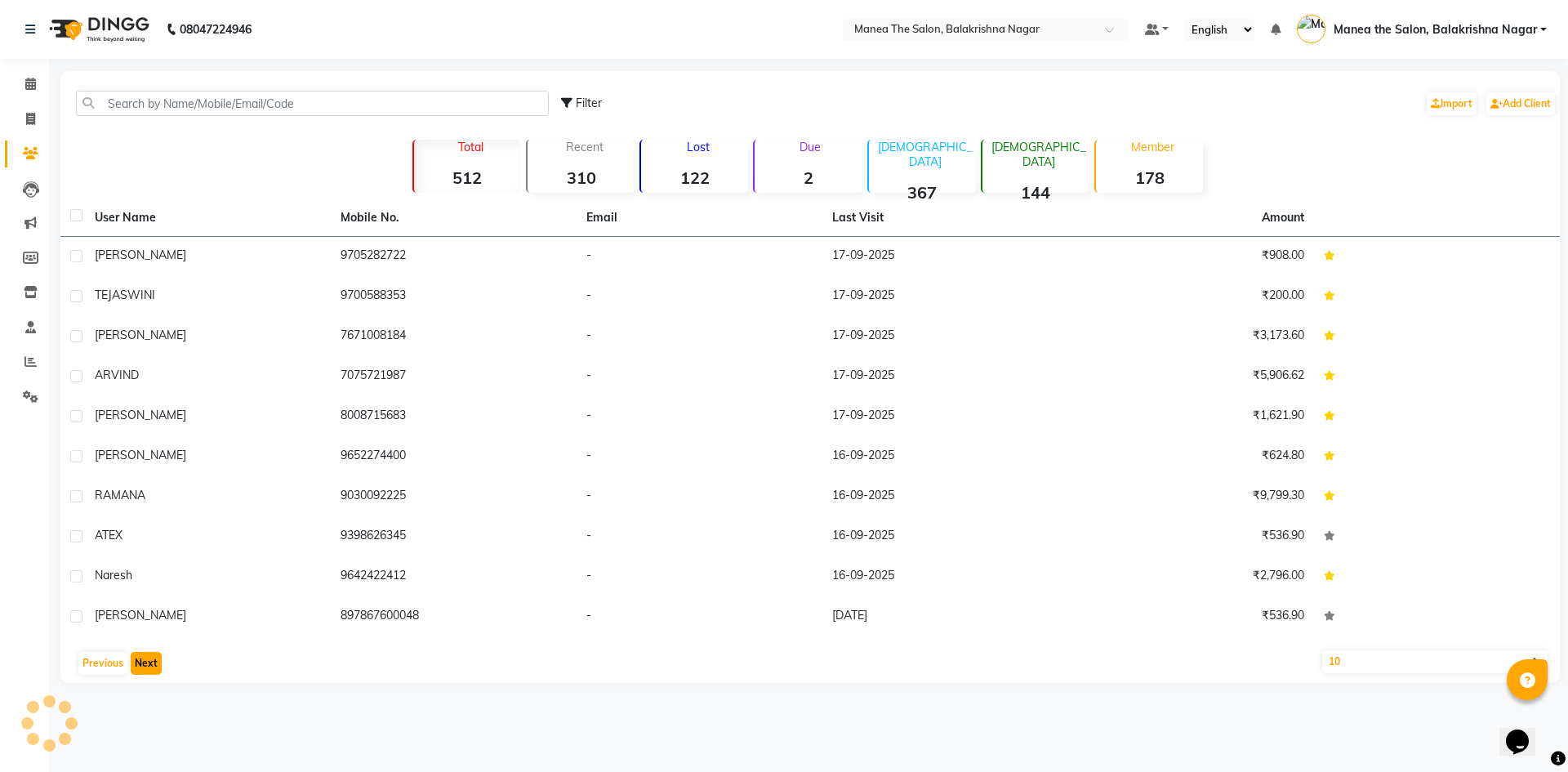
click at [143, 661] on button "Next" at bounding box center [145, 663] width 31 height 23
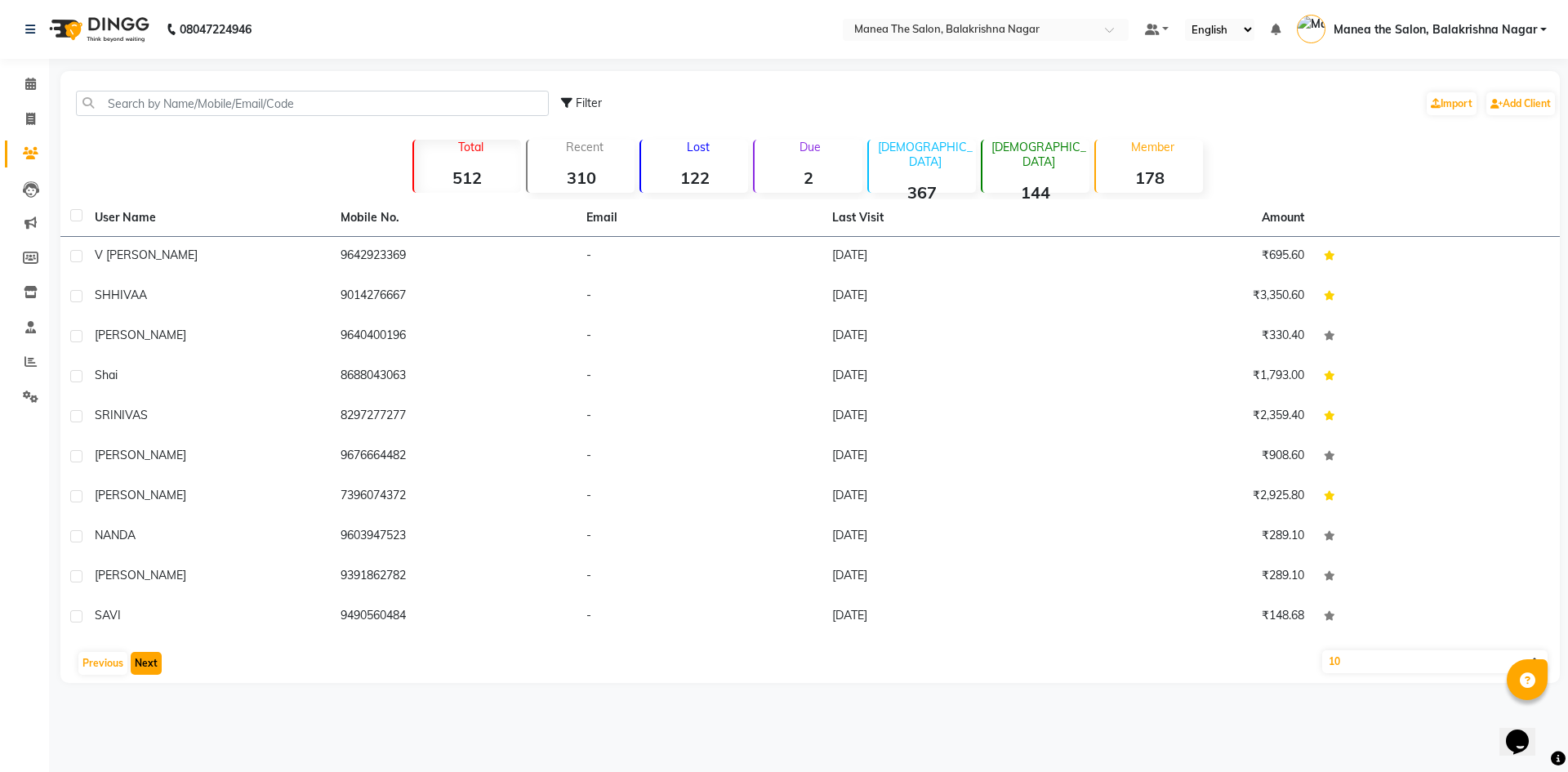
click at [149, 658] on button "Next" at bounding box center [145, 663] width 31 height 23
click at [145, 665] on button "Next" at bounding box center [145, 663] width 31 height 23
click at [148, 666] on button "Next" at bounding box center [145, 663] width 31 height 23
click at [145, 658] on button "Next" at bounding box center [145, 663] width 31 height 23
click at [151, 666] on button "Next" at bounding box center [145, 663] width 31 height 23
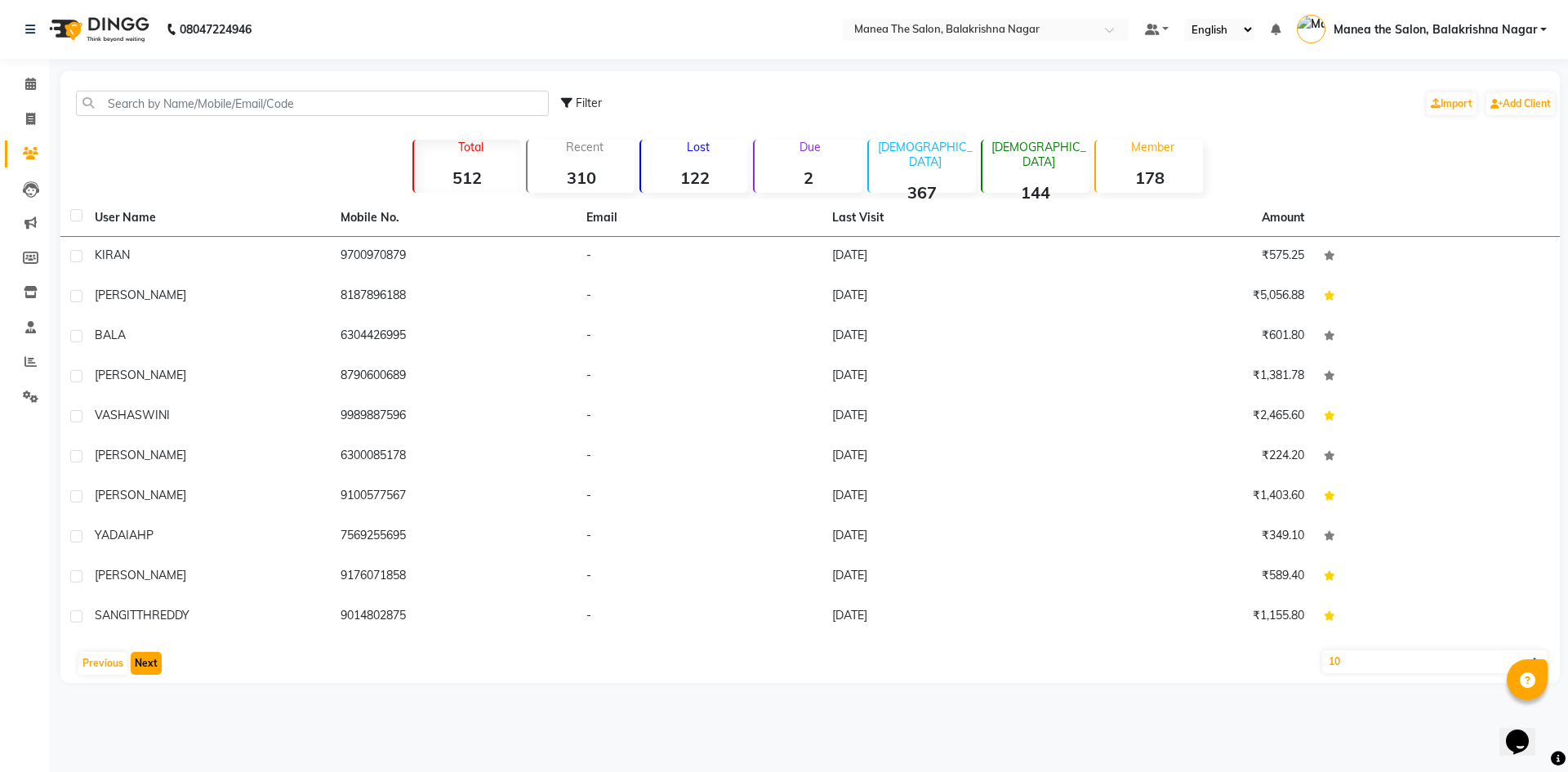
click at [145, 661] on button "Next" at bounding box center [145, 663] width 31 height 23
